Goal: Task Accomplishment & Management: Contribute content

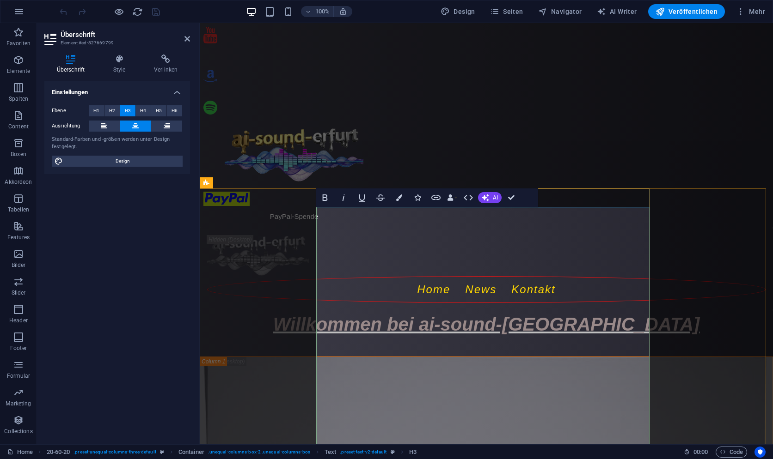
drag, startPoint x: 535, startPoint y: 327, endPoint x: 459, endPoint y: 339, distance: 76.3
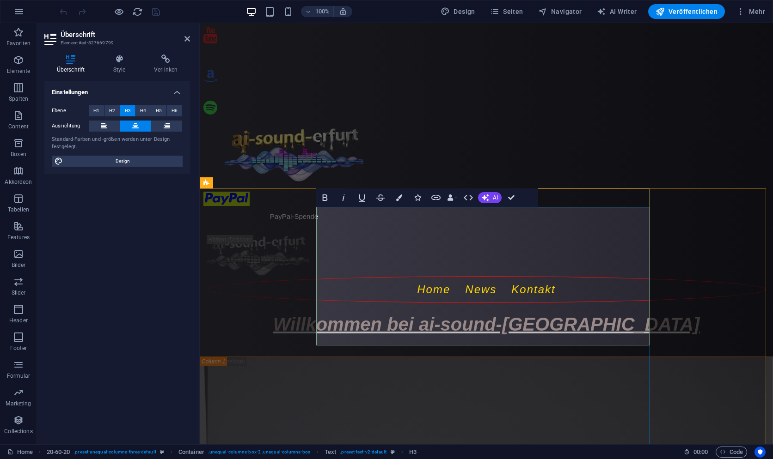
drag, startPoint x: 645, startPoint y: 214, endPoint x: 327, endPoint y: 215, distance: 318.4
click at [362, 201] on icon "button" at bounding box center [361, 197] width 11 height 11
click at [325, 201] on icon "button" at bounding box center [325, 198] width 5 height 6
drag, startPoint x: 409, startPoint y: 214, endPoint x: 403, endPoint y: 214, distance: 6.0
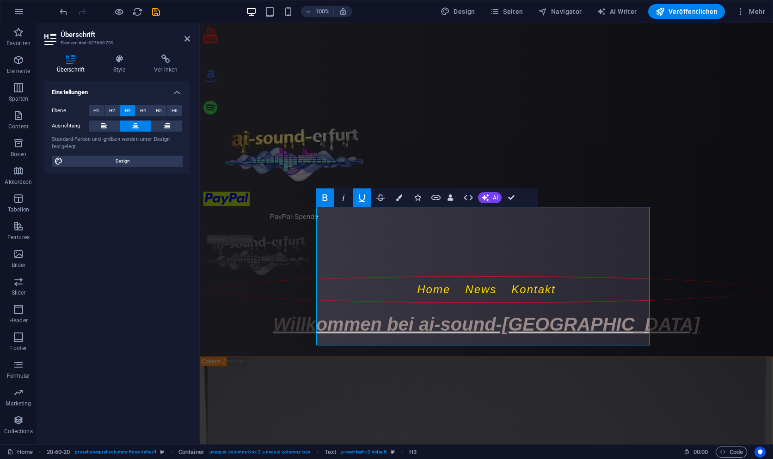
drag, startPoint x: 524, startPoint y: 218, endPoint x: 575, endPoint y: 396, distance: 184.9
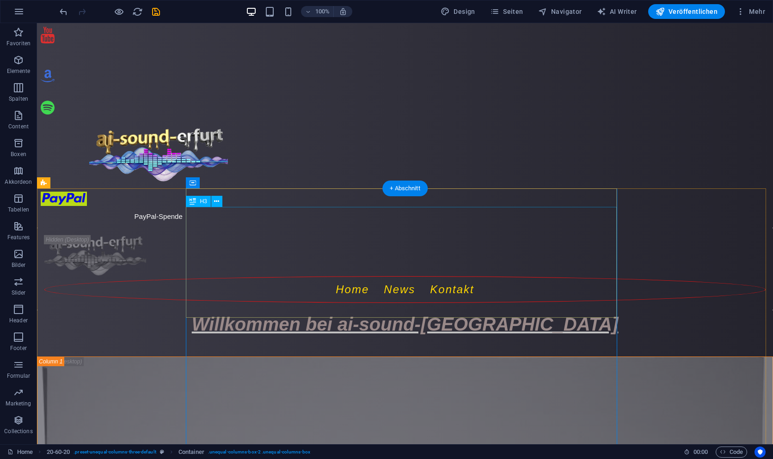
drag, startPoint x: 413, startPoint y: 268, endPoint x: 250, endPoint y: 268, distance: 162.2
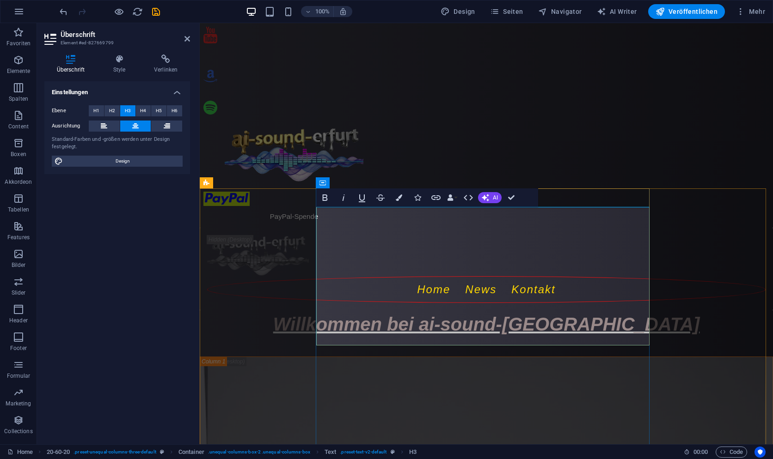
drag, startPoint x: 382, startPoint y: 297, endPoint x: 317, endPoint y: 300, distance: 64.8
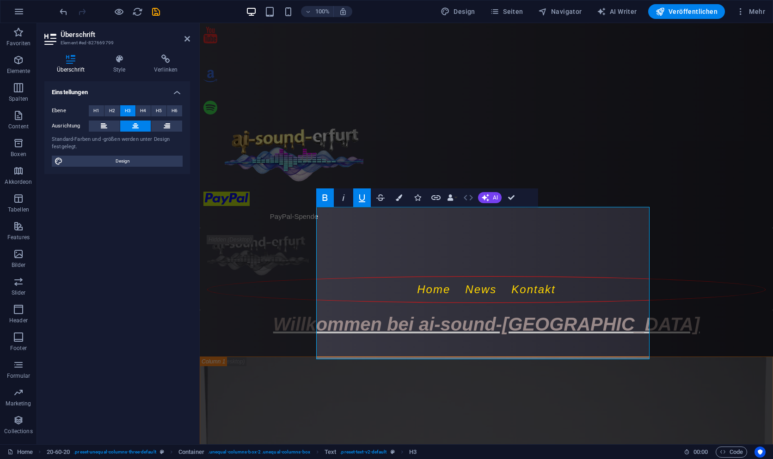
click at [473, 196] on icon "button" at bounding box center [468, 197] width 11 height 11
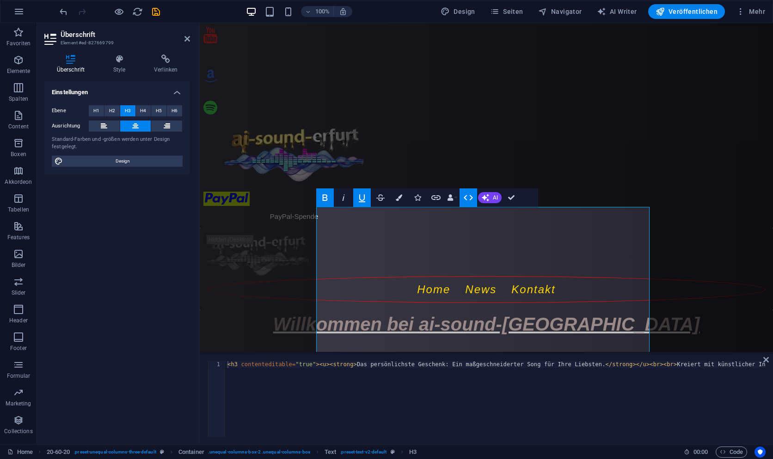
click at [473, 196] on icon "button" at bounding box center [468, 197] width 11 height 11
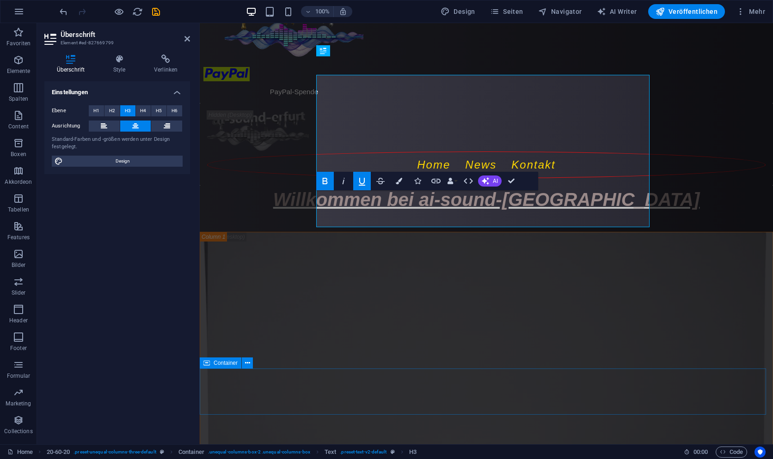
scroll to position [132, 0]
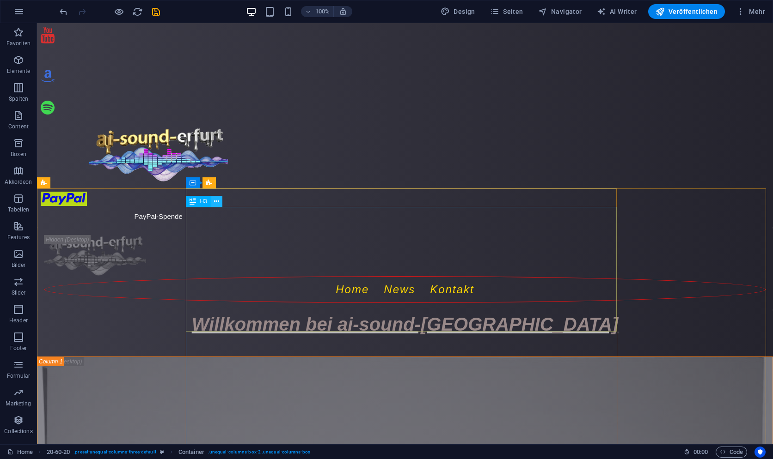
click at [215, 201] on icon at bounding box center [216, 202] width 5 height 10
click at [202, 201] on span "H3" at bounding box center [203, 202] width 7 height 6
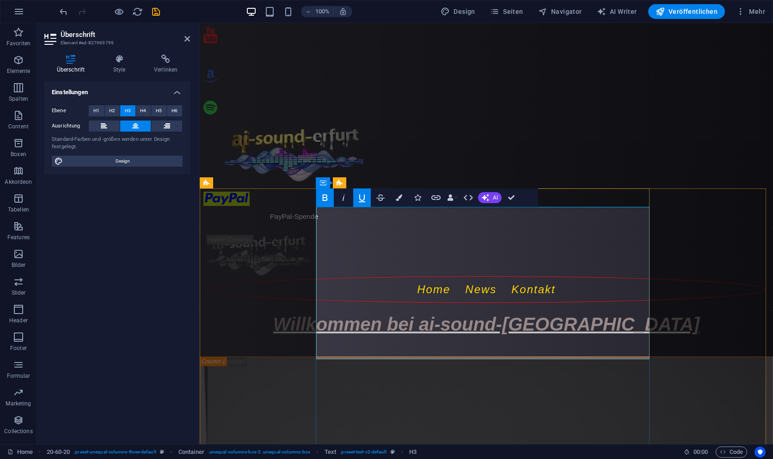
drag, startPoint x: 482, startPoint y: 236, endPoint x: 442, endPoint y: 214, distance: 45.7
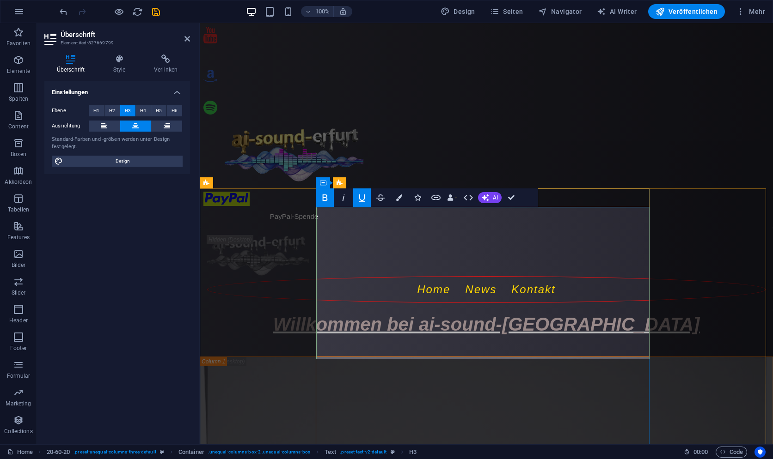
click at [489, 202] on button "AI" at bounding box center [490, 197] width 24 height 11
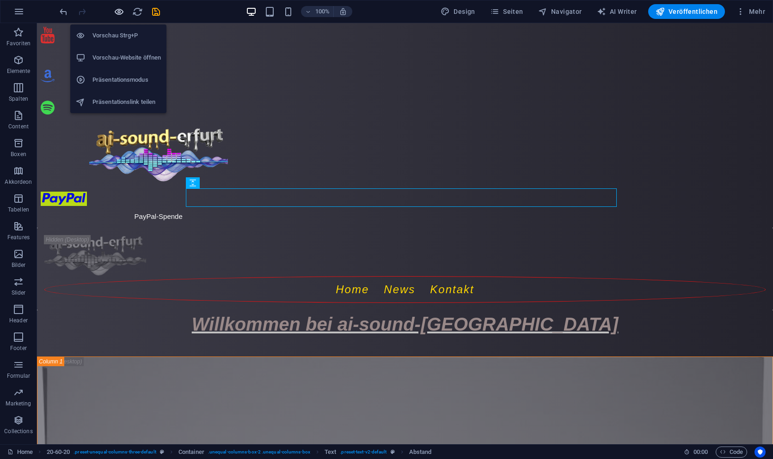
click at [119, 11] on icon "button" at bounding box center [119, 11] width 11 height 11
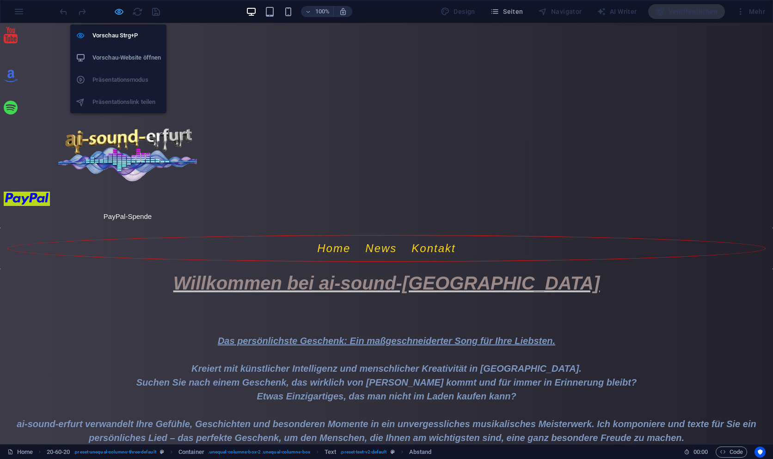
click at [118, 12] on icon "button" at bounding box center [119, 11] width 11 height 11
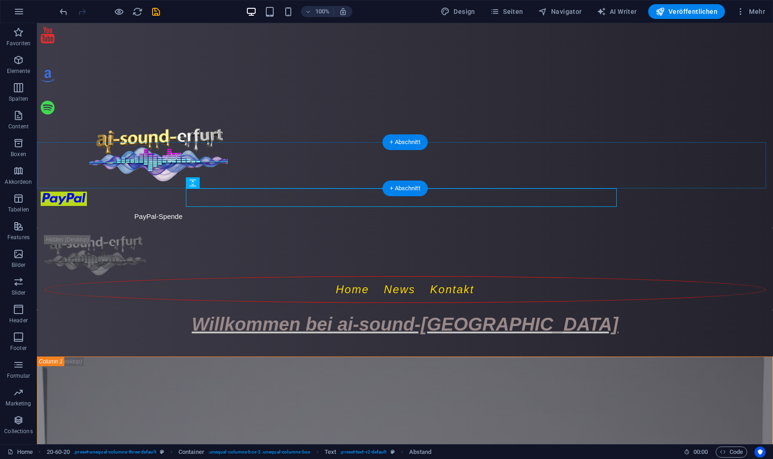
click at [396, 186] on div "+ Abschnitt" at bounding box center [404, 189] width 45 height 16
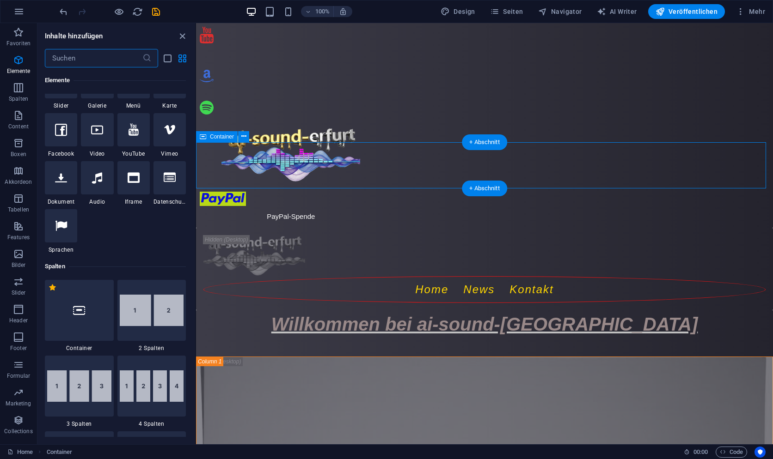
scroll to position [1693, 0]
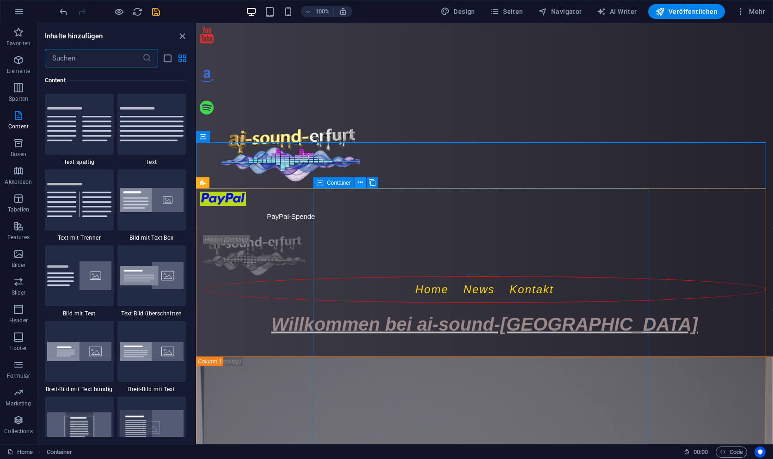
click at [359, 181] on icon at bounding box center [360, 183] width 5 height 10
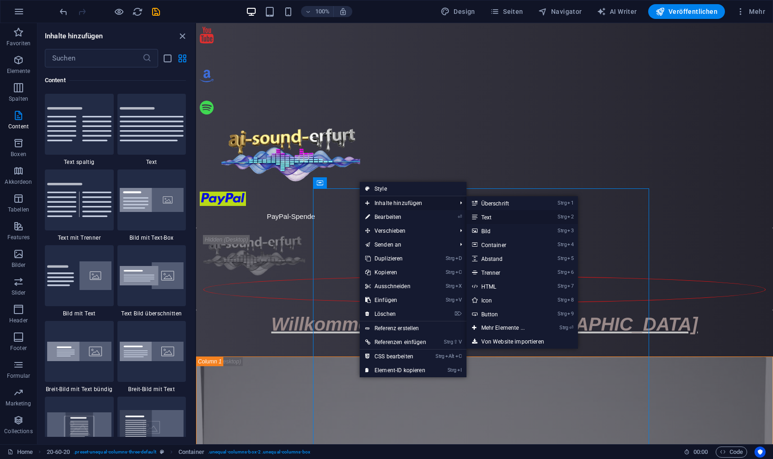
click at [520, 216] on link "Strg 2 Text" at bounding box center [504, 217] width 77 height 14
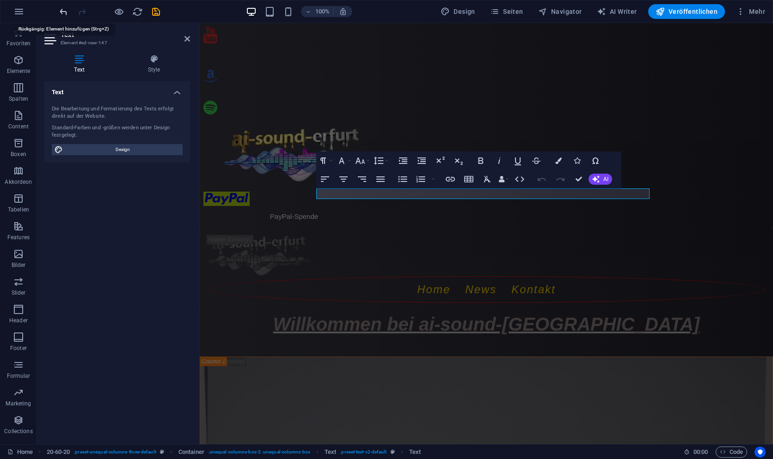
click at [60, 13] on icon "undo" at bounding box center [63, 11] width 11 height 11
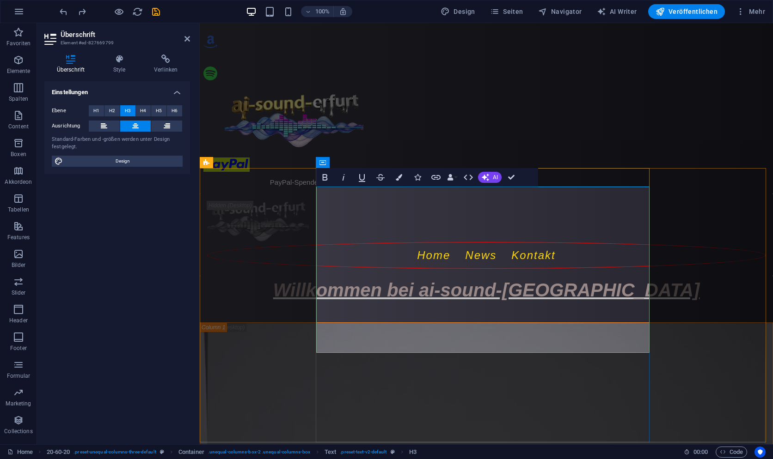
scroll to position [46, 0]
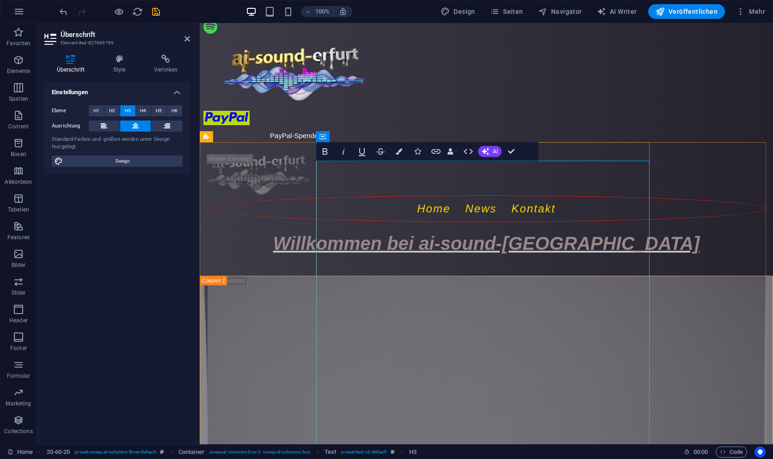
scroll to position [92, 0]
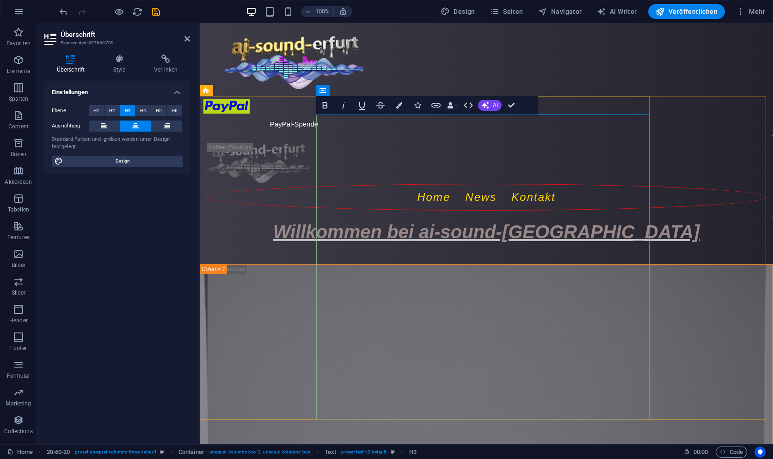
drag, startPoint x: 565, startPoint y: 317, endPoint x: 403, endPoint y: 320, distance: 161.8
click at [363, 104] on icon "button" at bounding box center [361, 105] width 11 height 11
click at [327, 105] on icon "button" at bounding box center [324, 105] width 11 height 11
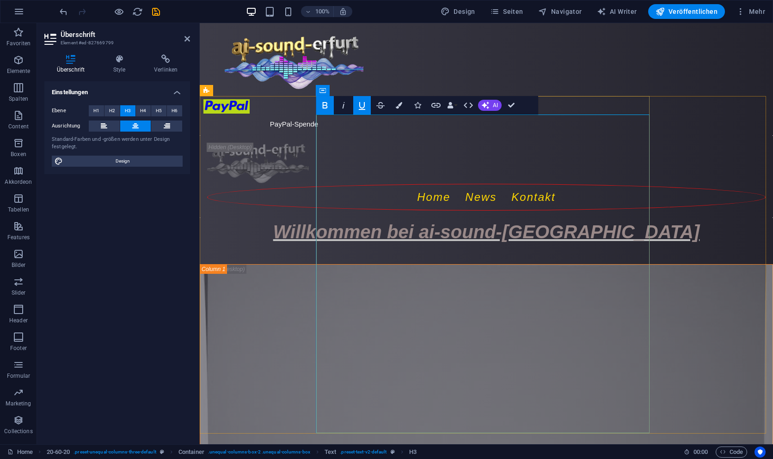
click at [417, 108] on icon "button" at bounding box center [417, 105] width 6 height 6
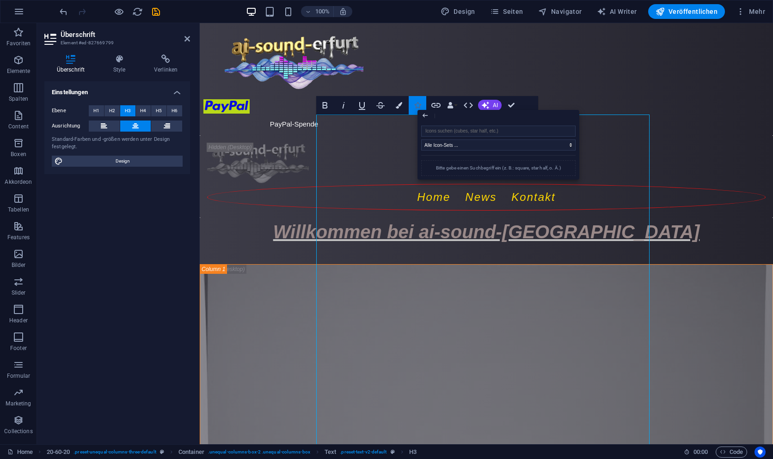
click at [417, 108] on icon "button" at bounding box center [417, 105] width 6 height 6
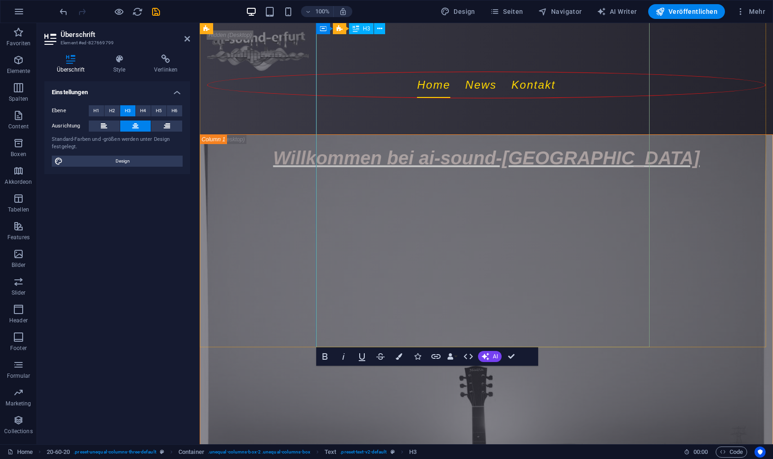
scroll to position [139, 0]
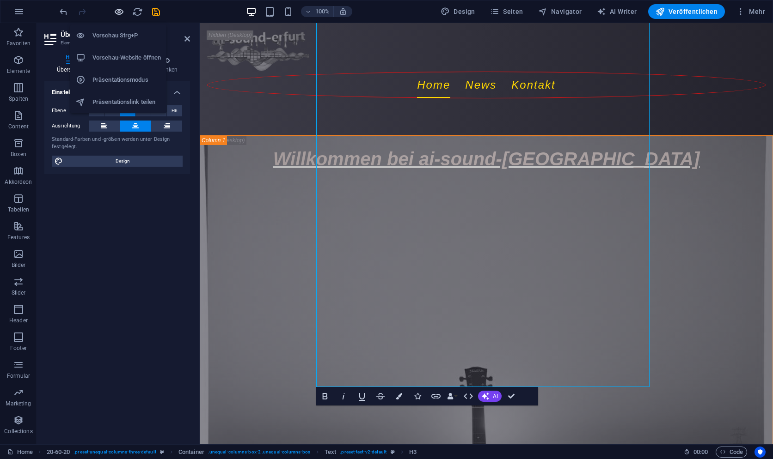
click at [117, 11] on icon "button" at bounding box center [119, 11] width 11 height 11
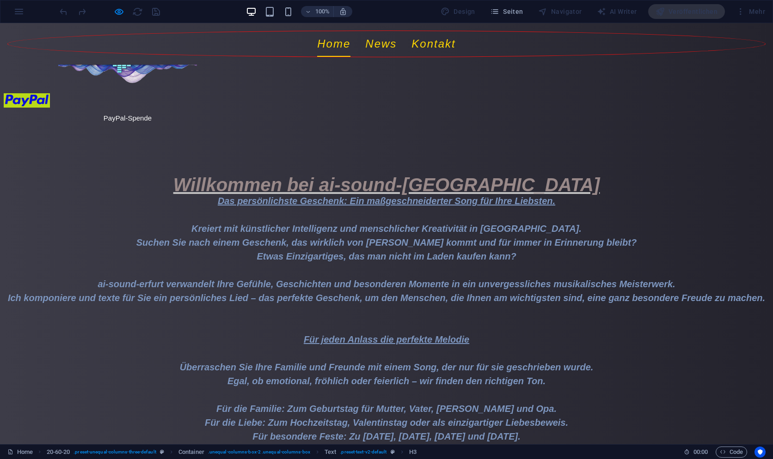
scroll to position [59, 0]
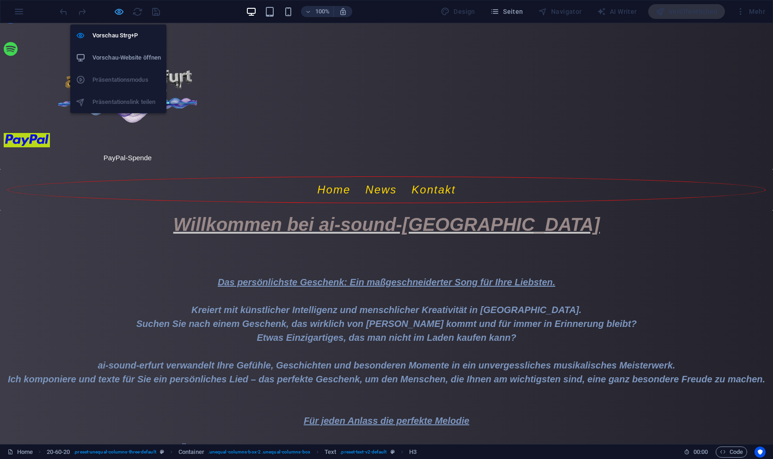
click at [120, 12] on icon "button" at bounding box center [119, 11] width 11 height 11
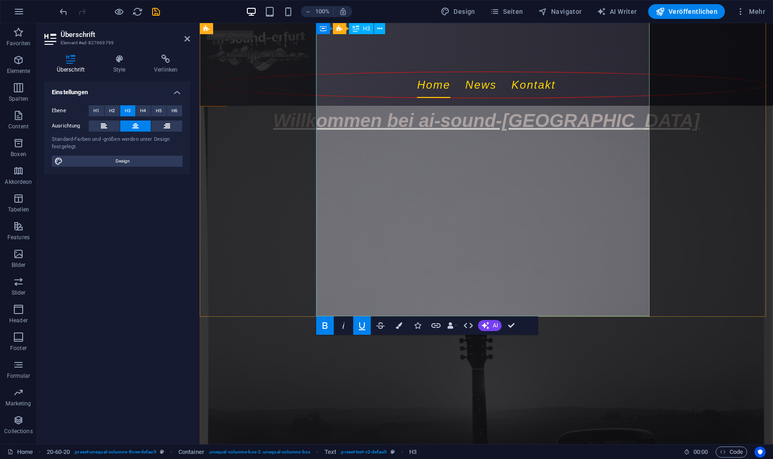
scroll to position [151, 0]
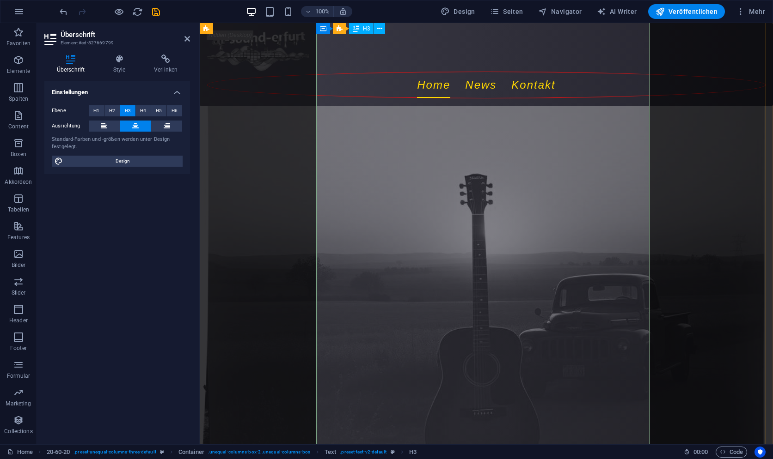
scroll to position [290, 0]
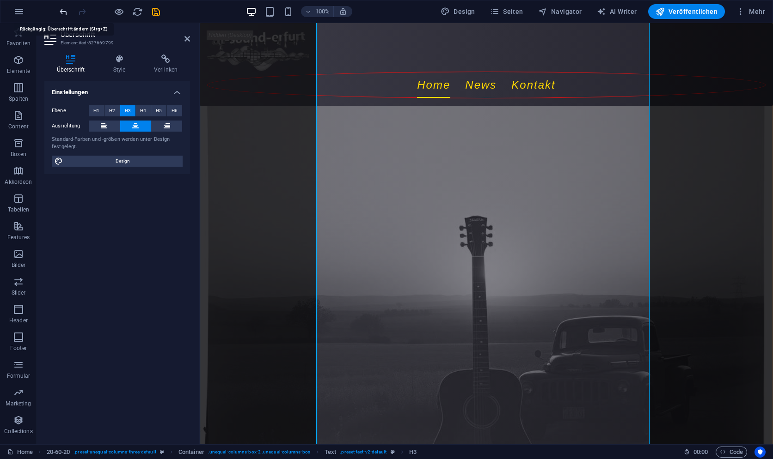
click at [61, 13] on icon "undo" at bounding box center [63, 11] width 11 height 11
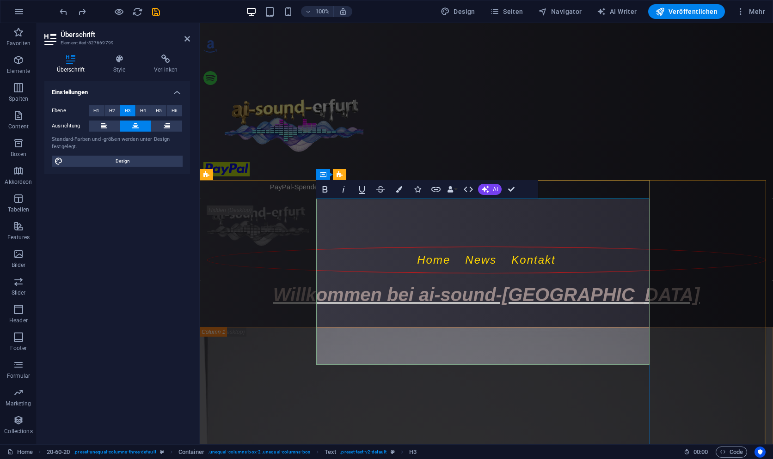
scroll to position [46, 0]
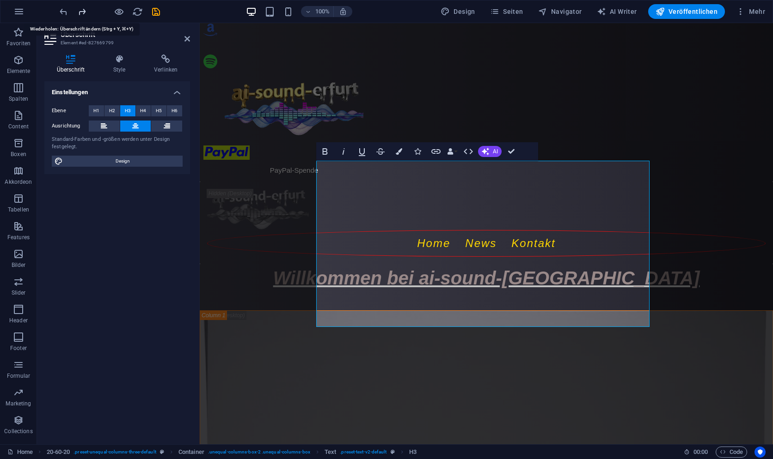
click at [81, 14] on icon "redo" at bounding box center [82, 11] width 11 height 11
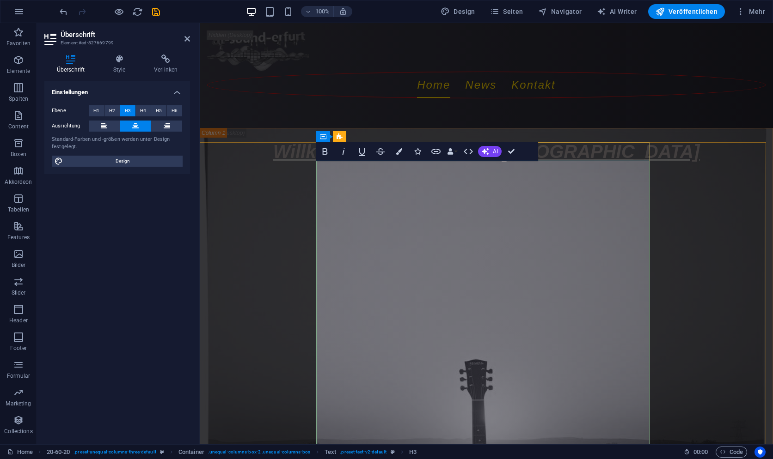
scroll to position [185, 0]
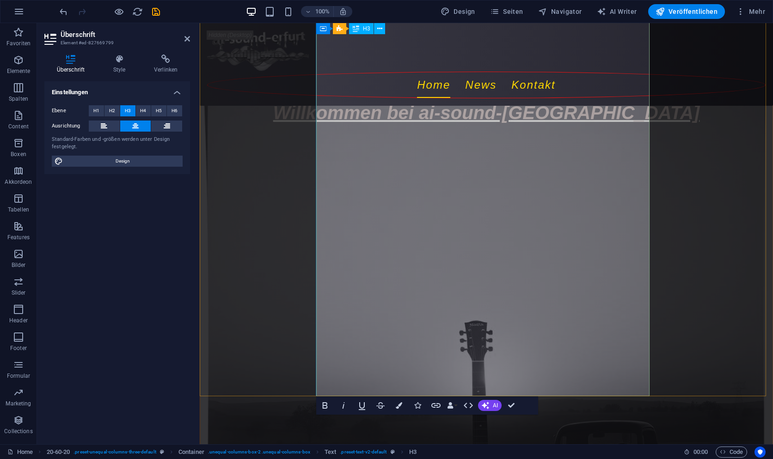
drag, startPoint x: 413, startPoint y: 251, endPoint x: 351, endPoint y: 253, distance: 61.9
click at [361, 405] on icon "button" at bounding box center [361, 405] width 11 height 11
drag, startPoint x: 396, startPoint y: 266, endPoint x: 344, endPoint y: 271, distance: 52.9
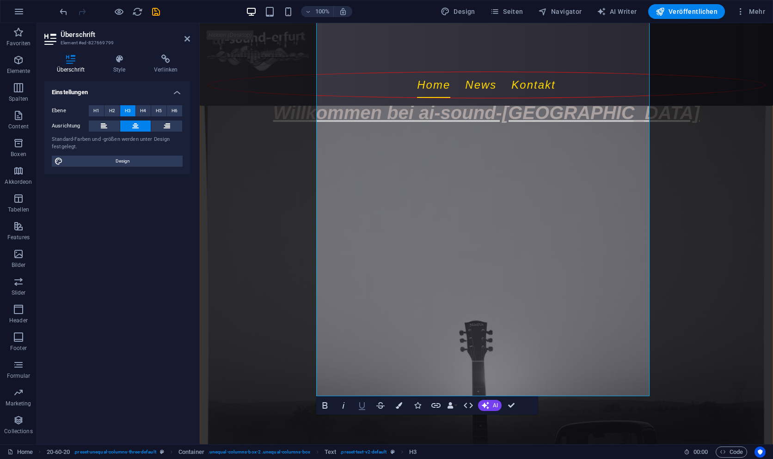
click at [364, 407] on icon "button" at bounding box center [362, 406] width 6 height 8
drag, startPoint x: 422, startPoint y: 292, endPoint x: 335, endPoint y: 295, distance: 87.8
click at [365, 405] on icon "button" at bounding box center [361, 405] width 11 height 11
drag, startPoint x: 436, startPoint y: 306, endPoint x: 331, endPoint y: 311, distance: 105.4
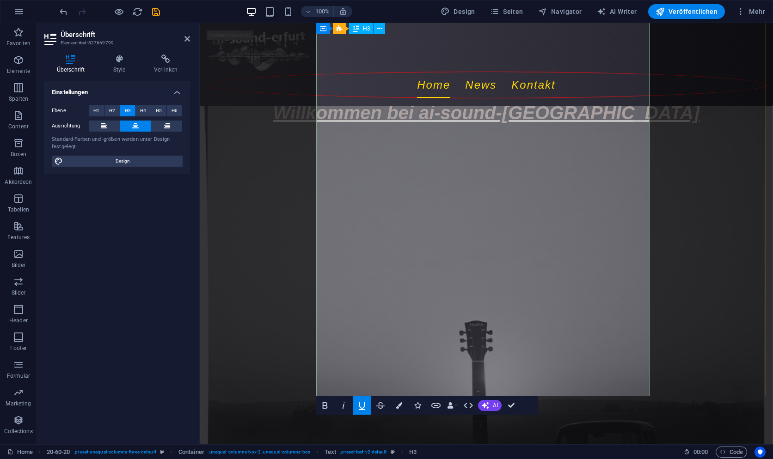
click at [363, 408] on icon "button" at bounding box center [362, 406] width 6 height 8
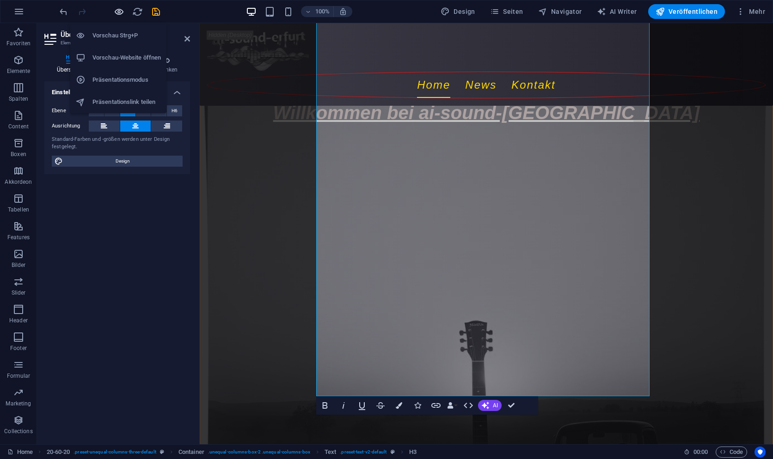
click at [117, 12] on icon "button" at bounding box center [119, 11] width 11 height 11
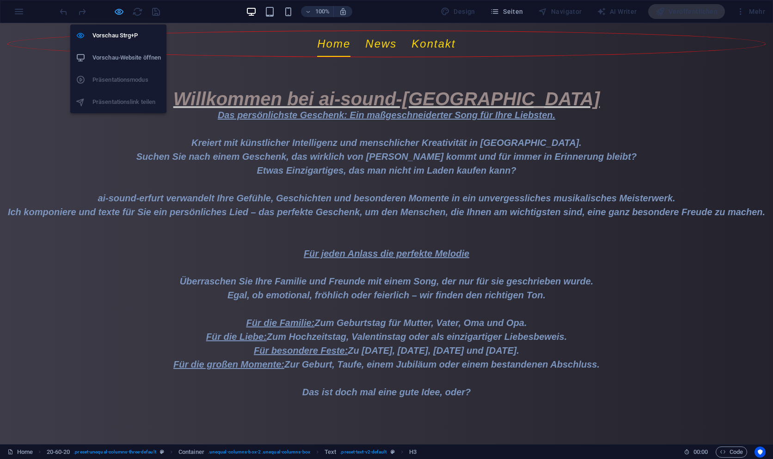
click at [120, 13] on icon "button" at bounding box center [119, 11] width 11 height 11
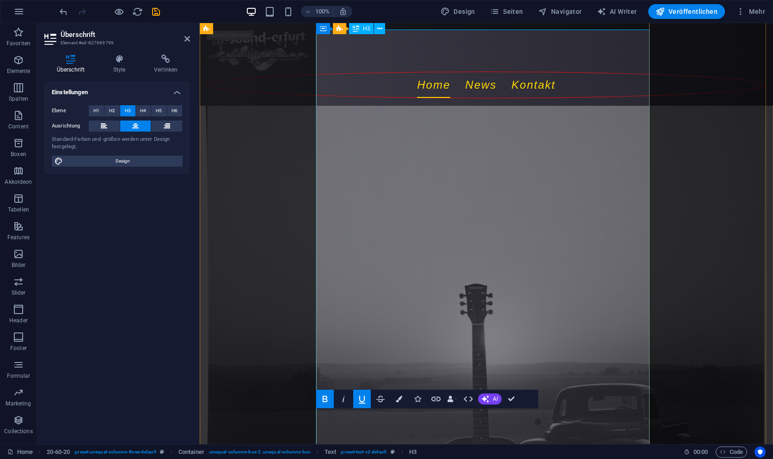
scroll to position [231, 0]
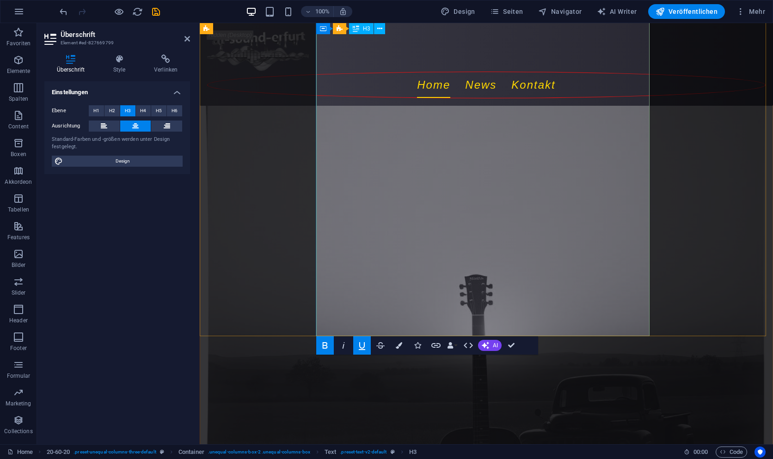
drag, startPoint x: 347, startPoint y: 204, endPoint x: 536, endPoint y: 272, distance: 200.7
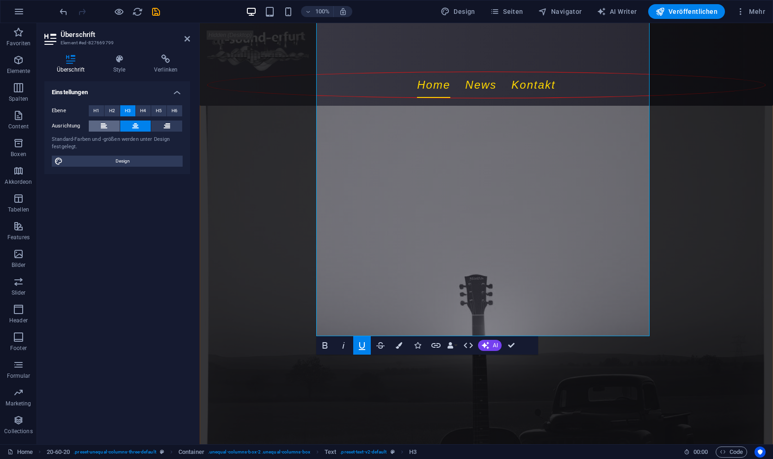
click at [103, 123] on icon at bounding box center [104, 126] width 6 height 11
click at [136, 124] on icon at bounding box center [135, 126] width 6 height 11
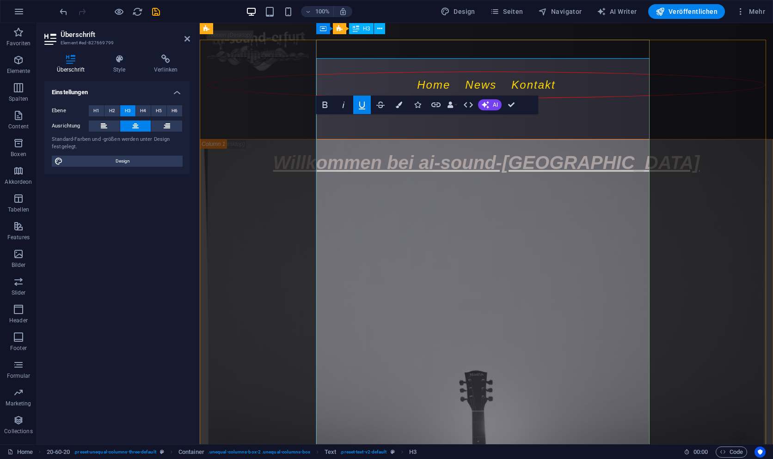
scroll to position [92, 0]
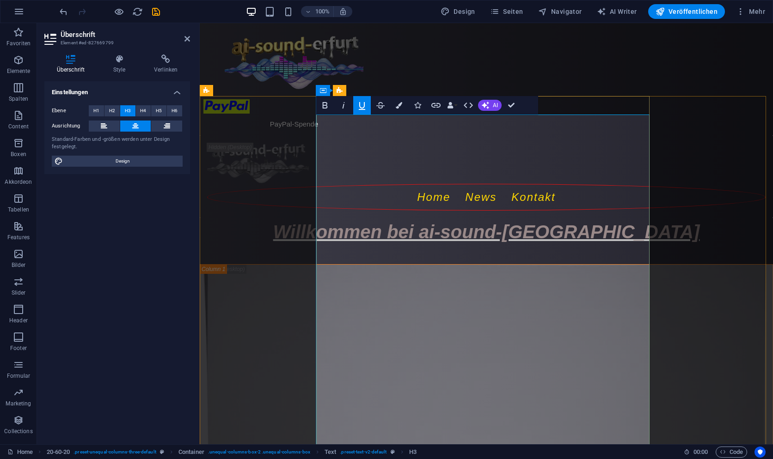
drag, startPoint x: 545, startPoint y: 243, endPoint x: 329, endPoint y: 150, distance: 235.5
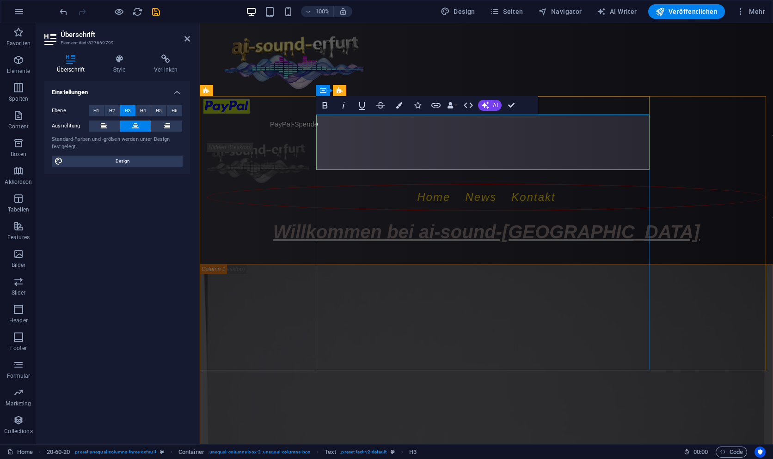
drag, startPoint x: 366, startPoint y: 145, endPoint x: 348, endPoint y: 147, distance: 17.7
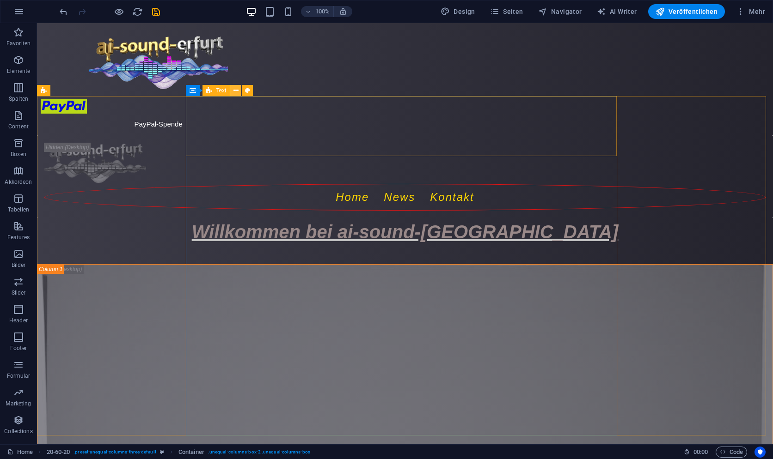
click at [235, 89] on icon at bounding box center [235, 91] width 5 height 10
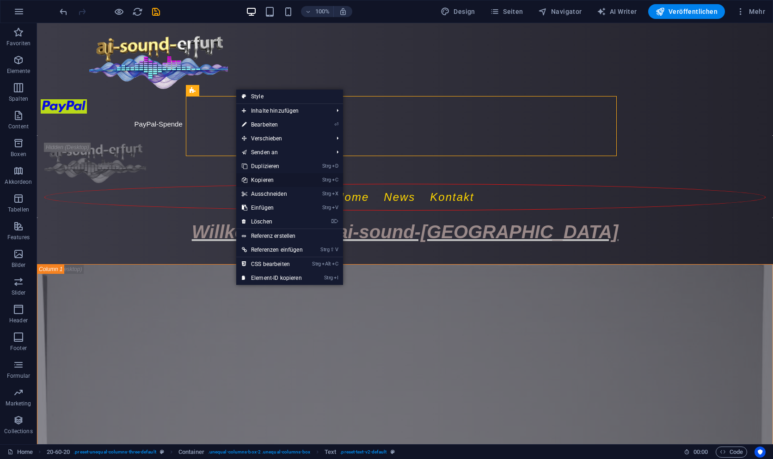
click at [271, 177] on link "Strg C Kopieren" at bounding box center [272, 180] width 72 height 14
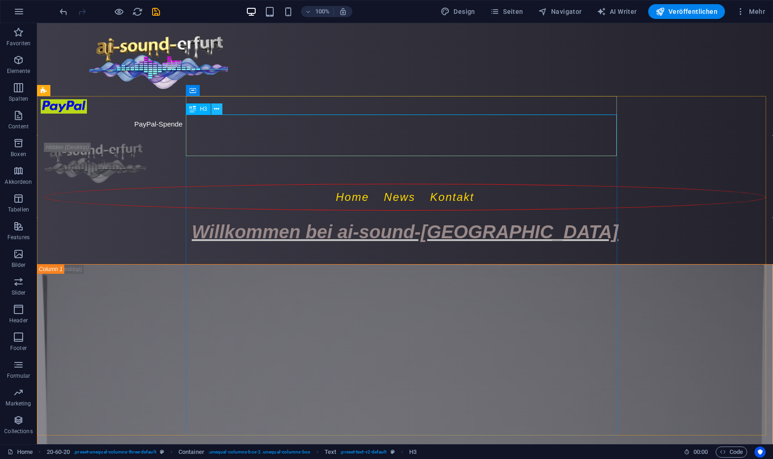
click at [219, 107] on button at bounding box center [216, 109] width 11 height 11
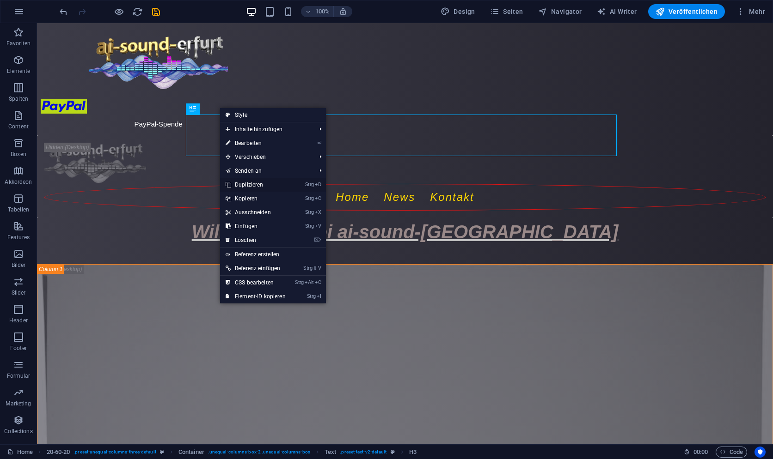
click at [267, 182] on link "Strg D Duplizieren" at bounding box center [255, 185] width 71 height 14
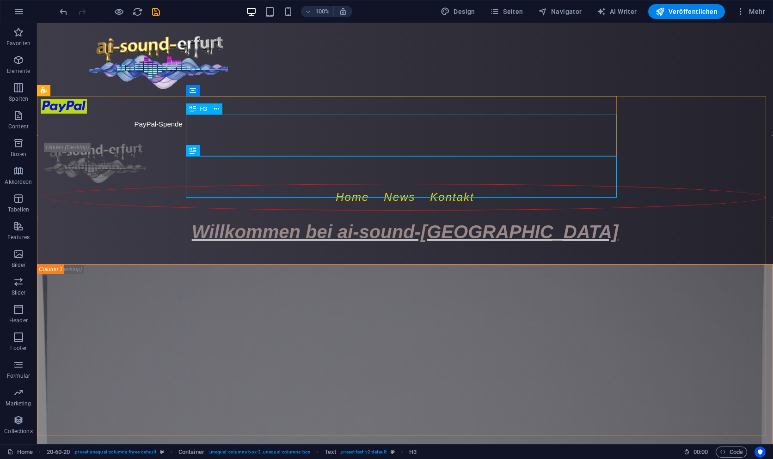
click at [204, 109] on span "H3" at bounding box center [203, 109] width 7 height 6
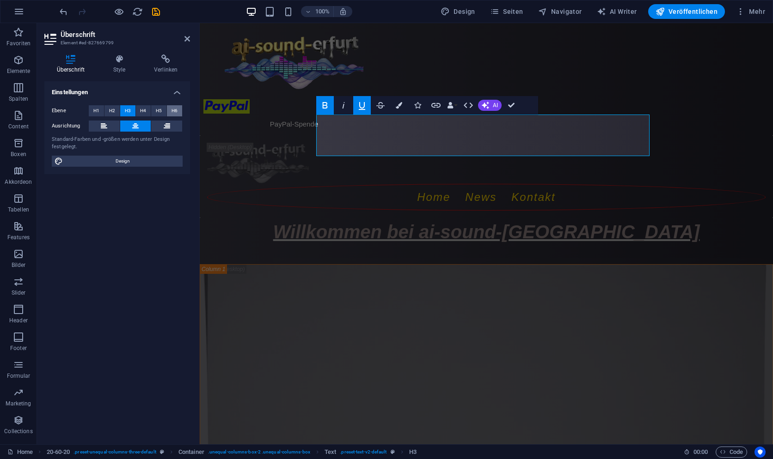
click at [177, 109] on button "H6" at bounding box center [174, 110] width 15 height 11
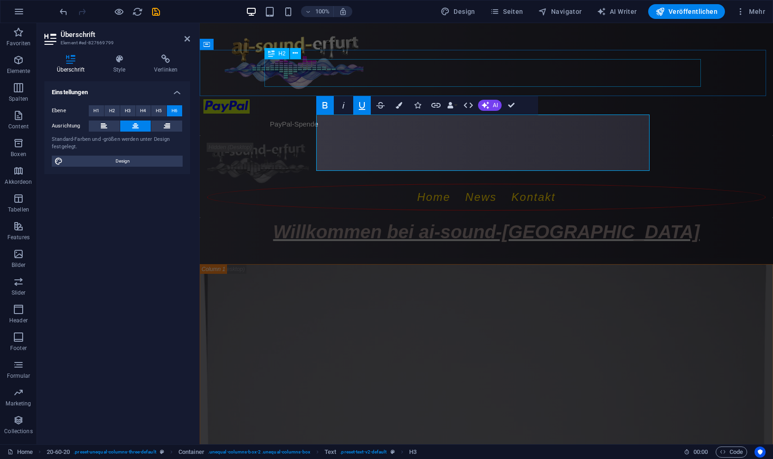
click at [521, 218] on div "Willkommen bei ai-sound-[GEOGRAPHIC_DATA]" at bounding box center [486, 232] width 436 height 28
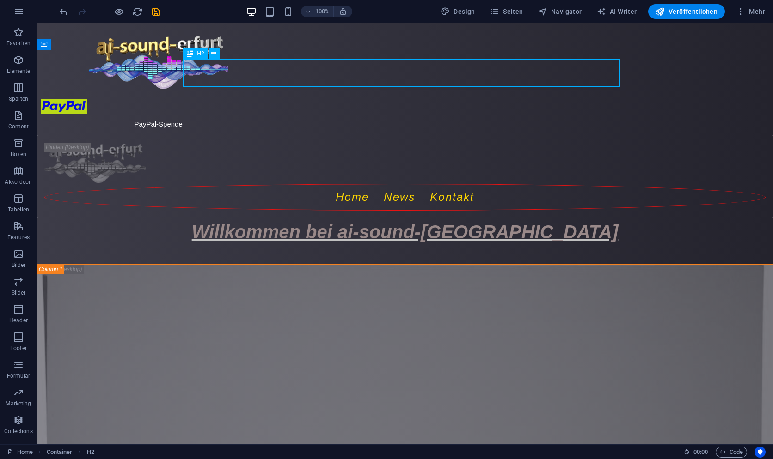
click at [521, 218] on div "Willkommen bei ai-sound-[GEOGRAPHIC_DATA]" at bounding box center [405, 232] width 436 height 28
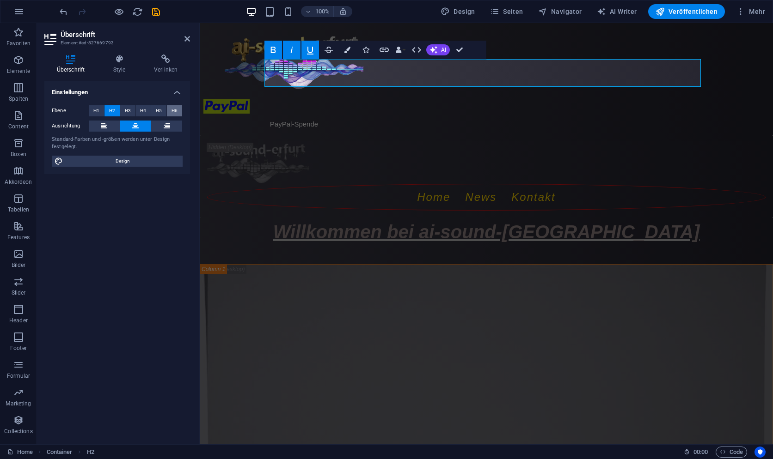
click at [174, 111] on span "H6" at bounding box center [174, 110] width 6 height 11
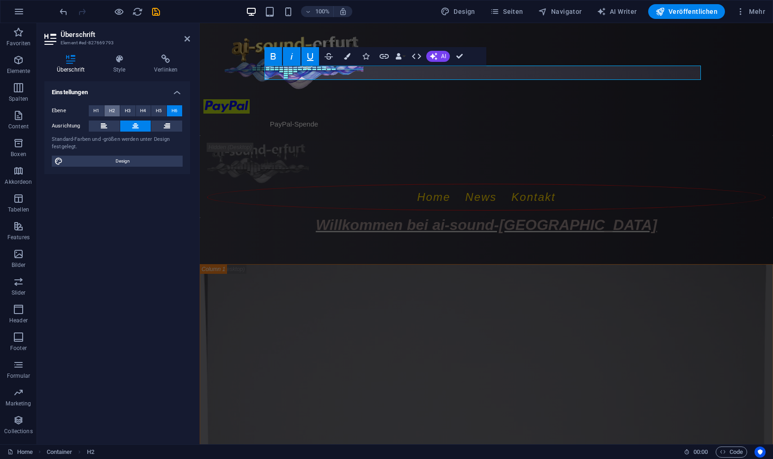
click at [112, 112] on span "H2" at bounding box center [112, 110] width 6 height 11
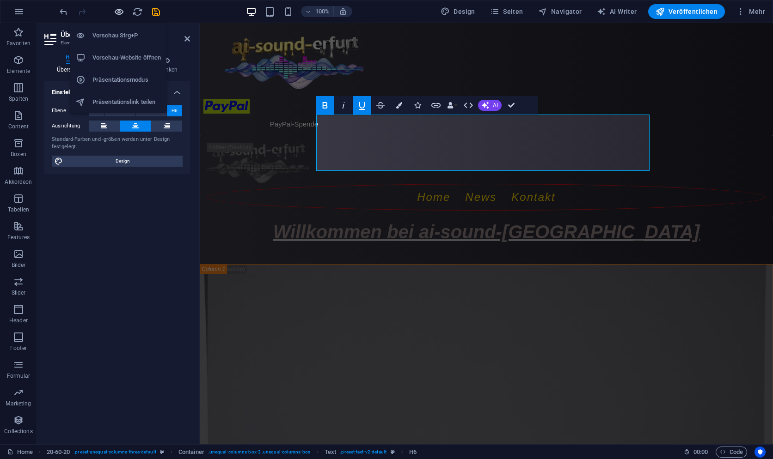
click at [121, 10] on icon "button" at bounding box center [119, 11] width 11 height 11
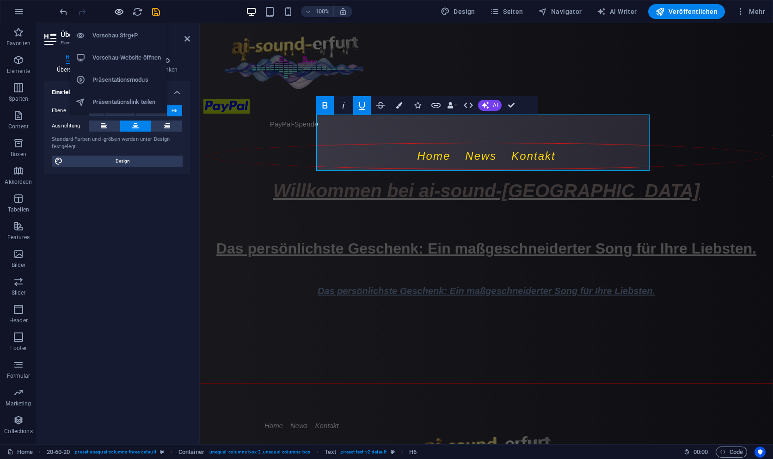
scroll to position [0, 0]
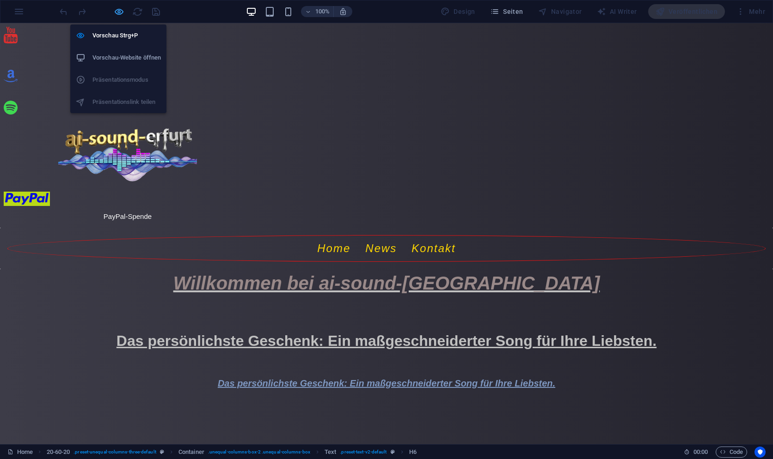
click at [119, 12] on icon "button" at bounding box center [119, 11] width 11 height 11
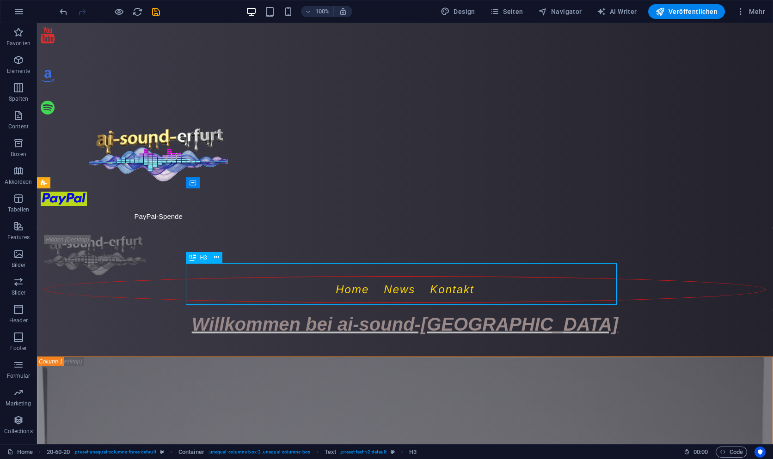
click at [201, 203] on span "H6" at bounding box center [203, 202] width 7 height 6
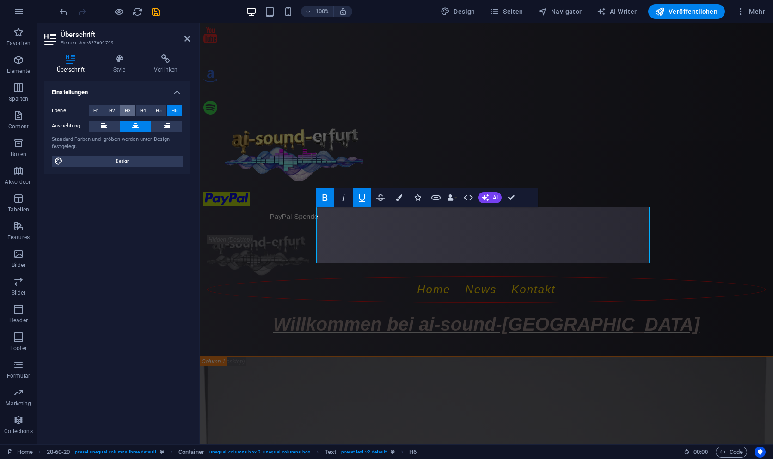
click at [128, 110] on span "H3" at bounding box center [128, 110] width 6 height 11
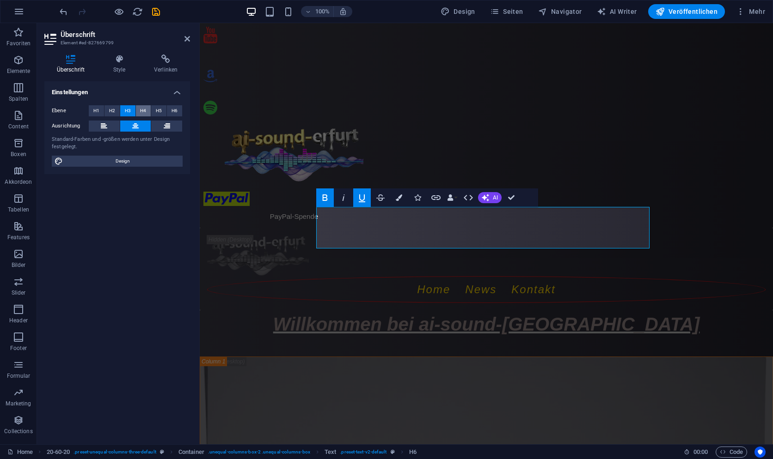
click at [142, 110] on span "H4" at bounding box center [143, 110] width 6 height 11
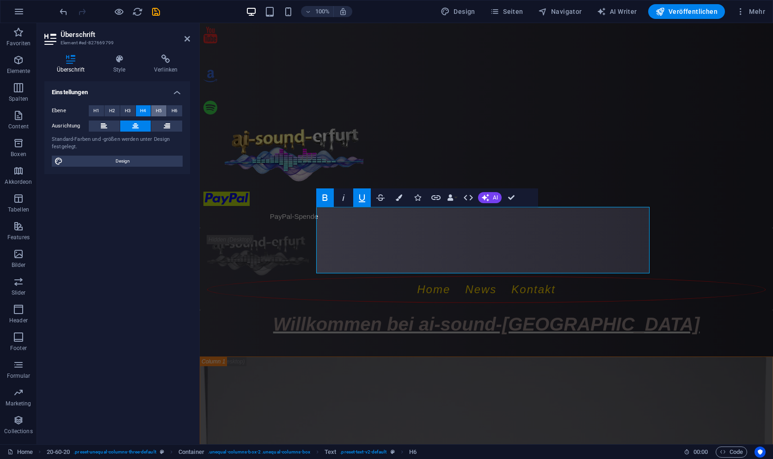
click at [157, 109] on span "H5" at bounding box center [159, 110] width 6 height 11
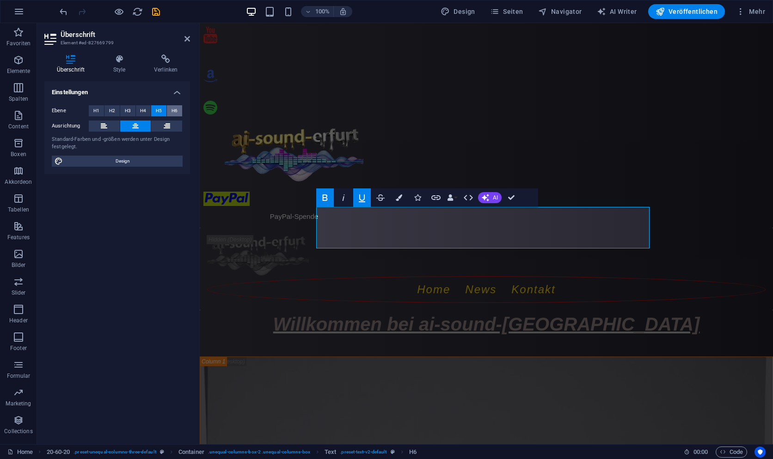
click at [174, 110] on span "H6" at bounding box center [174, 110] width 6 height 11
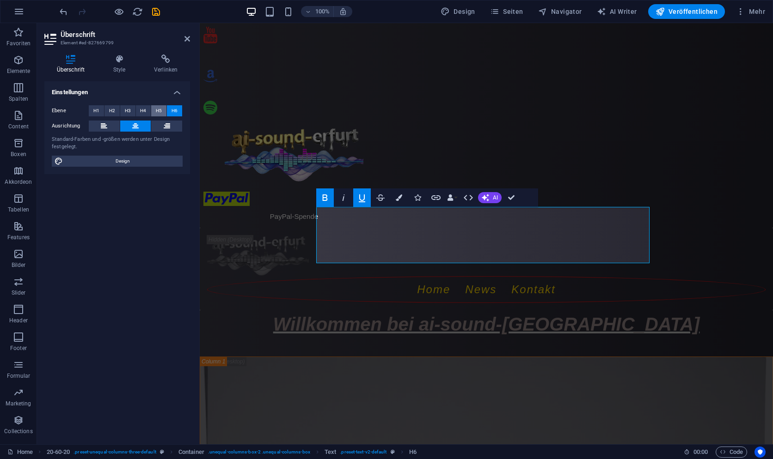
click at [161, 110] on span "H5" at bounding box center [159, 110] width 6 height 11
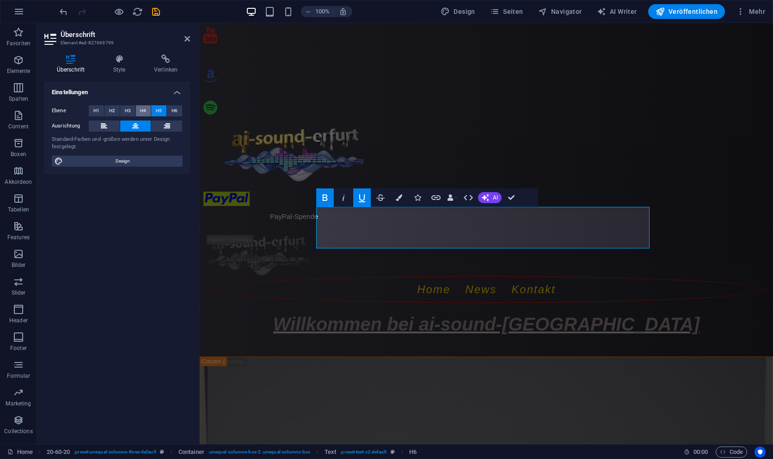
click at [145, 111] on span "H4" at bounding box center [143, 110] width 6 height 11
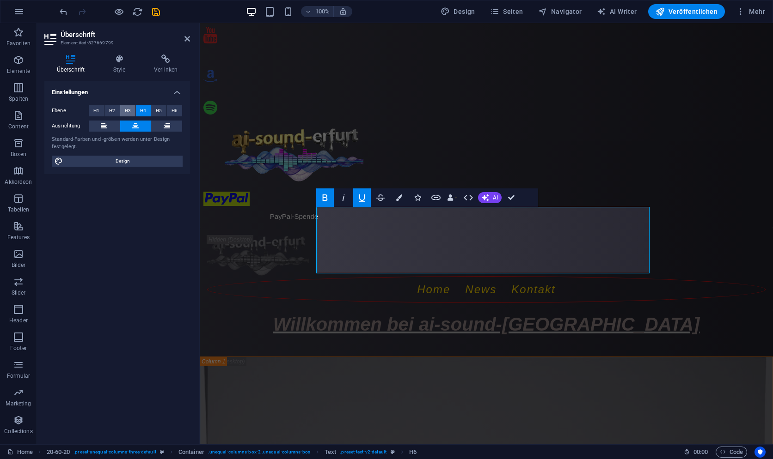
click at [129, 111] on span "H3" at bounding box center [128, 110] width 6 height 11
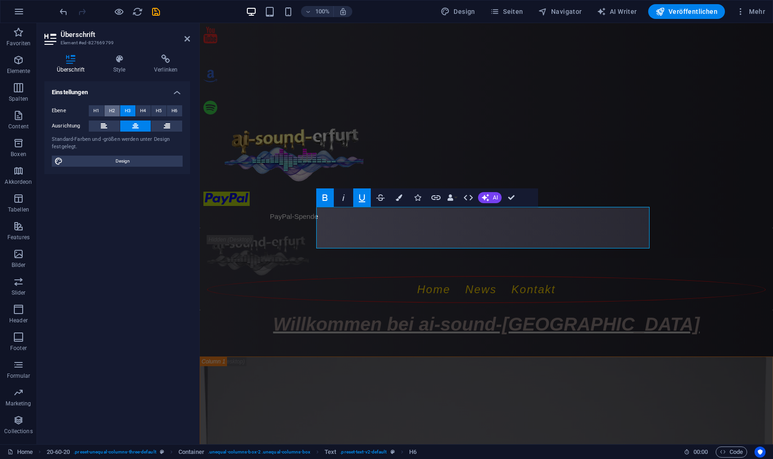
click at [113, 111] on span "H2" at bounding box center [112, 110] width 6 height 11
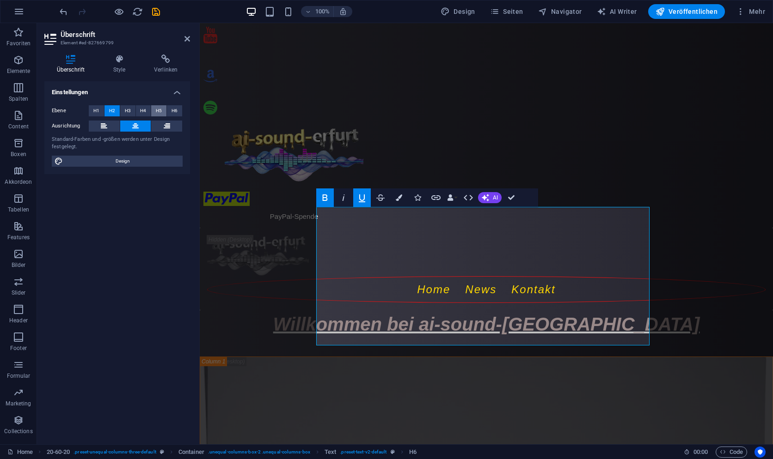
click at [159, 110] on span "H5" at bounding box center [159, 110] width 6 height 11
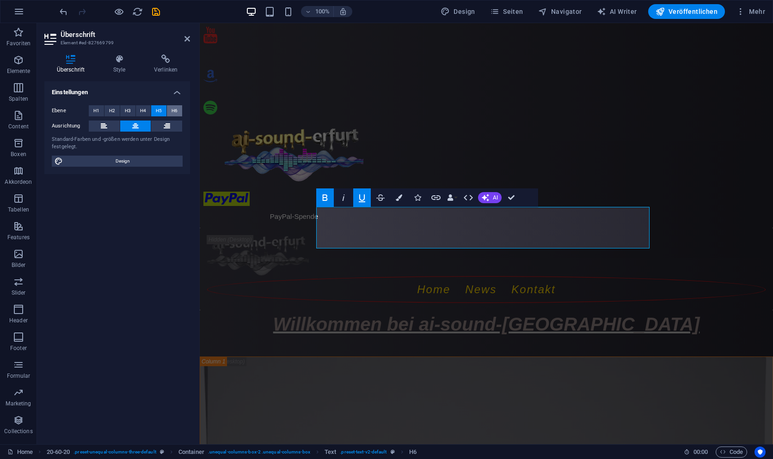
click at [176, 109] on span "H6" at bounding box center [174, 110] width 6 height 11
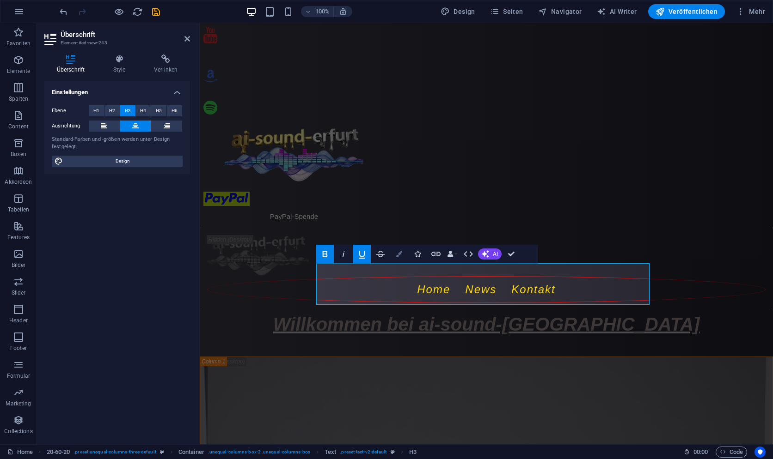
click at [402, 256] on button "Farben" at bounding box center [399, 254] width 18 height 18
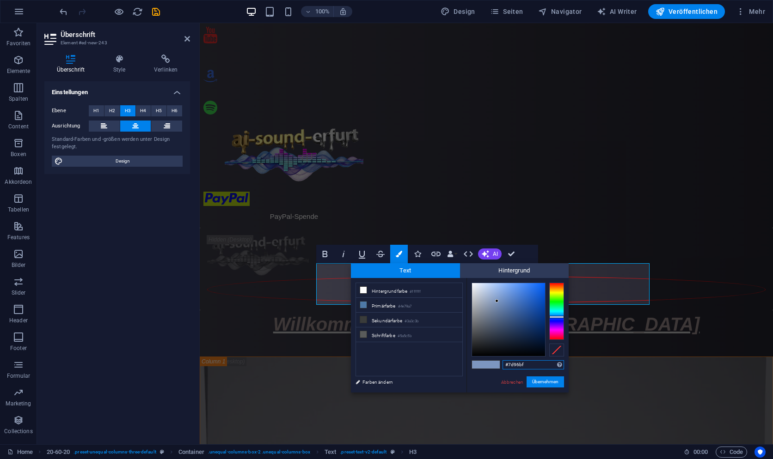
drag, startPoint x: 529, startPoint y: 364, endPoint x: 501, endPoint y: 365, distance: 27.7
click at [501, 365] on div "#7d96bf Unterstützte Formate: #0852ed rgb(8, 82, 237) rgba(8, 82, 237, 90%) hsv…" at bounding box center [517, 402] width 102 height 249
click at [507, 382] on link "Abbrechen" at bounding box center [512, 382] width 24 height 7
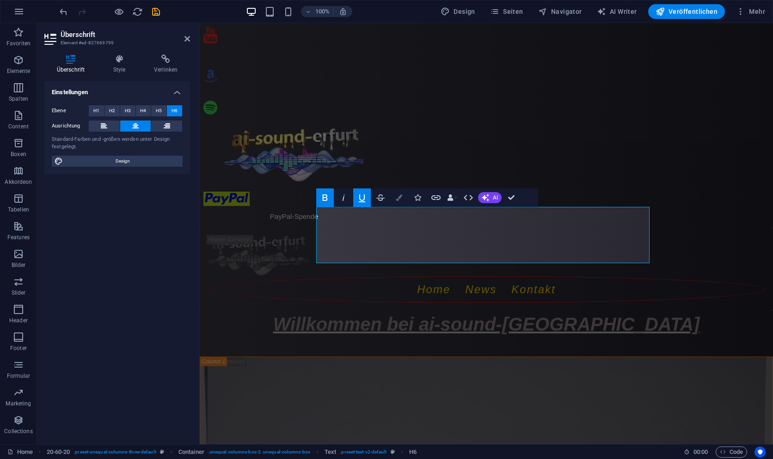
click at [401, 200] on icon "button" at bounding box center [399, 198] width 6 height 6
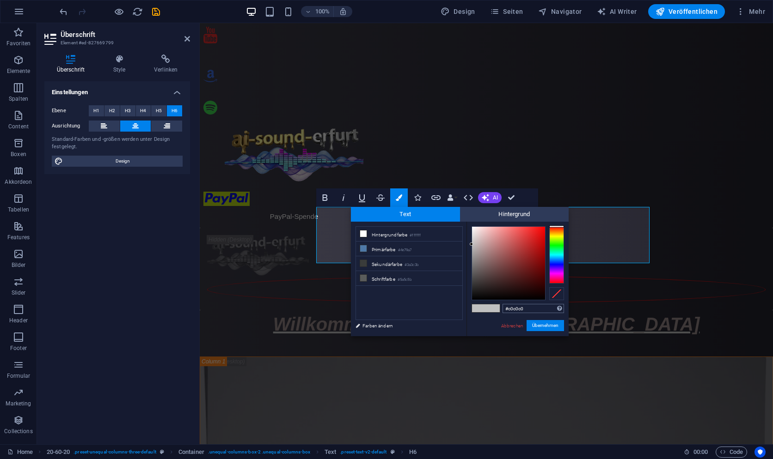
drag, startPoint x: 534, startPoint y: 308, endPoint x: 504, endPoint y: 311, distance: 30.6
click at [504, 311] on input "#c0c0c0" at bounding box center [532, 308] width 61 height 9
type input "#7d96bf"
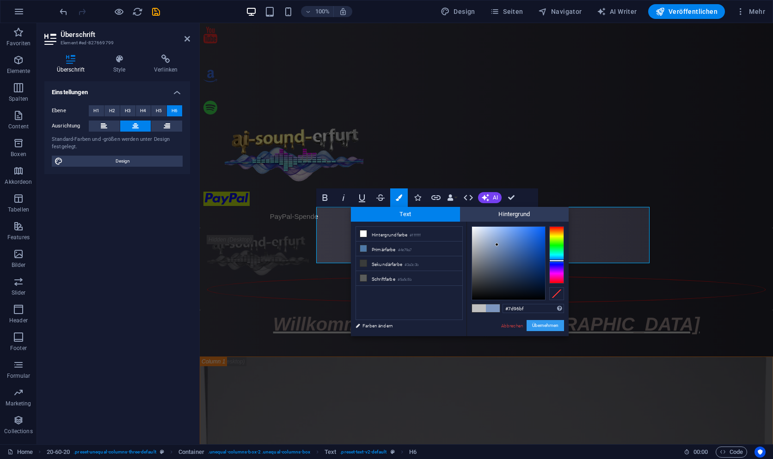
click at [552, 326] on button "Übernehmen" at bounding box center [544, 325] width 37 height 11
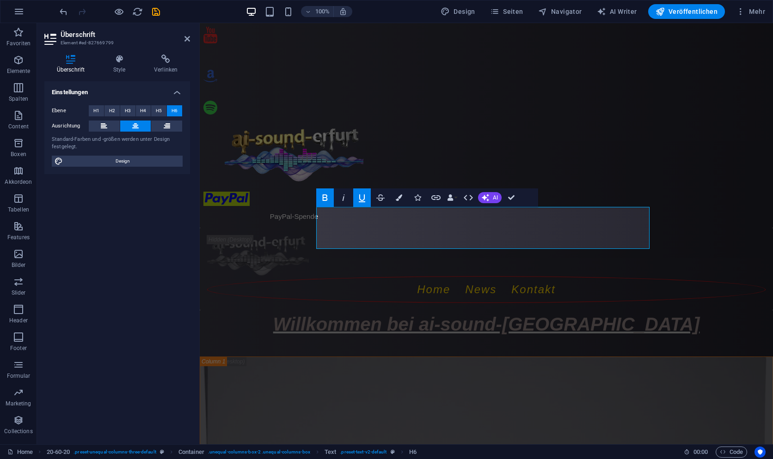
click at [361, 196] on icon "button" at bounding box center [361, 197] width 11 height 11
click at [361, 194] on icon "button" at bounding box center [361, 197] width 11 height 11
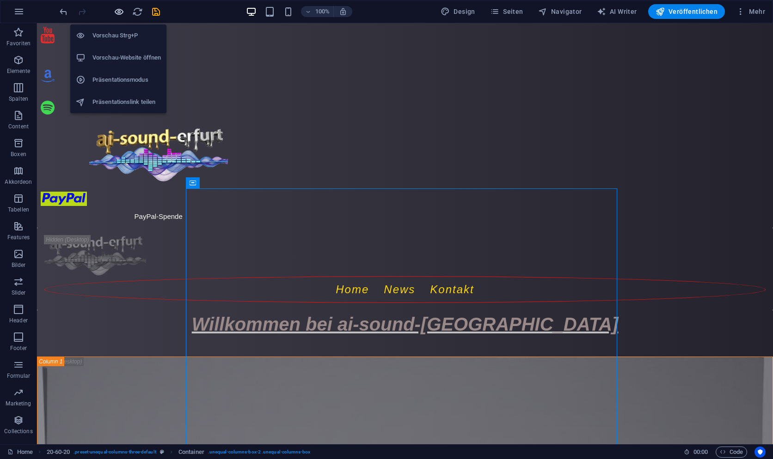
click at [119, 9] on icon "button" at bounding box center [119, 11] width 11 height 11
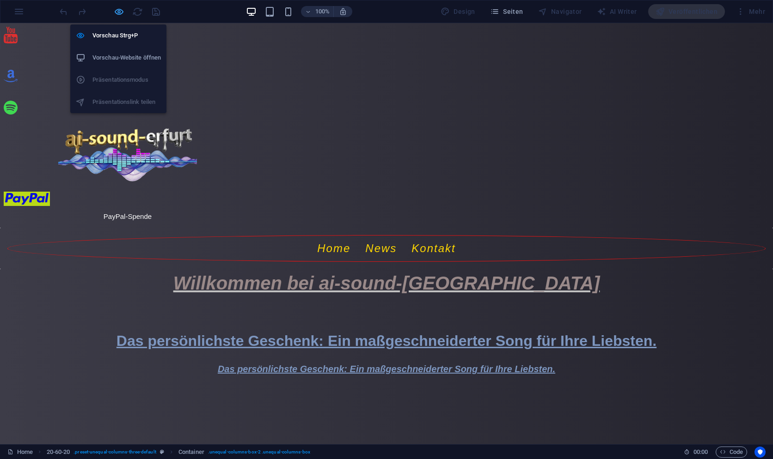
click at [119, 14] on icon "button" at bounding box center [119, 11] width 11 height 11
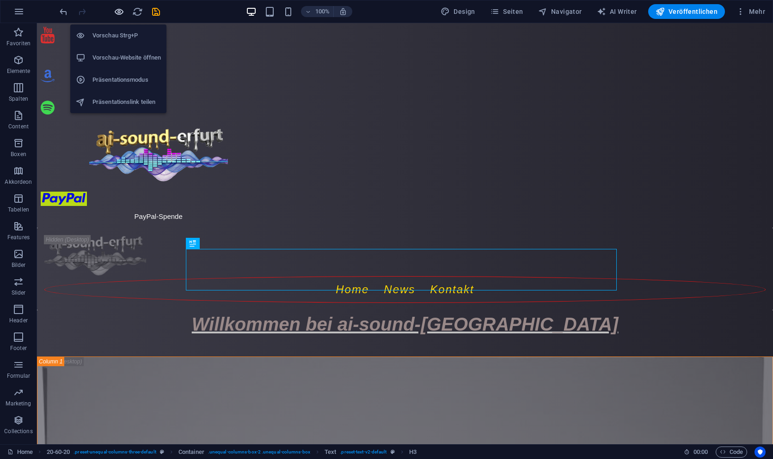
click at [118, 10] on icon "button" at bounding box center [119, 11] width 11 height 11
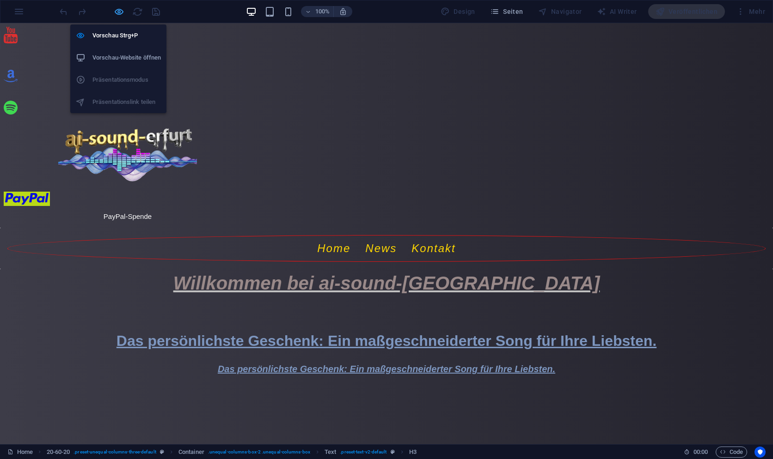
click at [118, 10] on icon "button" at bounding box center [119, 11] width 11 height 11
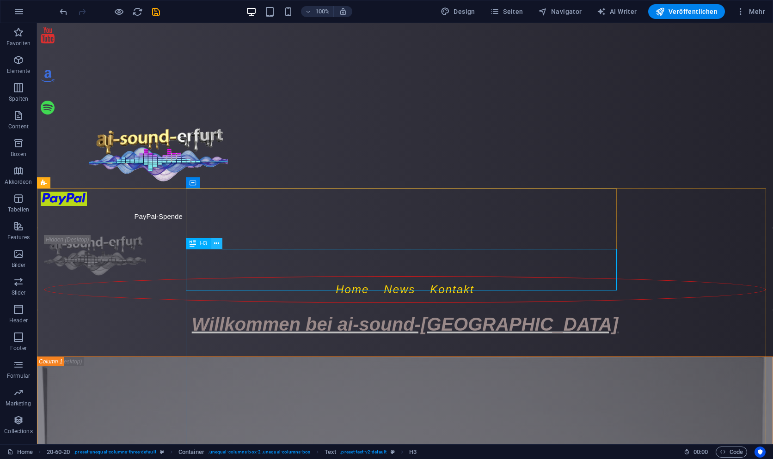
click at [219, 244] on icon at bounding box center [216, 244] width 5 height 10
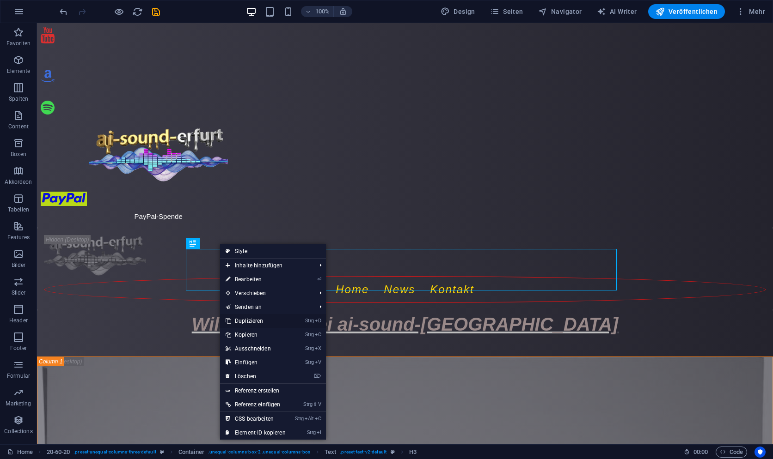
click at [257, 319] on link "Strg D Duplizieren" at bounding box center [255, 321] width 71 height 14
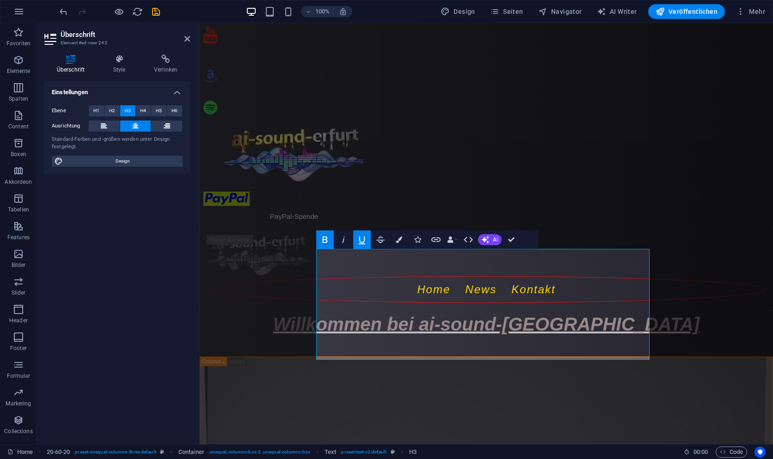
click at [360, 237] on icon "button" at bounding box center [361, 239] width 11 height 11
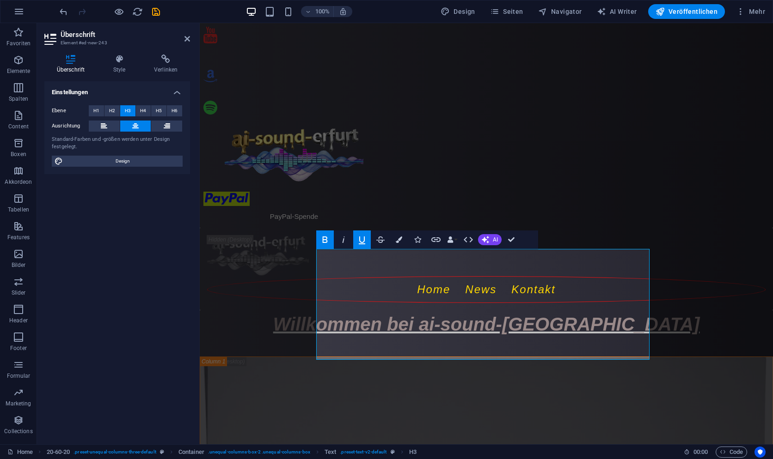
click at [363, 234] on button "Unterstrichen" at bounding box center [362, 240] width 18 height 18
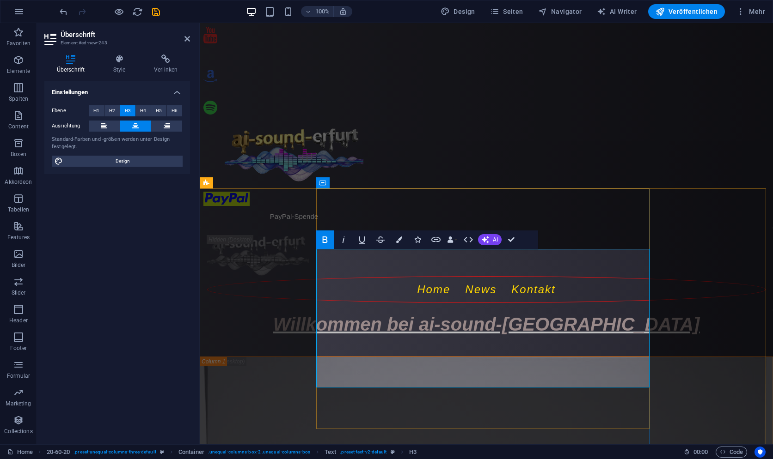
drag, startPoint x: 380, startPoint y: 340, endPoint x: 318, endPoint y: 340, distance: 61.5
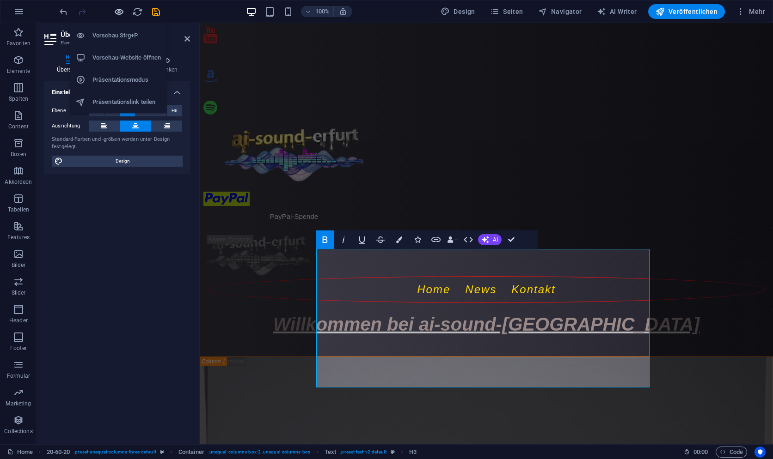
click at [121, 12] on icon "button" at bounding box center [119, 11] width 11 height 11
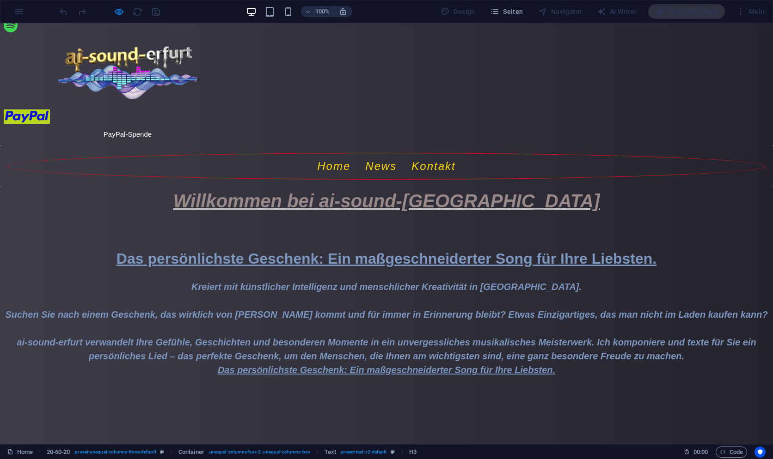
scroll to position [36, 0]
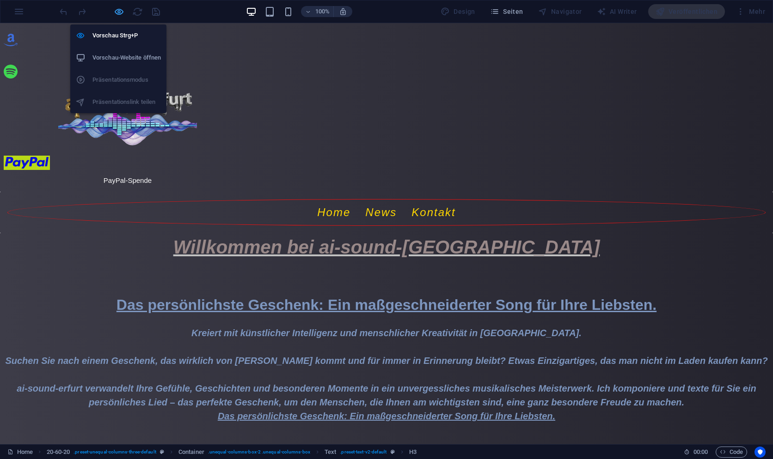
click at [121, 10] on icon "button" at bounding box center [119, 11] width 11 height 11
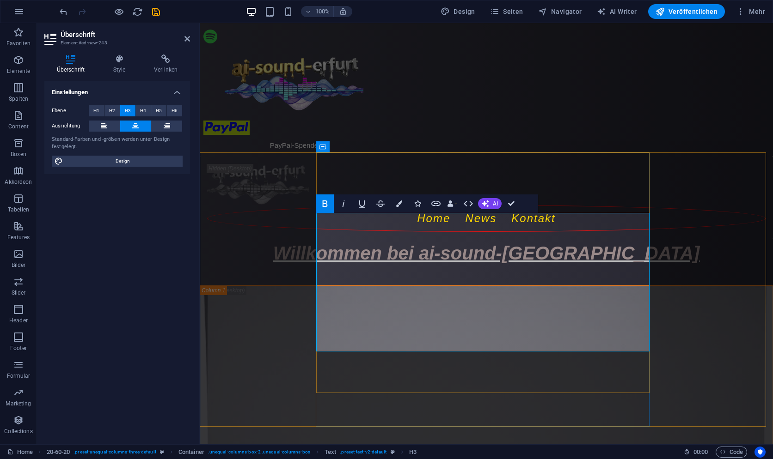
scroll to position [82, 0]
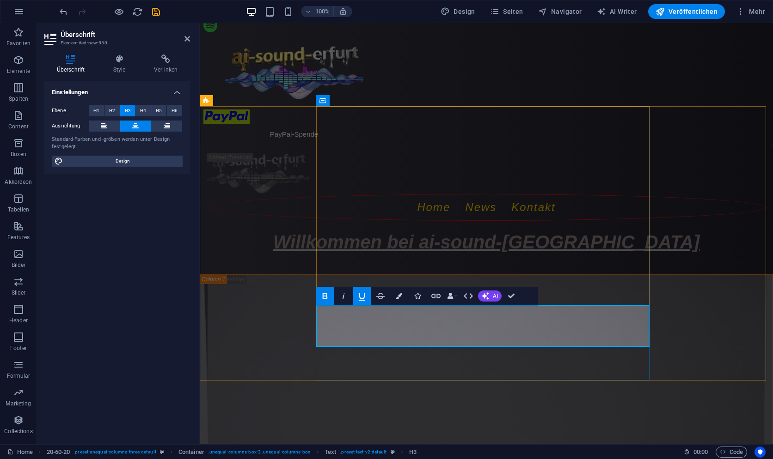
drag, startPoint x: 503, startPoint y: 325, endPoint x: 485, endPoint y: 329, distance: 18.0
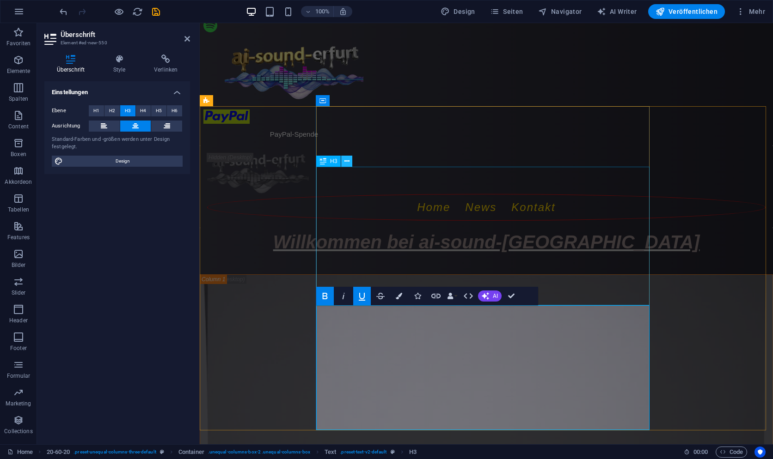
click at [348, 159] on icon at bounding box center [346, 162] width 5 height 10
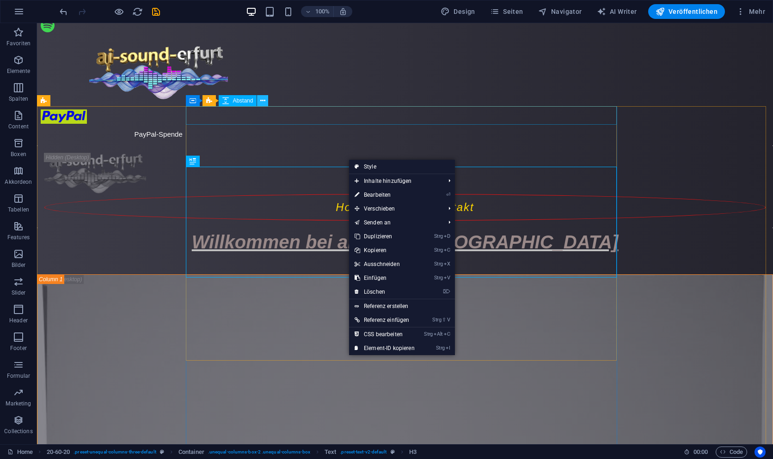
click at [261, 100] on icon at bounding box center [262, 101] width 5 height 10
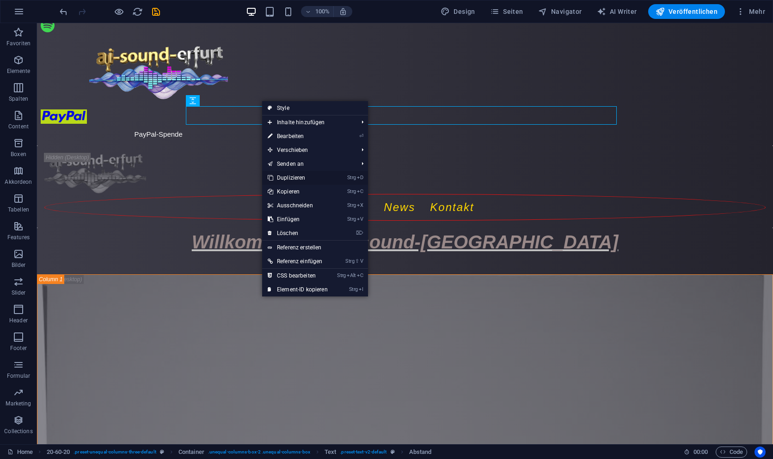
click at [292, 178] on link "Strg D Duplizieren" at bounding box center [297, 178] width 71 height 14
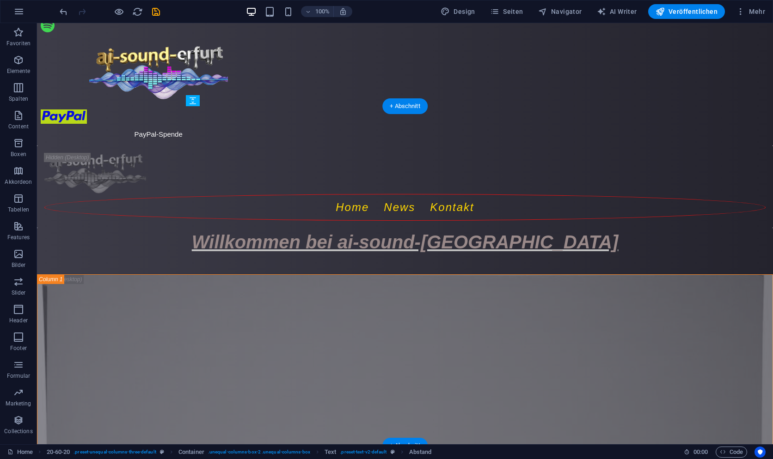
drag, startPoint x: 353, startPoint y: 134, endPoint x: 376, endPoint y: 288, distance: 156.6
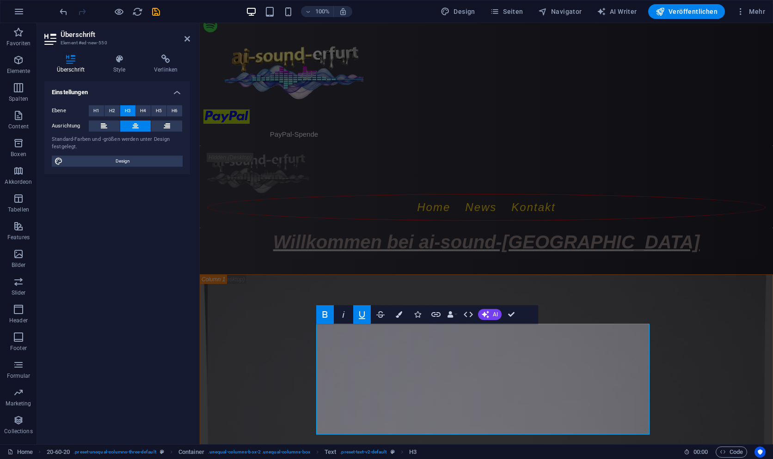
click at [363, 314] on icon "button" at bounding box center [361, 314] width 11 height 11
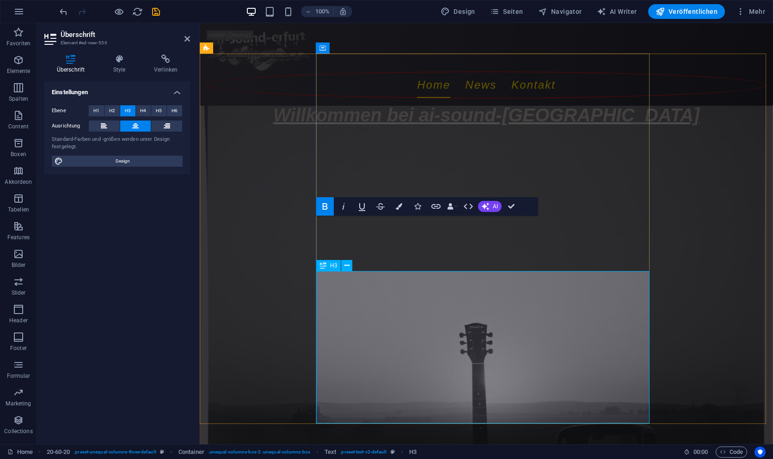
scroll to position [202, 0]
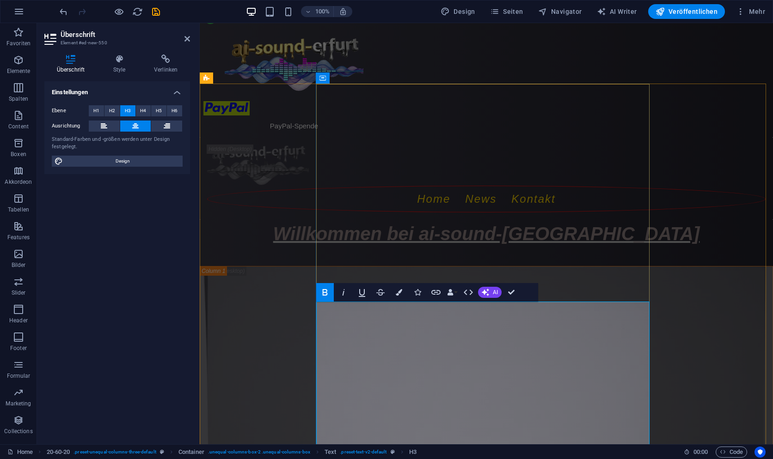
scroll to position [135, 0]
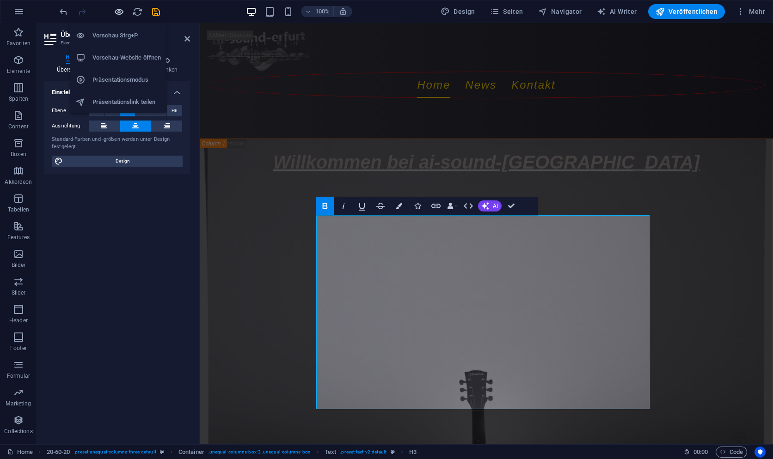
click at [120, 9] on icon "button" at bounding box center [119, 11] width 11 height 11
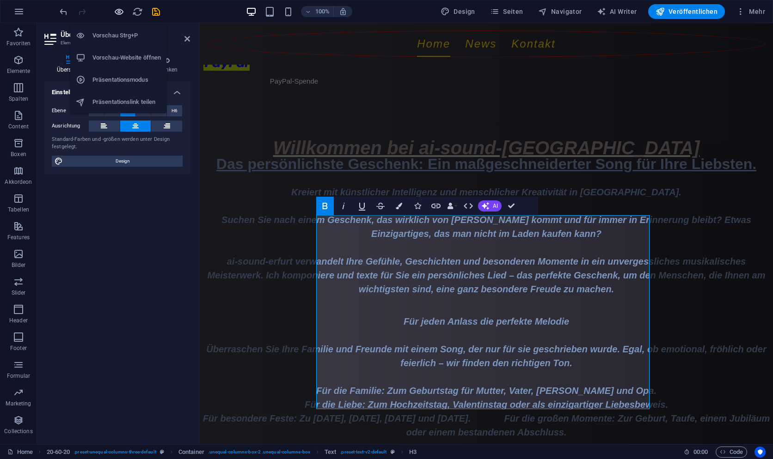
scroll to position [135, 0]
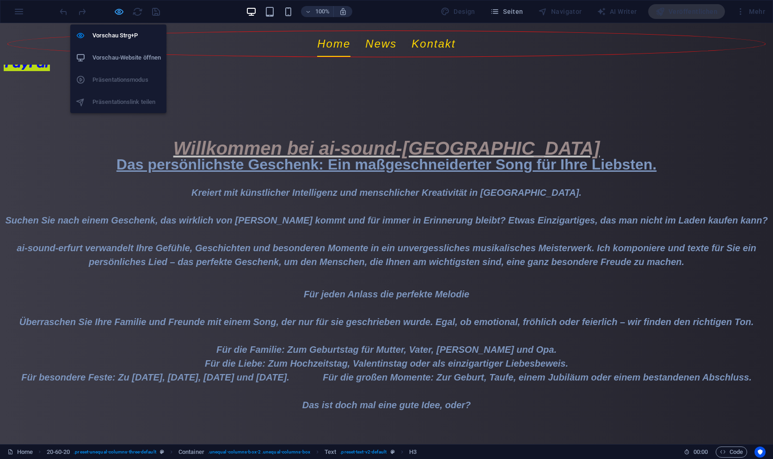
click at [119, 12] on icon "button" at bounding box center [119, 11] width 11 height 11
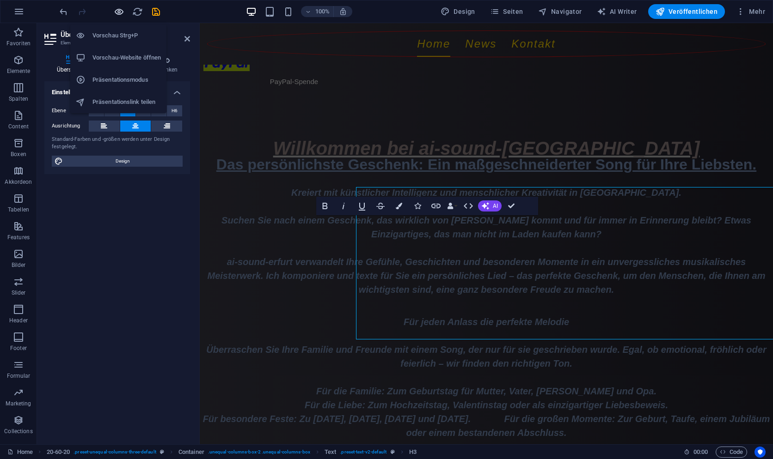
scroll to position [135, 0]
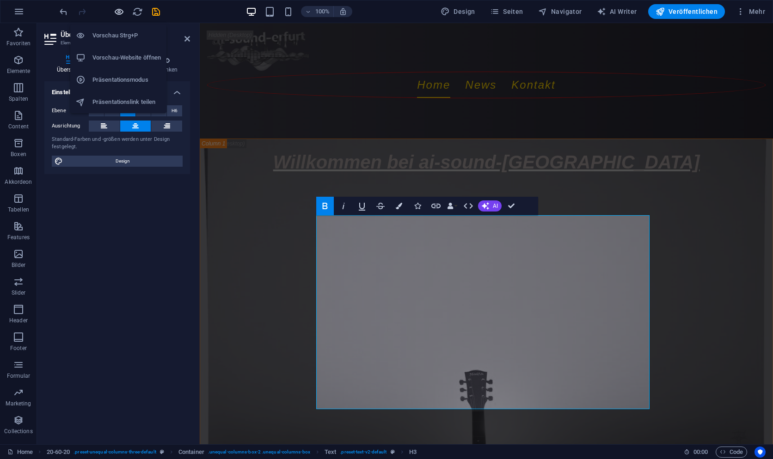
click at [118, 9] on icon "button" at bounding box center [119, 11] width 11 height 11
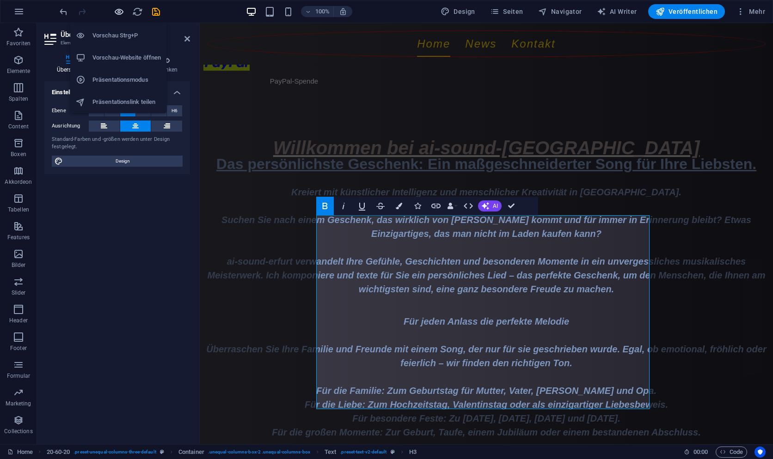
scroll to position [135, 0]
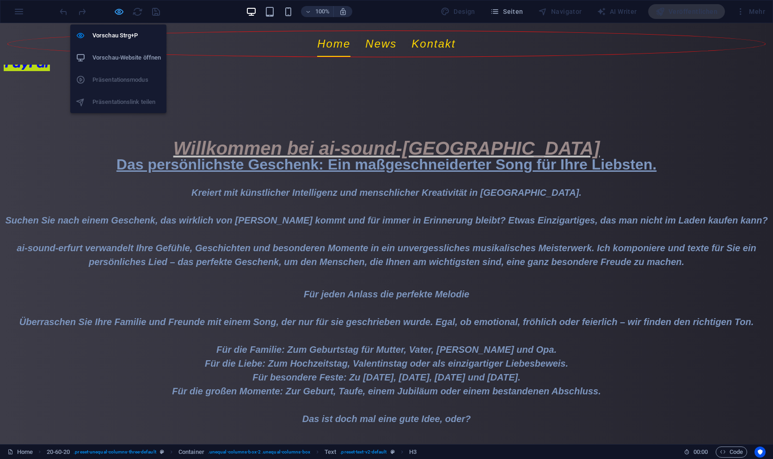
click at [117, 15] on icon "button" at bounding box center [119, 11] width 11 height 11
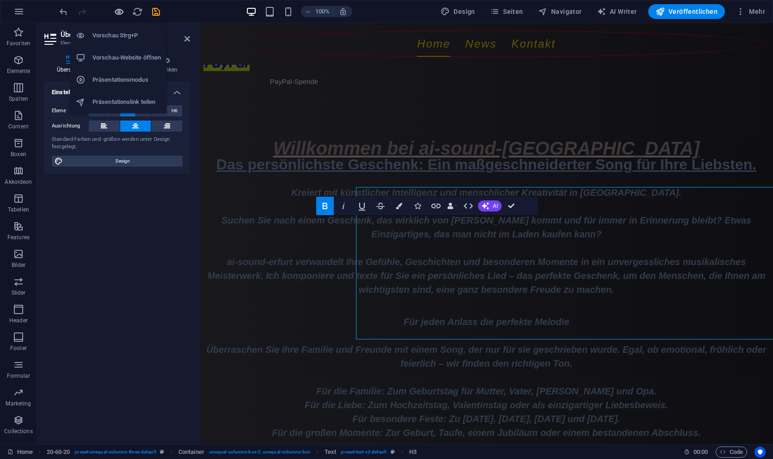
scroll to position [135, 0]
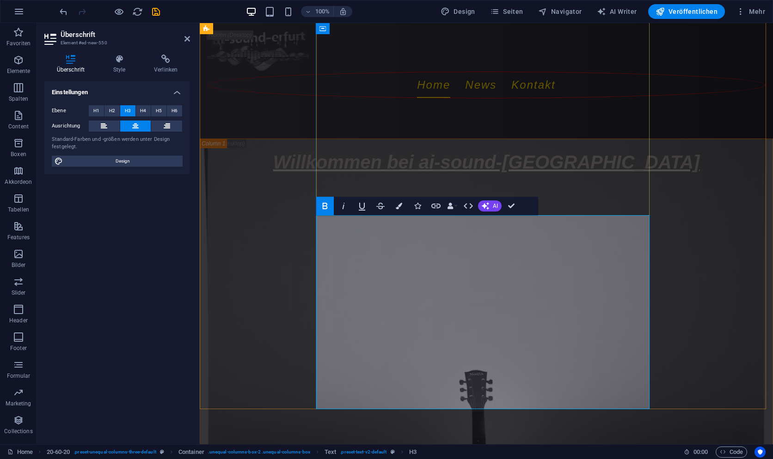
click at [417, 207] on icon "button" at bounding box center [417, 206] width 6 height 6
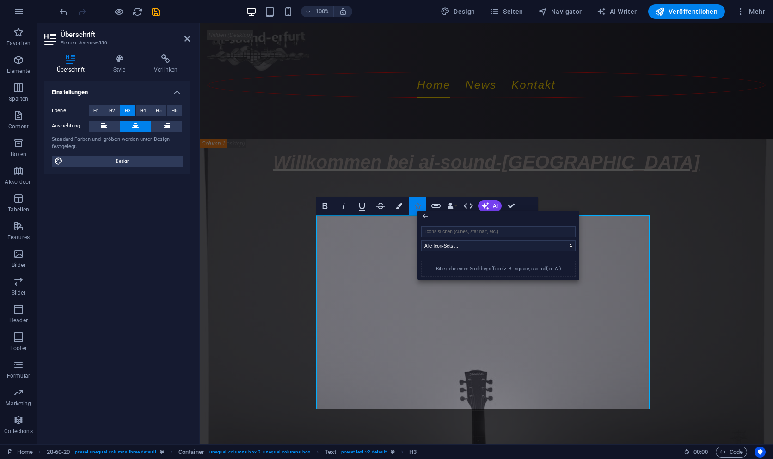
click at [417, 207] on icon "button" at bounding box center [417, 206] width 6 height 6
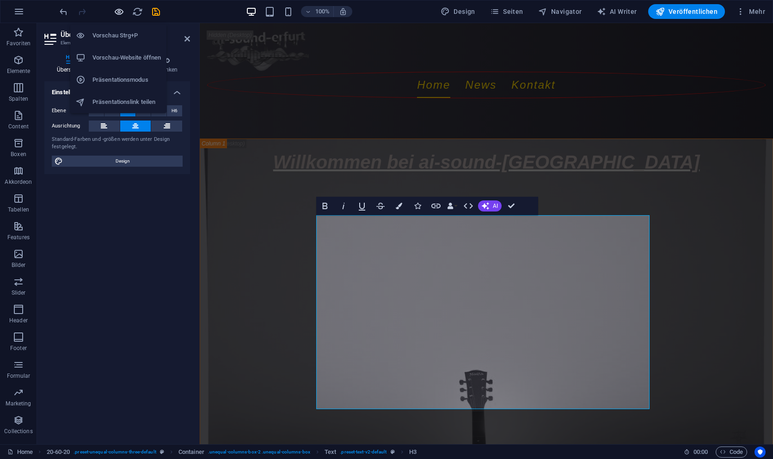
click at [121, 9] on icon "button" at bounding box center [119, 11] width 11 height 11
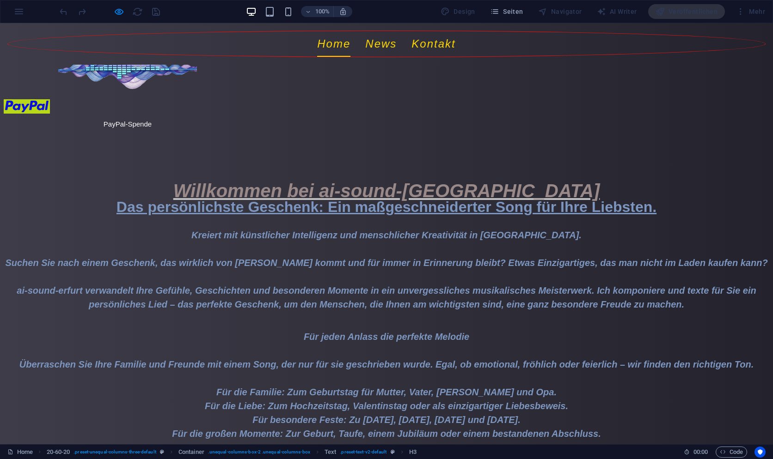
scroll to position [170, 0]
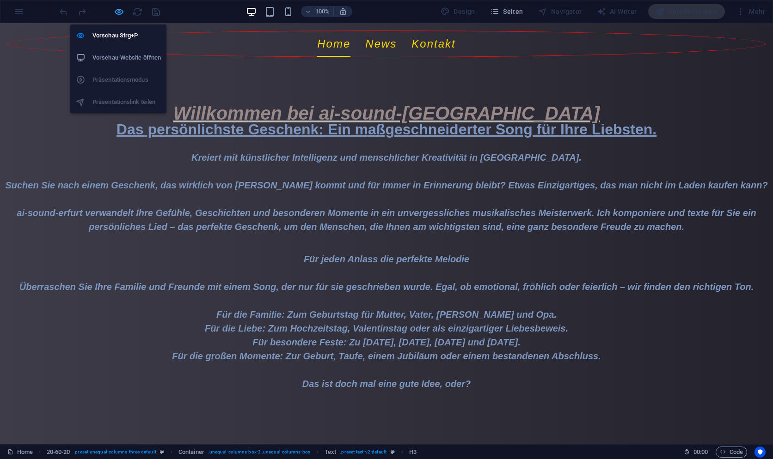
click at [119, 9] on icon "button" at bounding box center [119, 11] width 11 height 11
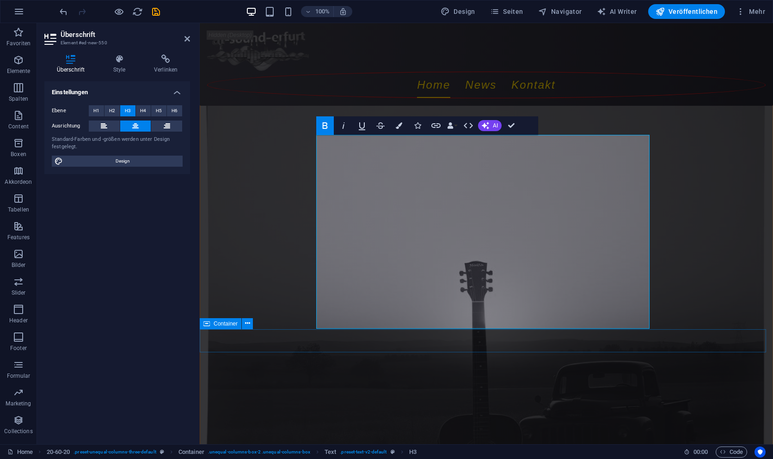
scroll to position [263, 0]
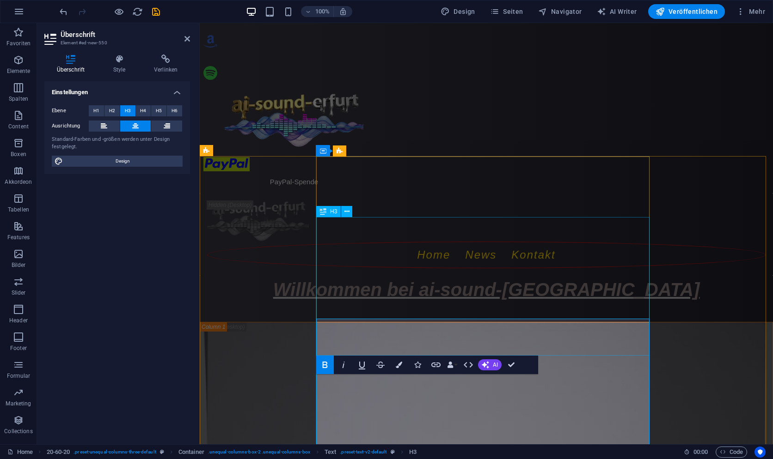
scroll to position [32, 0]
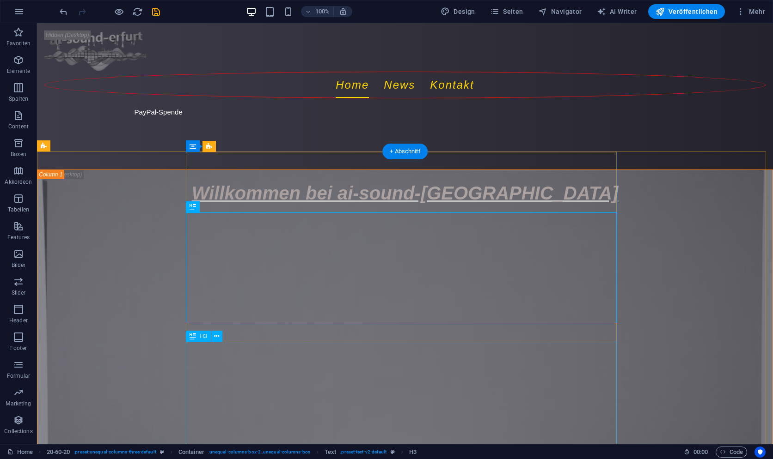
scroll to position [124, 0]
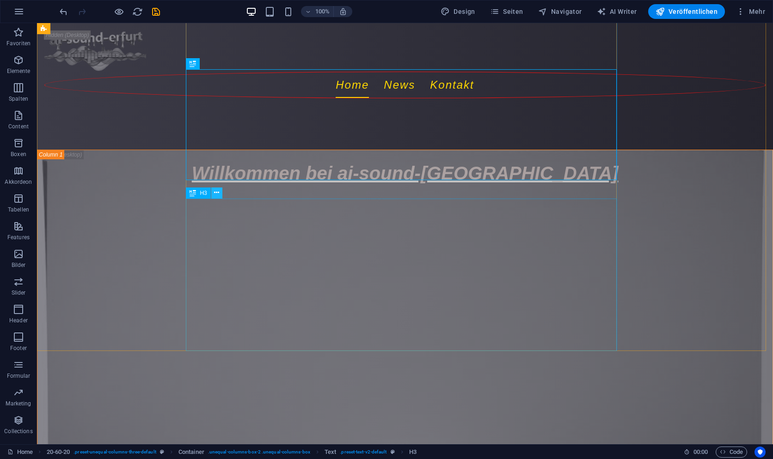
click at [216, 193] on icon at bounding box center [216, 193] width 5 height 10
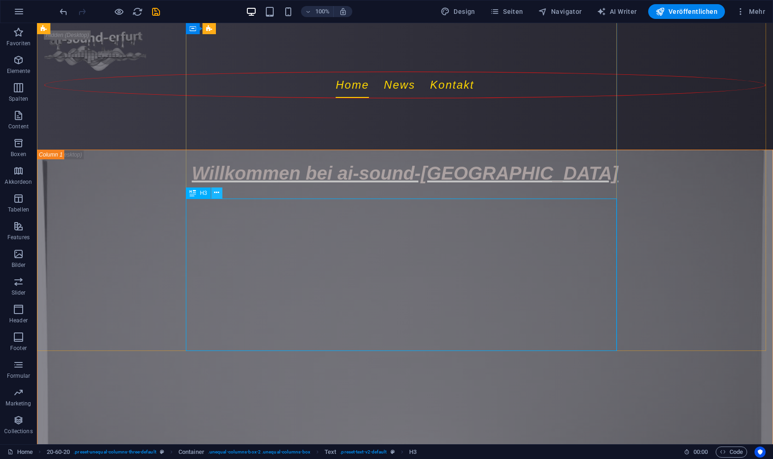
click at [215, 190] on icon at bounding box center [216, 193] width 5 height 10
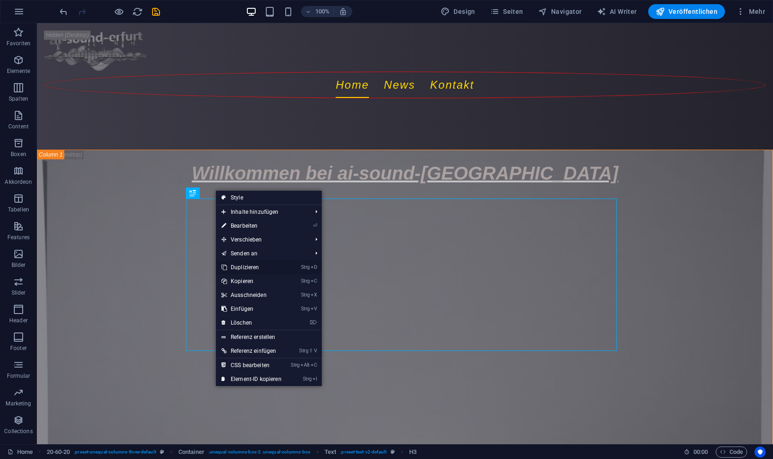
click at [253, 267] on link "Strg D Duplizieren" at bounding box center [251, 268] width 71 height 14
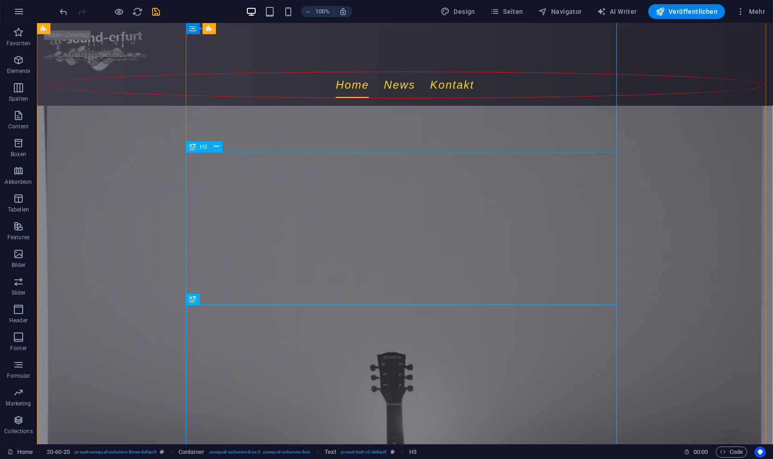
scroll to position [263, 0]
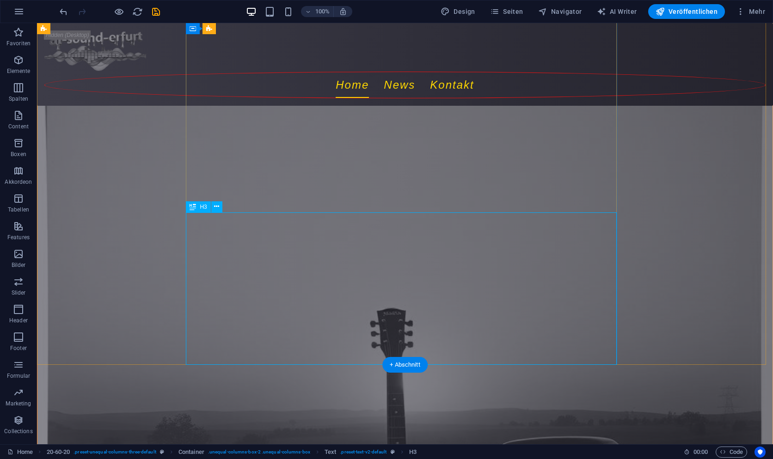
drag, startPoint x: 491, startPoint y: 356, endPoint x: 431, endPoint y: 318, distance: 70.4
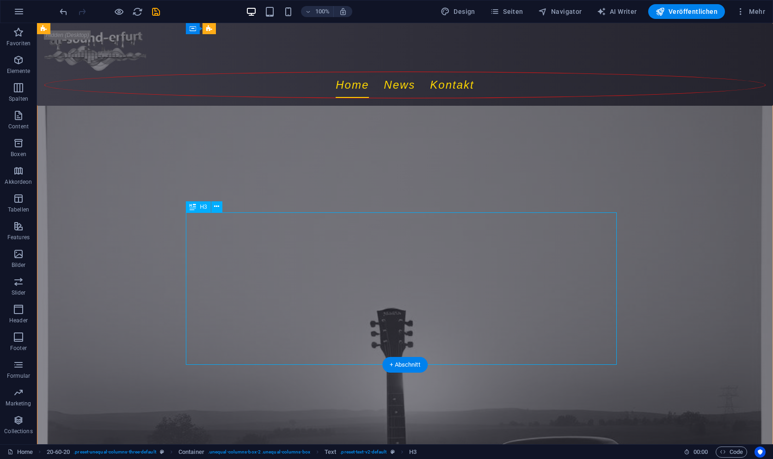
scroll to position [230, 0]
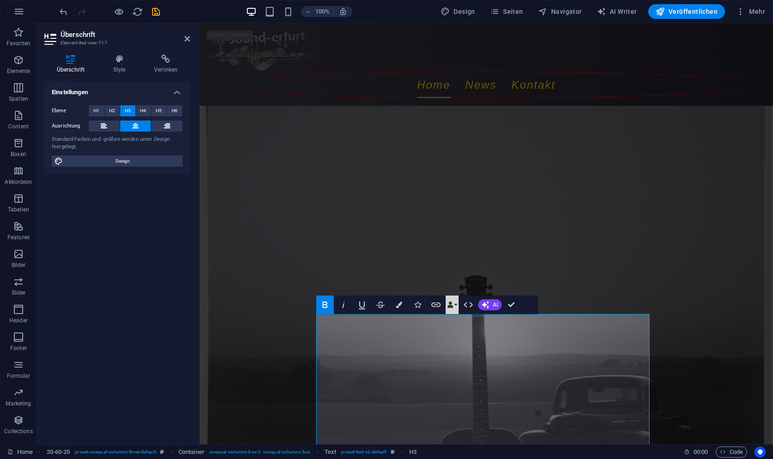
click at [446, 306] on button "Data Bindings" at bounding box center [451, 305] width 13 height 18
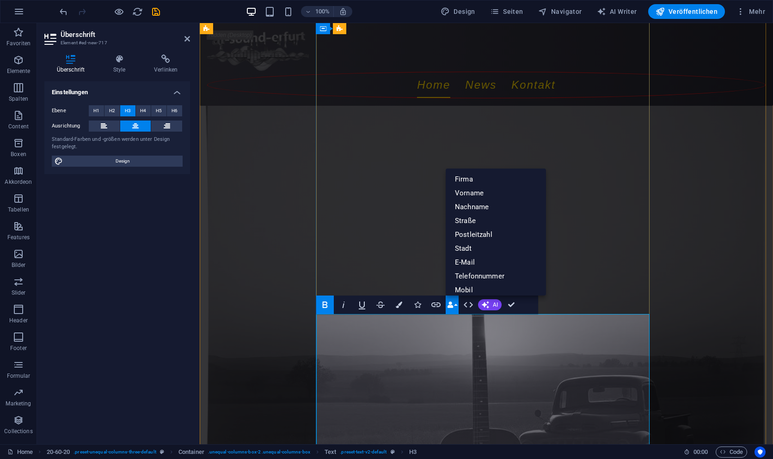
scroll to position [323, 0]
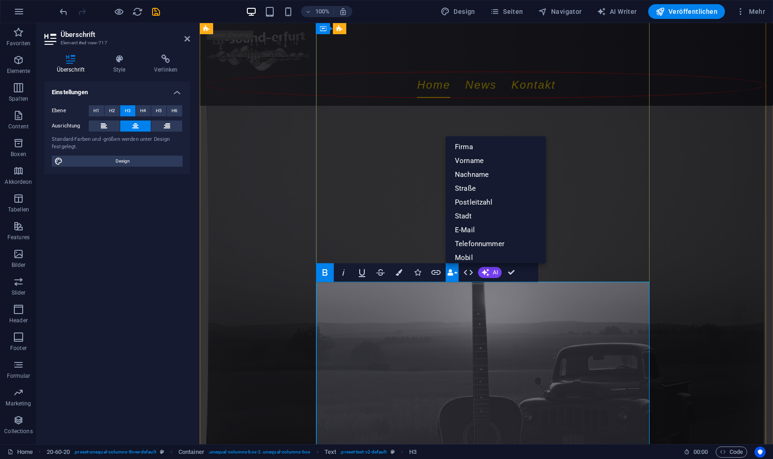
scroll to position [249, 0]
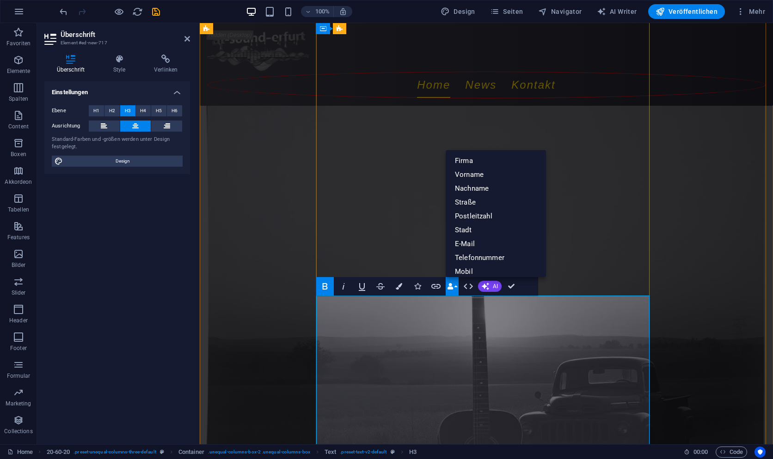
drag, startPoint x: 552, startPoint y: 328, endPoint x: 552, endPoint y: 335, distance: 6.5
drag, startPoint x: 600, startPoint y: 328, endPoint x: 369, endPoint y: 332, distance: 231.5
click at [361, 287] on icon "button" at bounding box center [361, 286] width 11 height 11
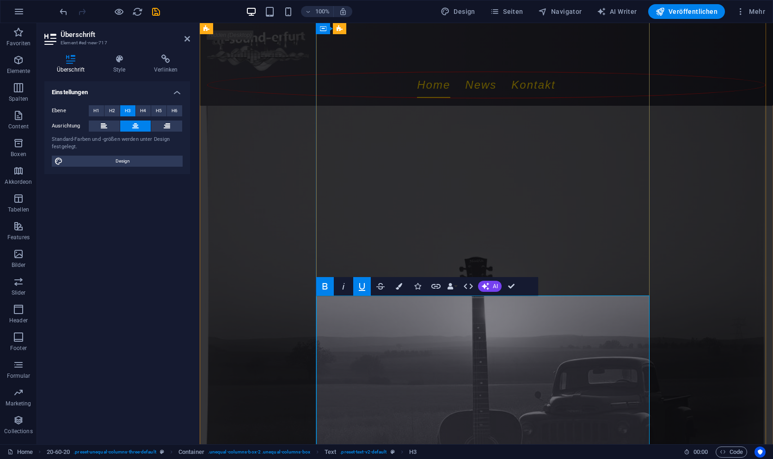
scroll to position [295, 0]
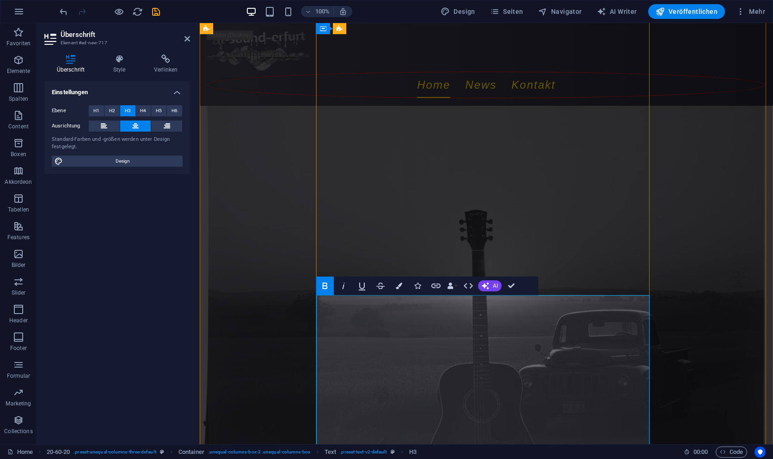
scroll to position [341, 0]
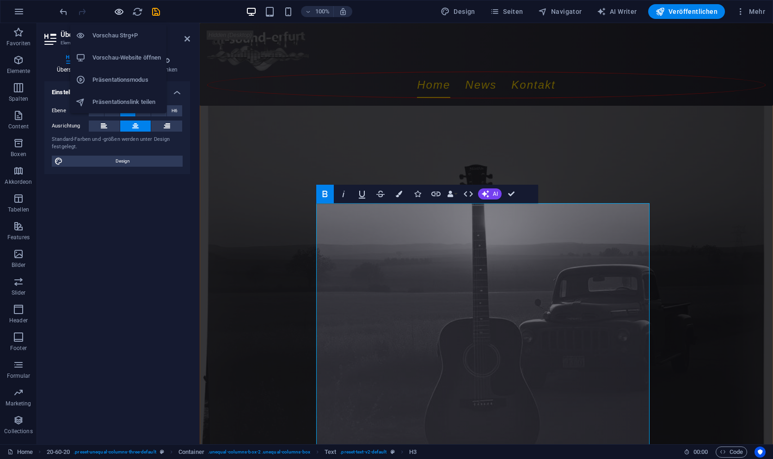
click at [121, 11] on icon "button" at bounding box center [119, 11] width 11 height 11
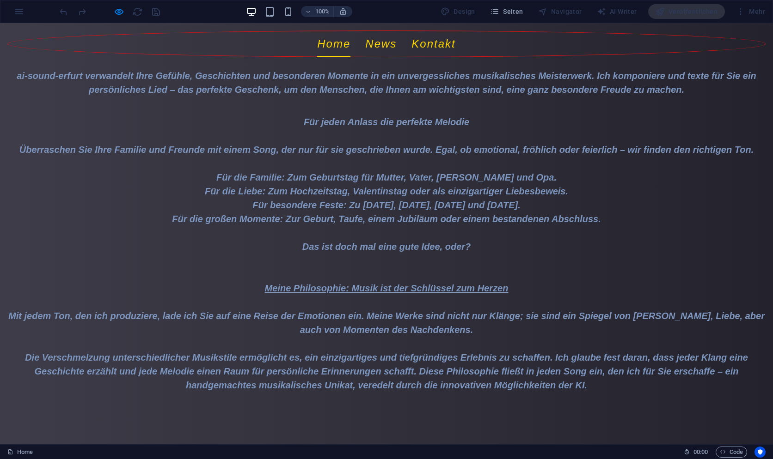
scroll to position [378, 0]
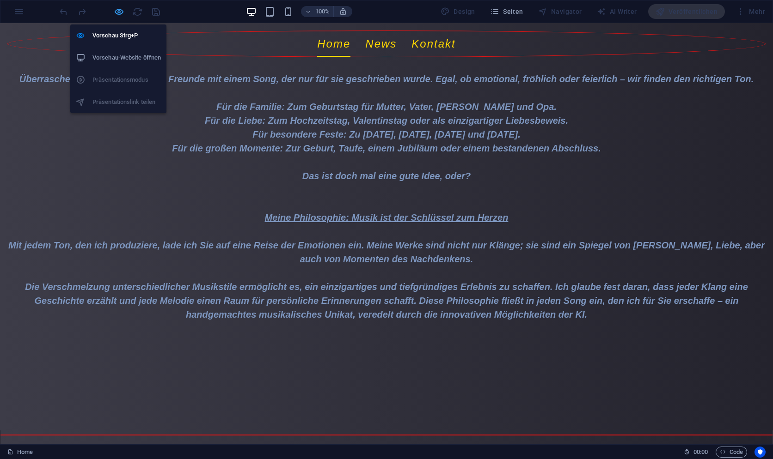
click at [123, 12] on icon "button" at bounding box center [119, 11] width 11 height 11
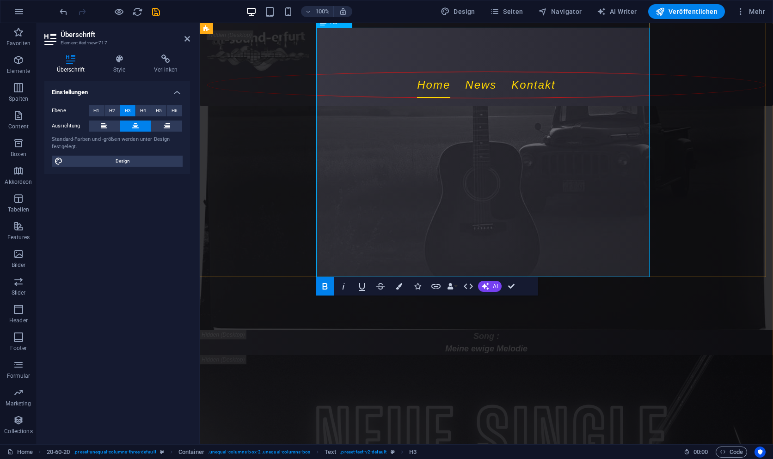
scroll to position [425, 0]
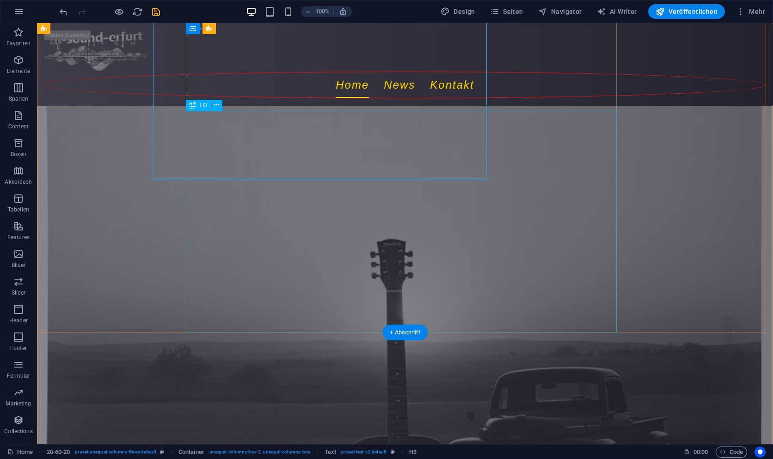
scroll to position [365, 0]
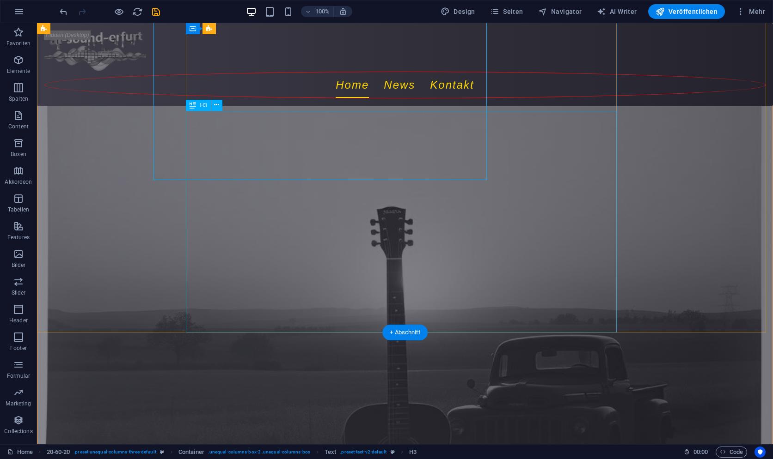
click at [218, 105] on icon at bounding box center [216, 105] width 5 height 10
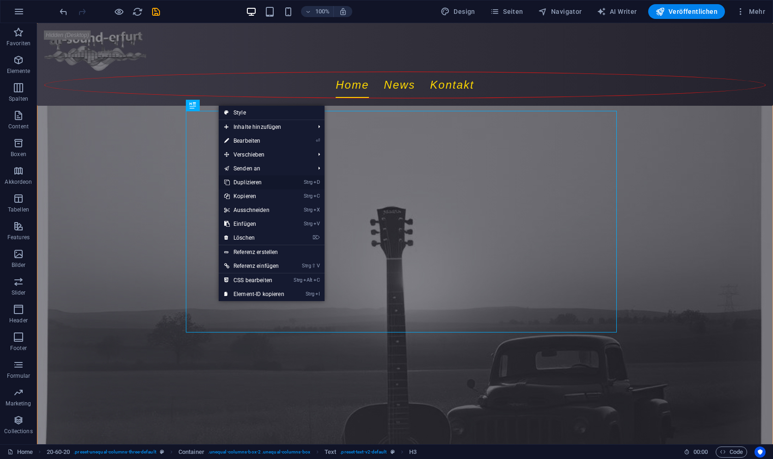
click at [255, 182] on link "Strg D Duplizieren" at bounding box center [254, 183] width 71 height 14
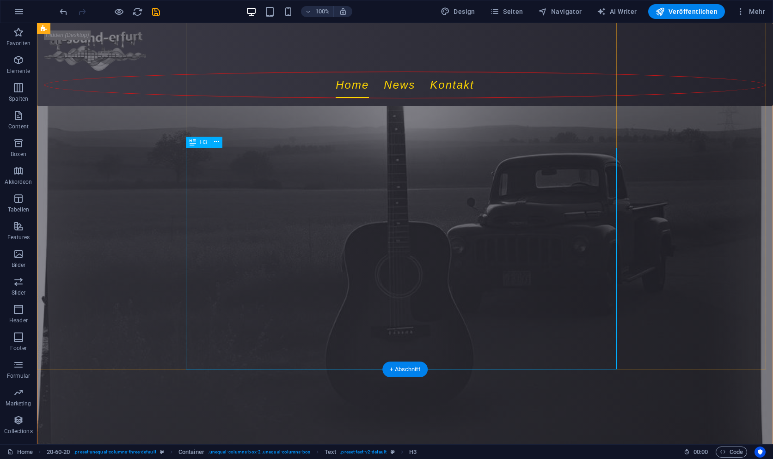
scroll to position [549, 0]
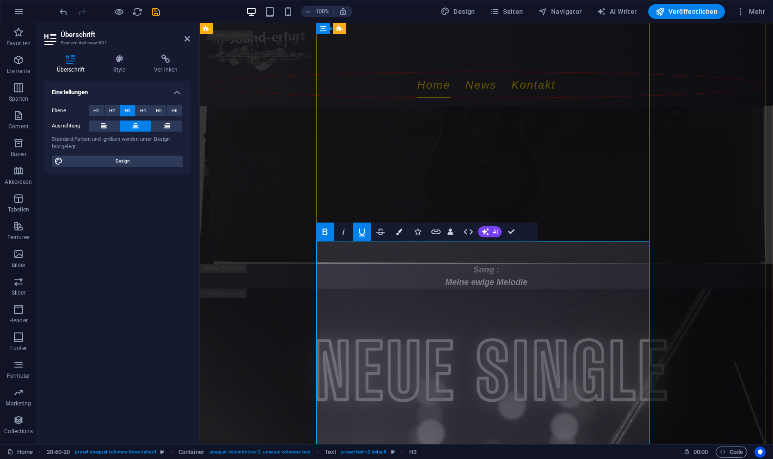
scroll to position [596, 0]
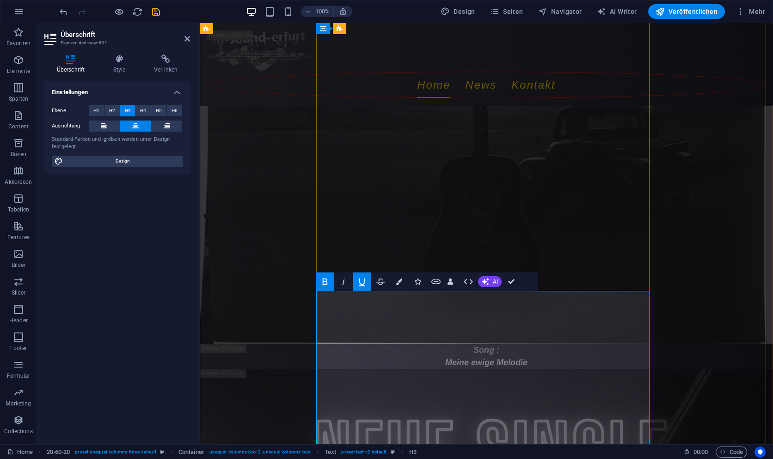
scroll to position [549, 0]
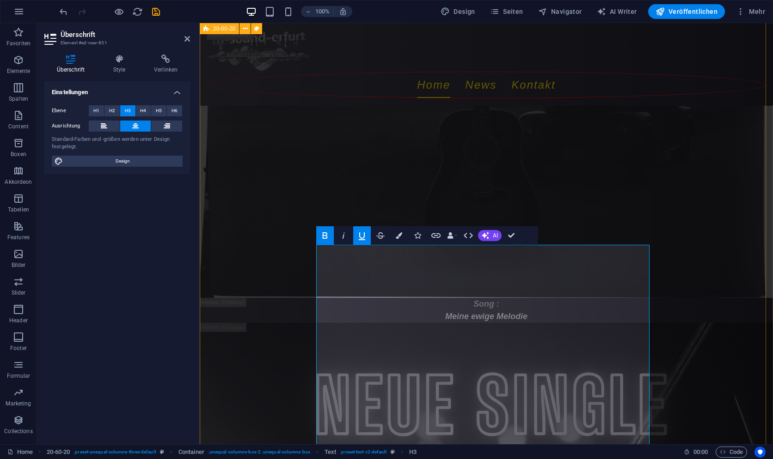
drag, startPoint x: 597, startPoint y: 402, endPoint x: 314, endPoint y: 311, distance: 297.4
click at [362, 235] on icon "button" at bounding box center [361, 235] width 11 height 11
click at [107, 125] on button at bounding box center [104, 126] width 31 height 11
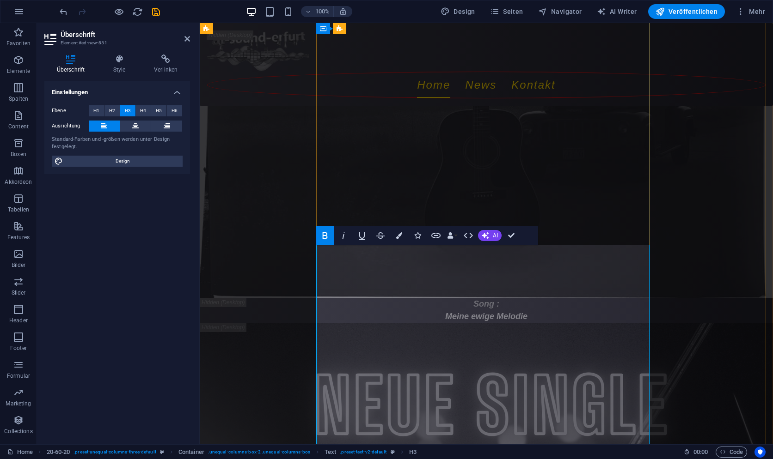
click at [261, 359] on div "Song : Meine ewige Melodie Neue Single am [DATE] Zwei Welten, ein Beat" at bounding box center [486, 328] width 573 height 1207
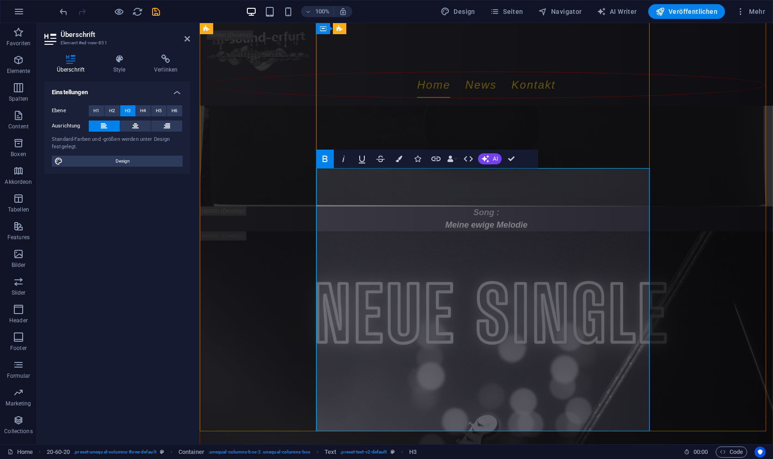
scroll to position [642, 0]
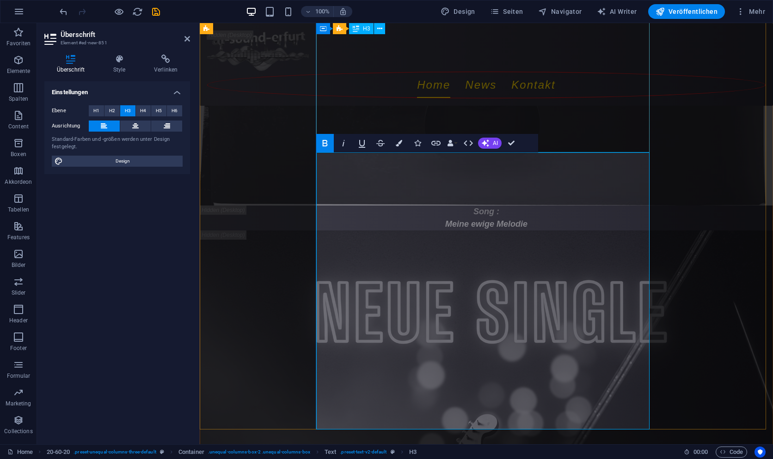
drag, startPoint x: 561, startPoint y: 103, endPoint x: 724, endPoint y: 102, distance: 162.7
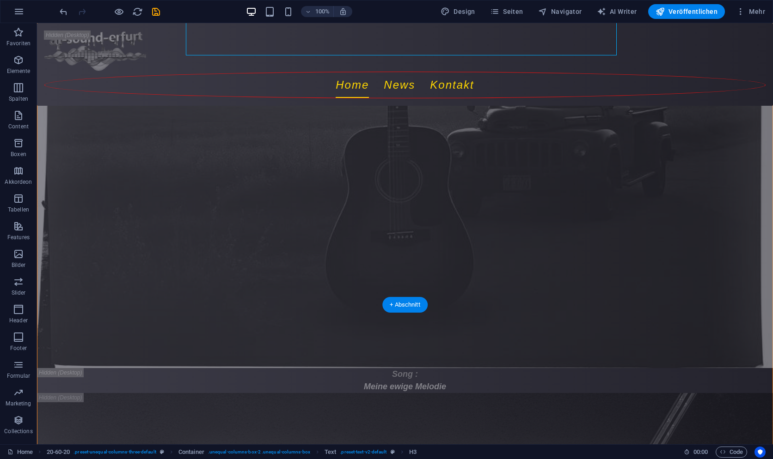
scroll to position [549, 0]
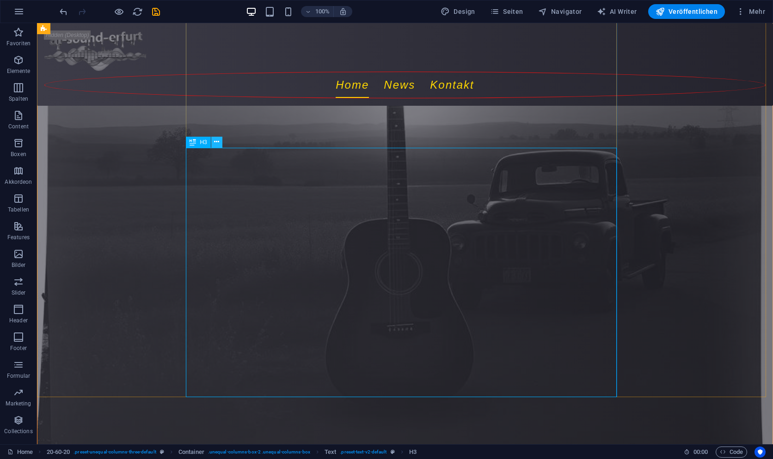
click at [221, 142] on button at bounding box center [216, 142] width 11 height 11
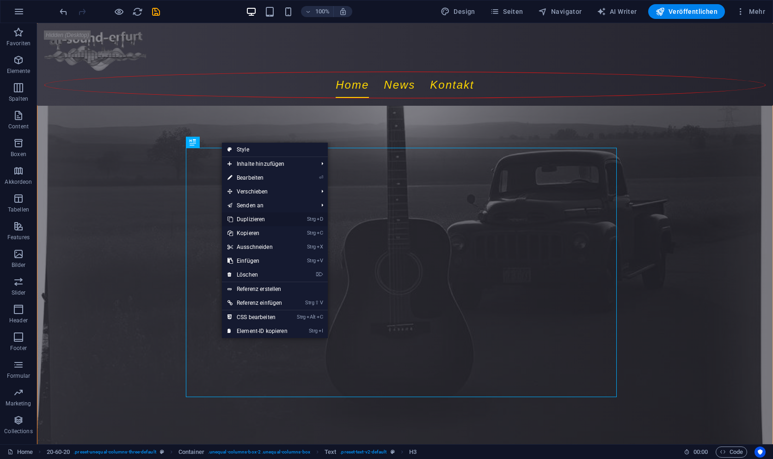
click at [259, 218] on link "Strg D Duplizieren" at bounding box center [257, 220] width 71 height 14
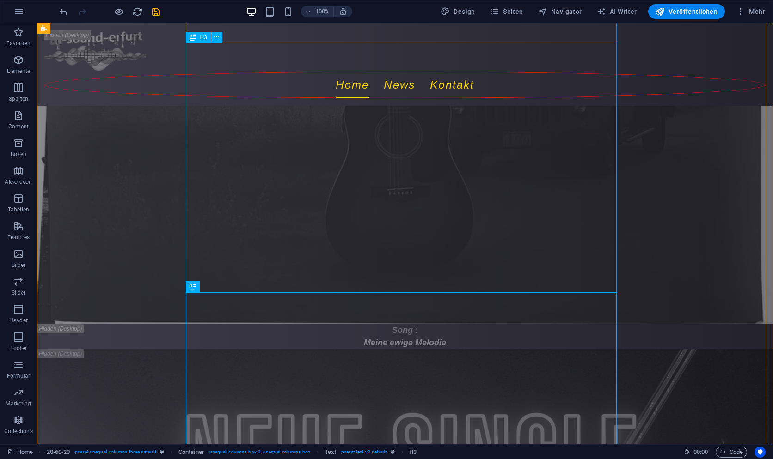
scroll to position [780, 0]
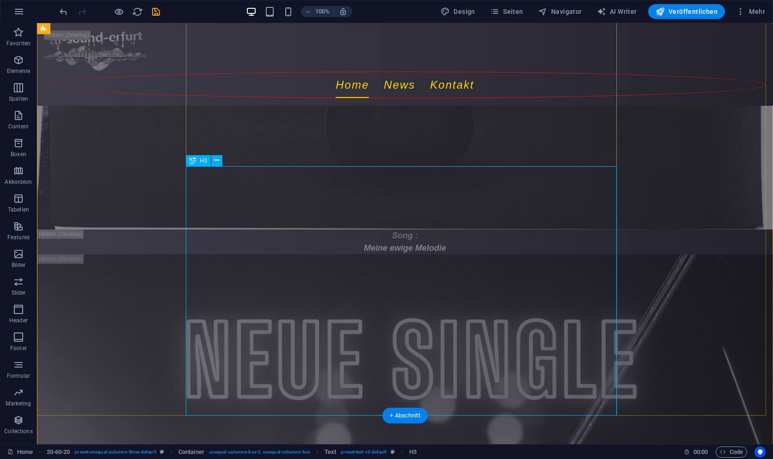
drag, startPoint x: 274, startPoint y: 367, endPoint x: 242, endPoint y: 330, distance: 49.5
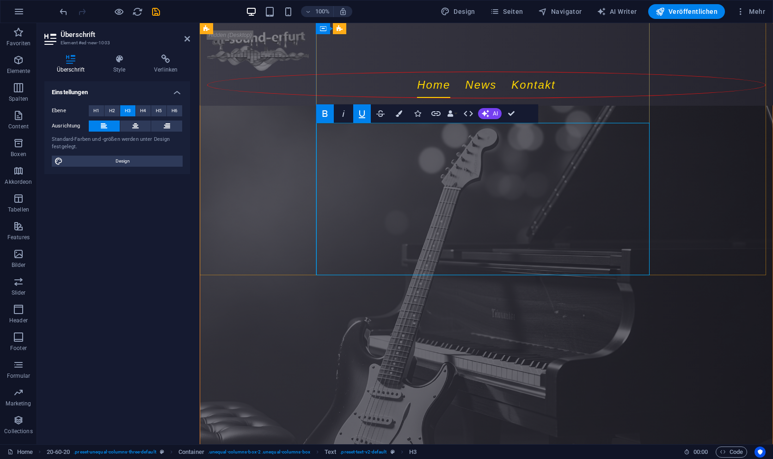
scroll to position [810, 0]
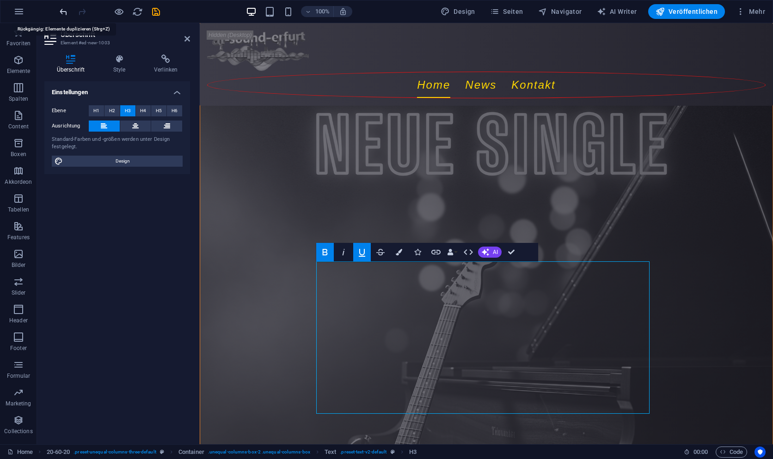
click at [63, 11] on icon "undo" at bounding box center [63, 11] width 11 height 11
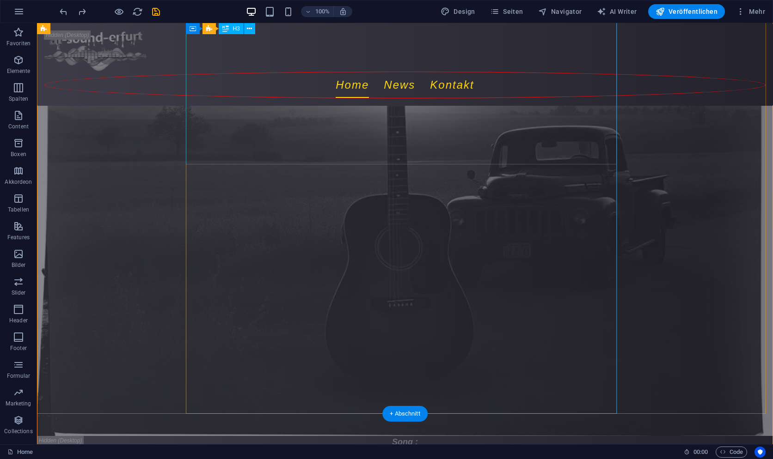
scroll to position [533, 0]
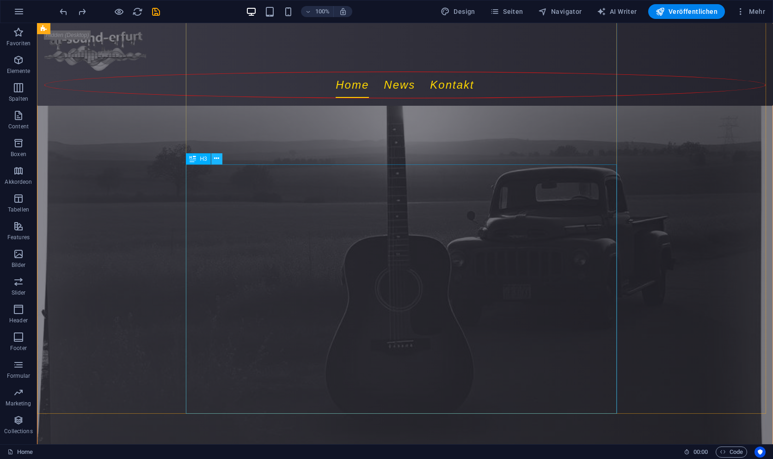
click at [216, 158] on icon at bounding box center [216, 159] width 5 height 10
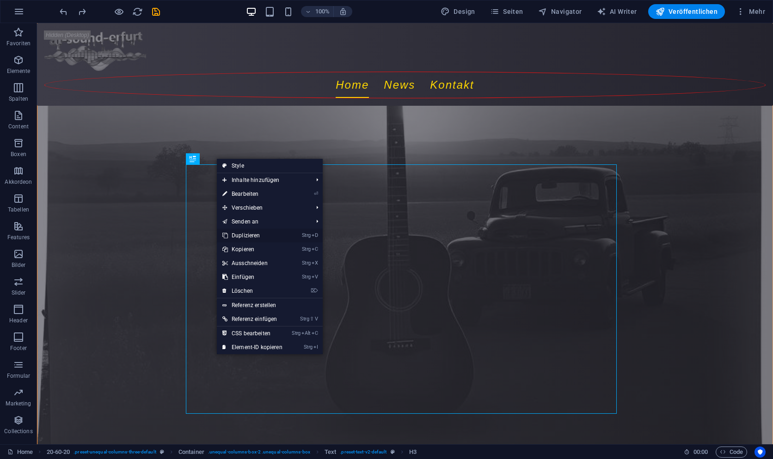
click at [261, 234] on link "Strg D Duplizieren" at bounding box center [252, 236] width 71 height 14
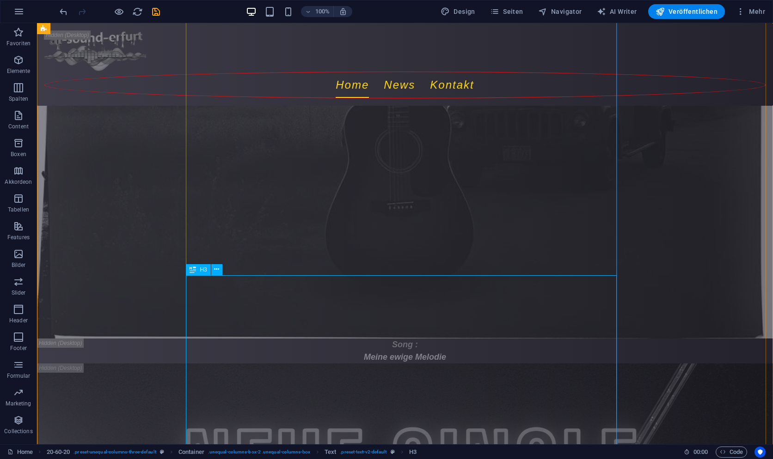
scroll to position [764, 0]
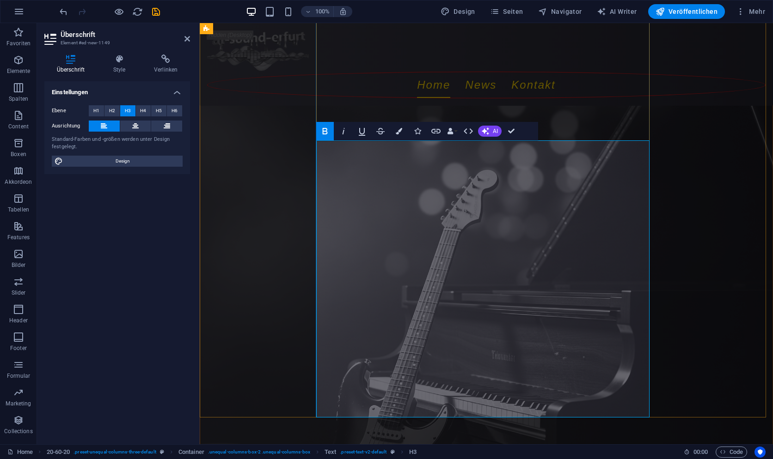
scroll to position [949, 0]
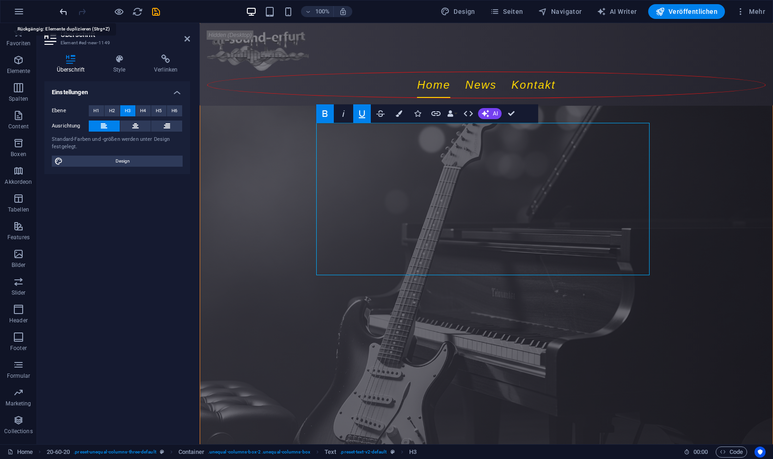
click at [62, 9] on icon "undo" at bounding box center [63, 11] width 11 height 11
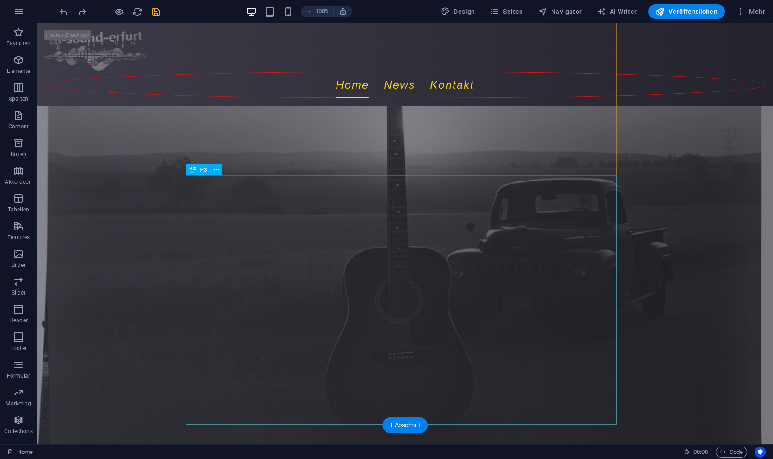
scroll to position [533, 0]
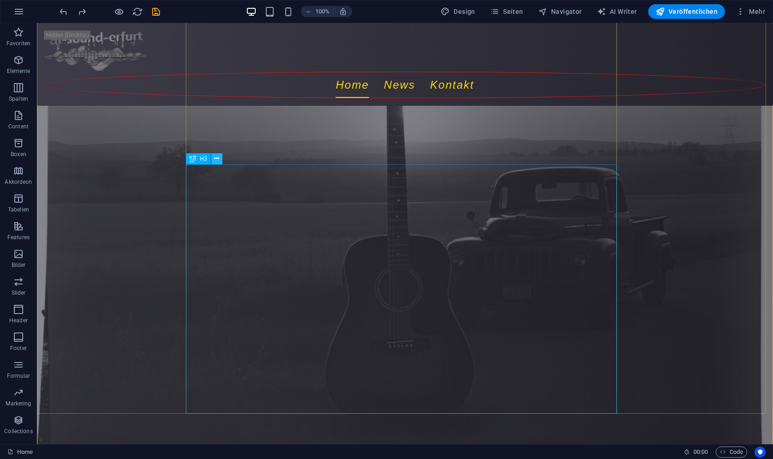
click at [217, 160] on icon at bounding box center [216, 159] width 5 height 10
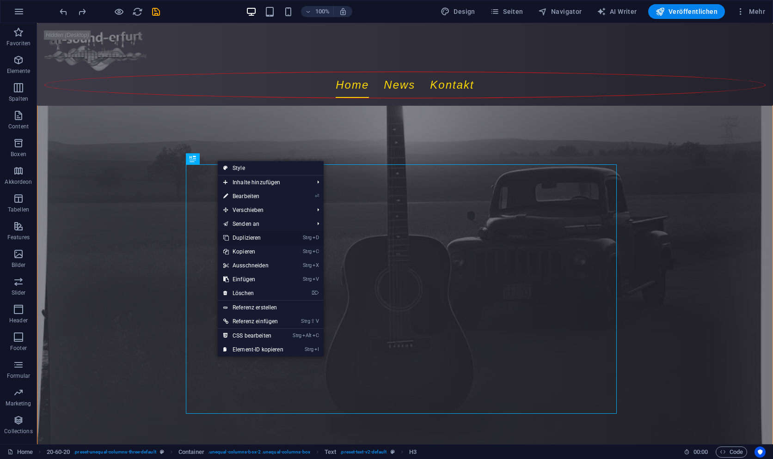
click at [253, 235] on link "Strg D Duplizieren" at bounding box center [253, 238] width 71 height 14
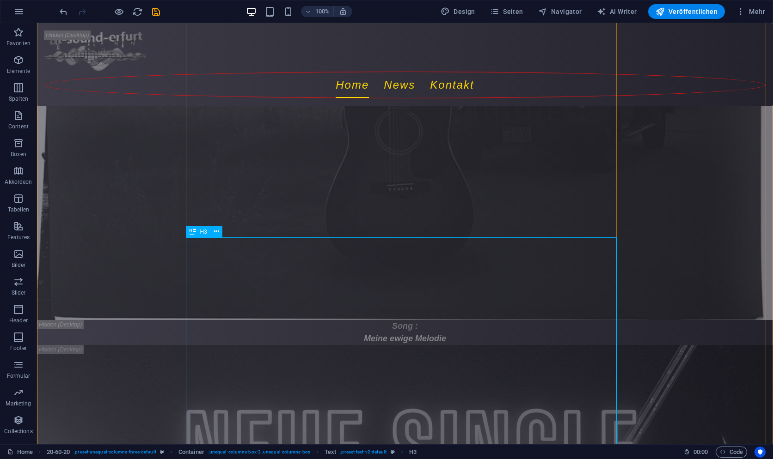
scroll to position [718, 0]
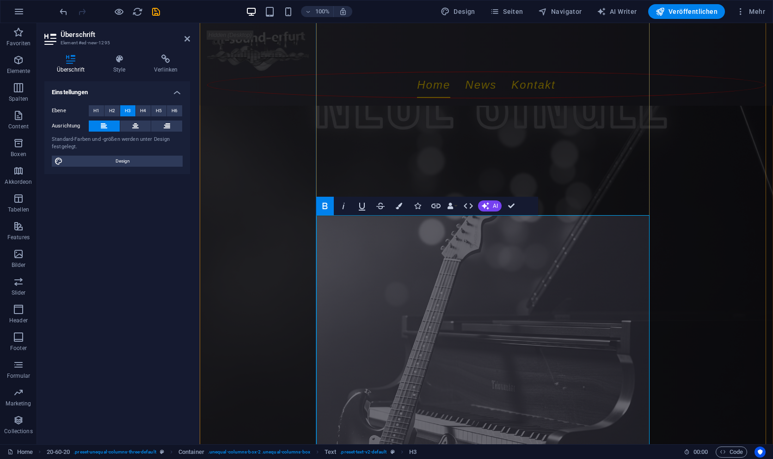
scroll to position [838, 0]
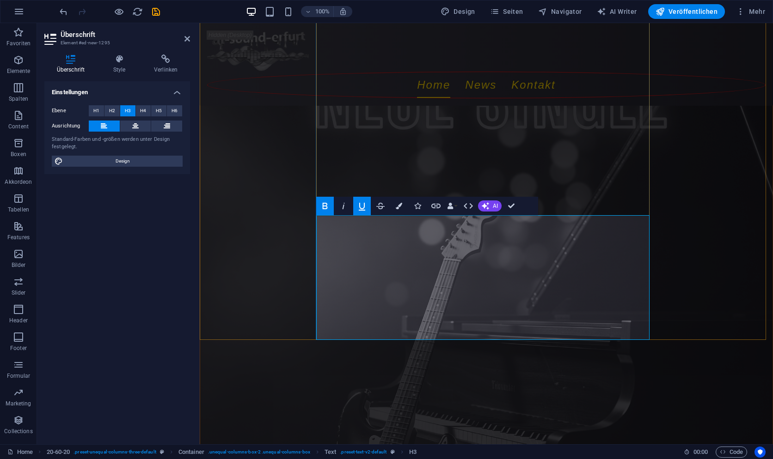
click at [364, 206] on icon "button" at bounding box center [362, 207] width 6 height 8
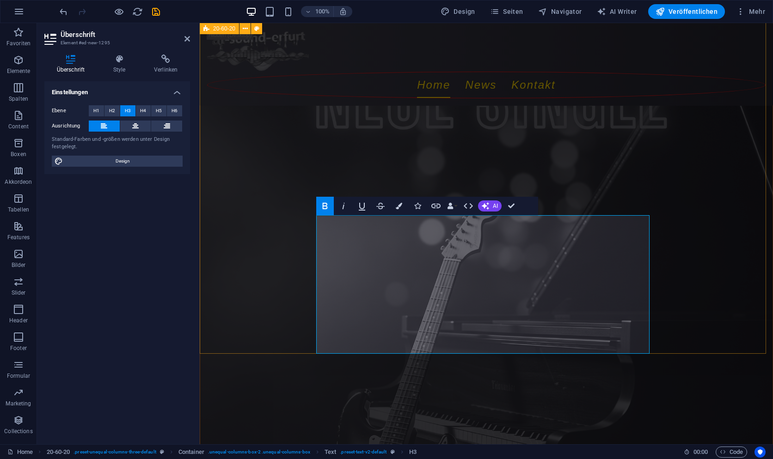
drag, startPoint x: 445, startPoint y: 237, endPoint x: 314, endPoint y: 242, distance: 130.9
click at [363, 209] on icon "button" at bounding box center [362, 207] width 6 height 8
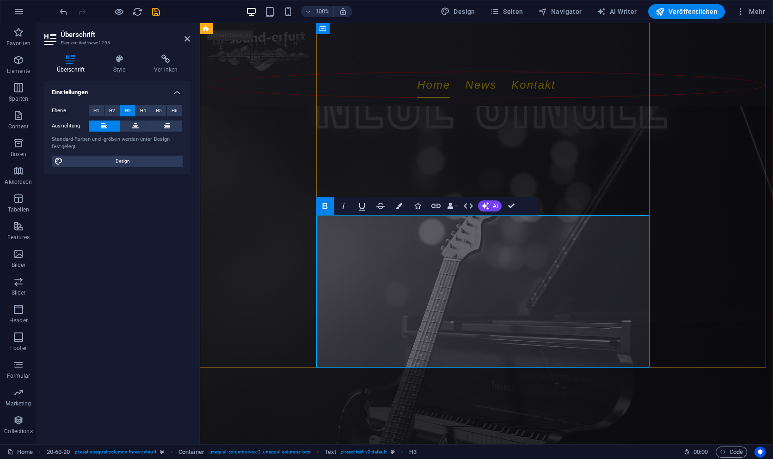
click at [140, 128] on button at bounding box center [135, 126] width 31 height 11
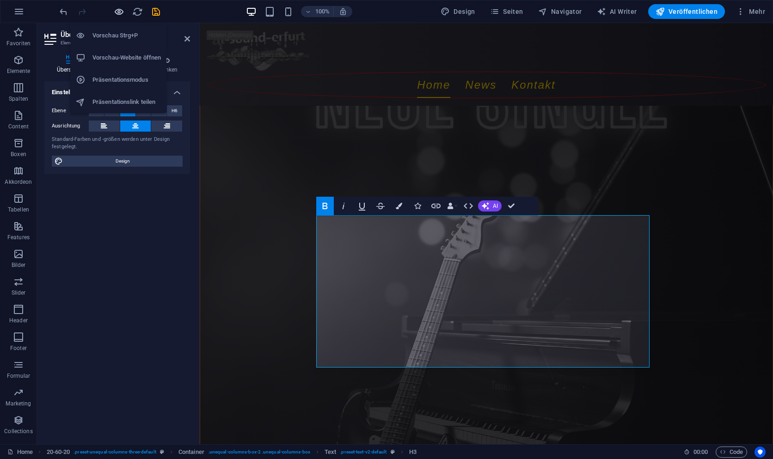
click at [119, 7] on icon "button" at bounding box center [119, 11] width 11 height 11
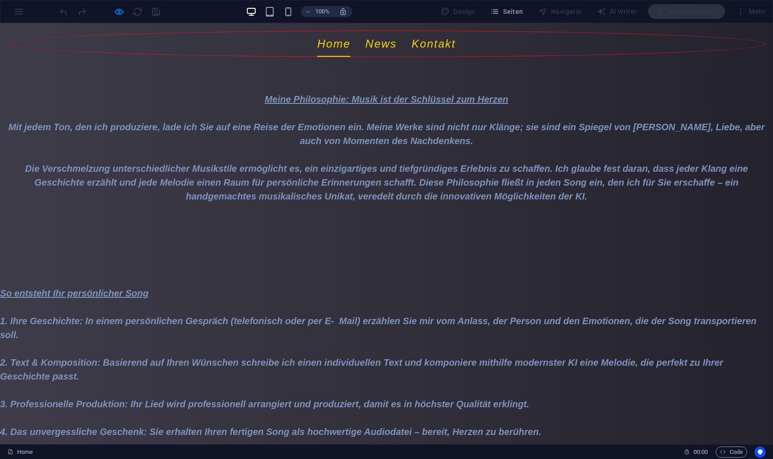
scroll to position [535, 0]
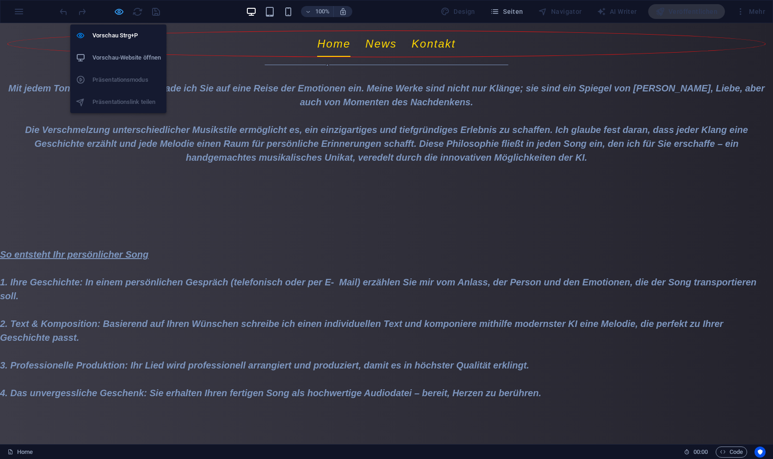
click at [122, 8] on icon "button" at bounding box center [119, 11] width 11 height 11
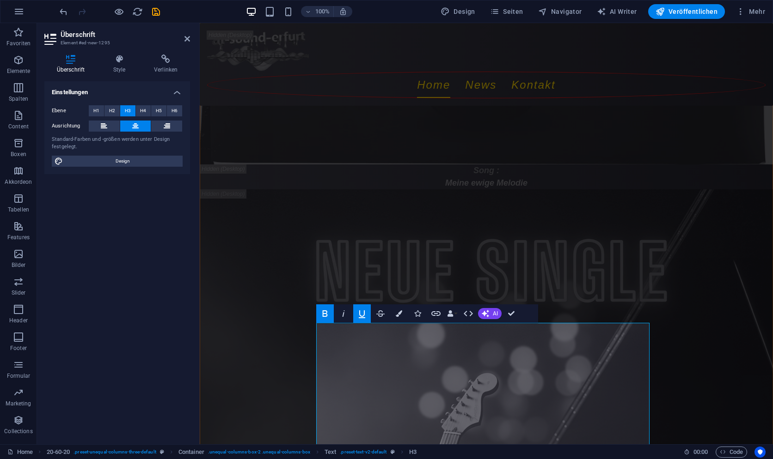
scroll to position [614, 0]
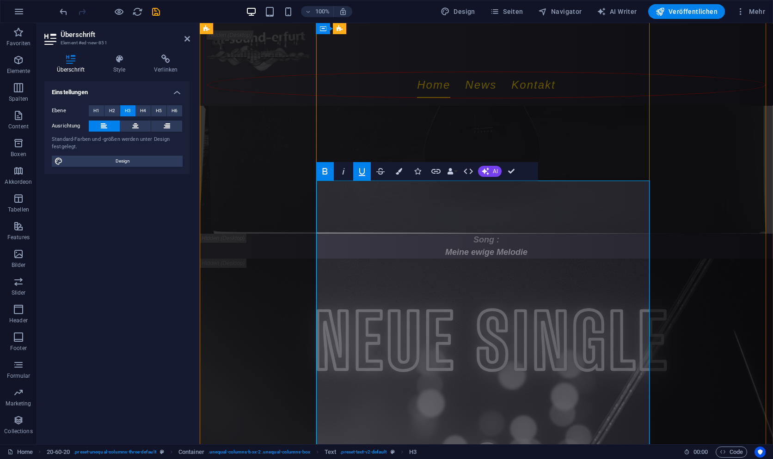
drag, startPoint x: 598, startPoint y: 428, endPoint x: 583, endPoint y: 419, distance: 18.2
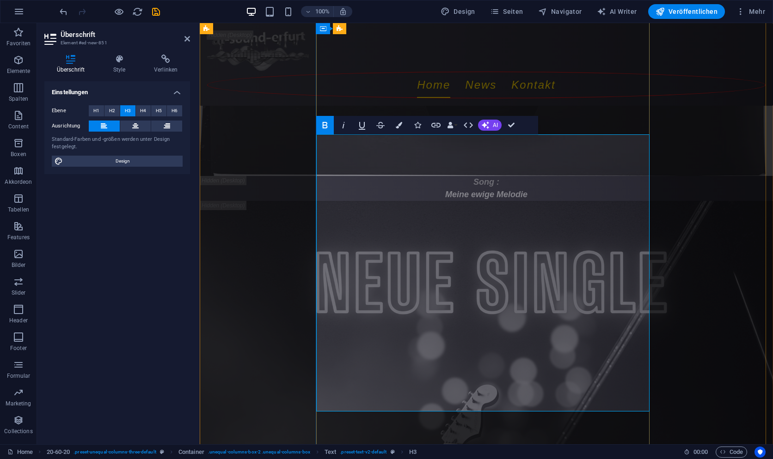
scroll to position [660, 0]
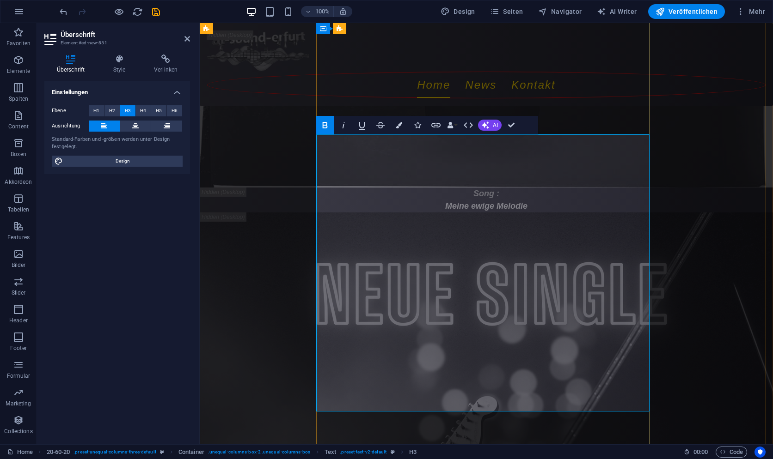
drag, startPoint x: 545, startPoint y: 364, endPoint x: 317, endPoint y: 171, distance: 299.7
click at [399, 127] on icon "button" at bounding box center [399, 125] width 6 height 6
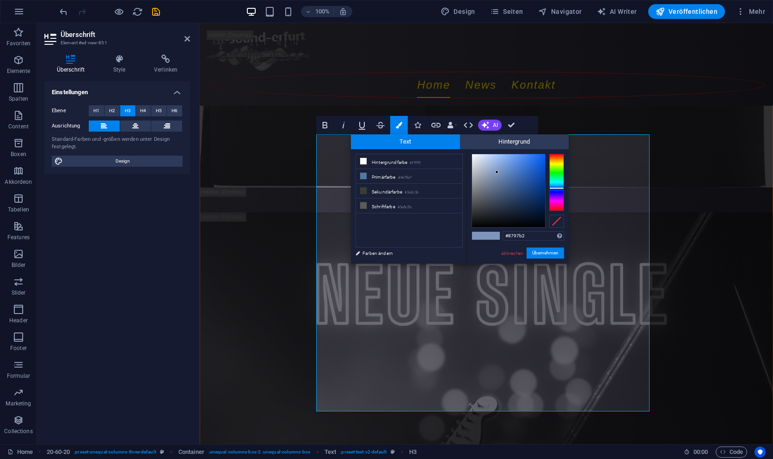
click at [489, 176] on div at bounding box center [508, 190] width 73 height 73
type input "#aebed8"
click at [486, 165] on div at bounding box center [508, 190] width 73 height 73
click at [550, 252] on button "Übernehmen" at bounding box center [544, 253] width 37 height 11
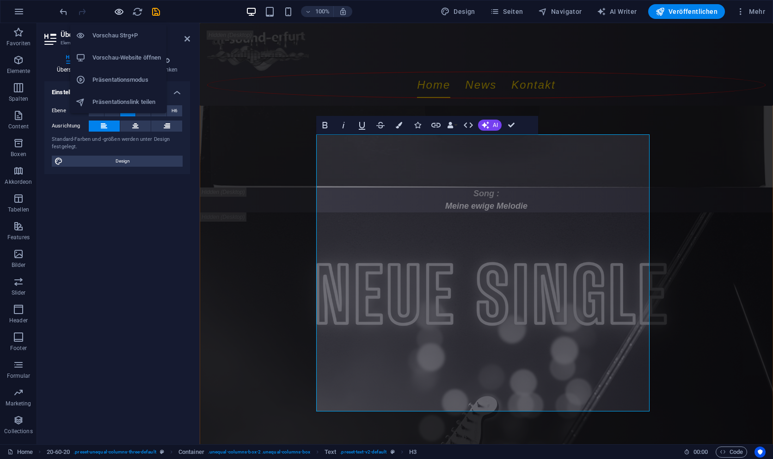
click at [121, 12] on icon "button" at bounding box center [119, 11] width 11 height 11
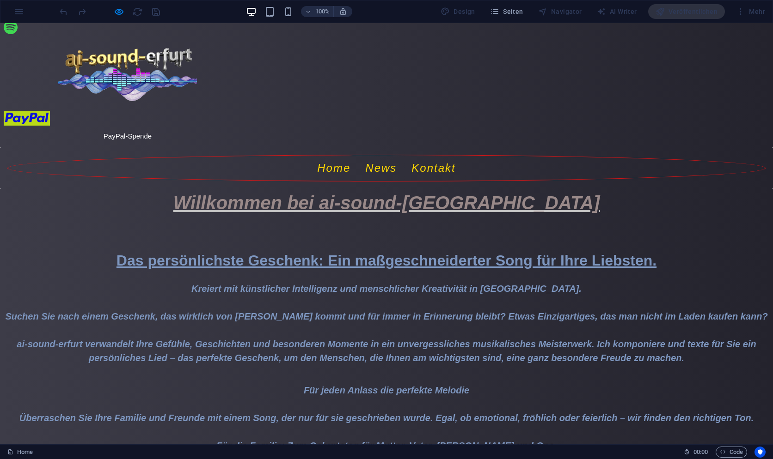
scroll to position [92, 0]
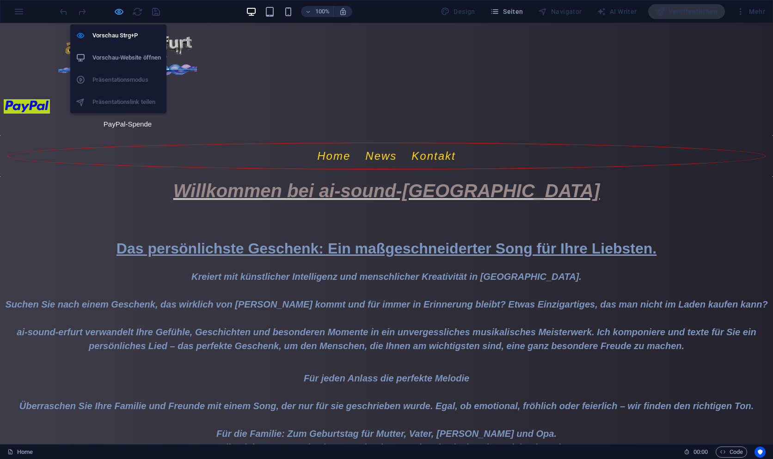
click at [115, 11] on icon "button" at bounding box center [119, 11] width 11 height 11
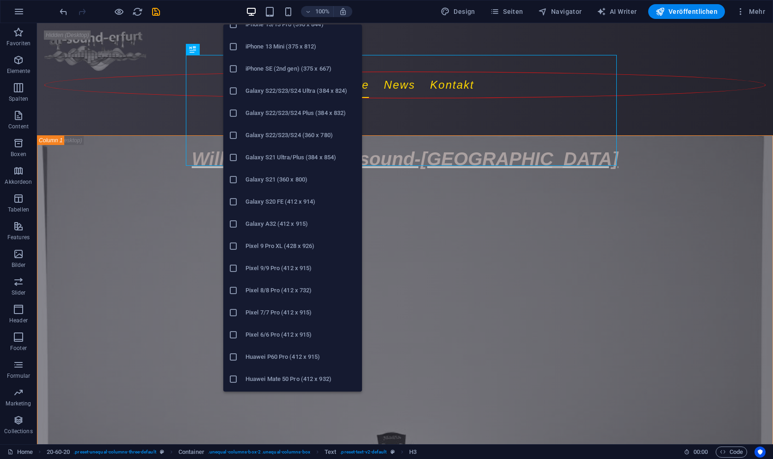
scroll to position [364, 0]
click at [291, 205] on h6 "Pixel 8/8 Pro (412 x 732)" at bounding box center [300, 203] width 111 height 11
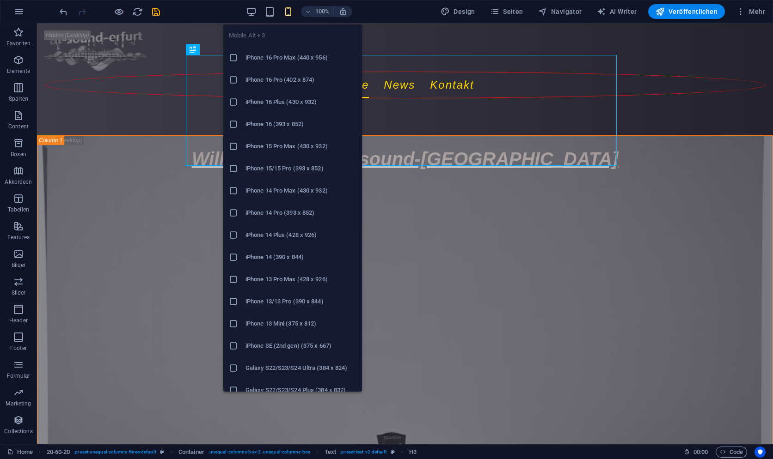
click at [291, 14] on icon "button" at bounding box center [288, 11] width 11 height 11
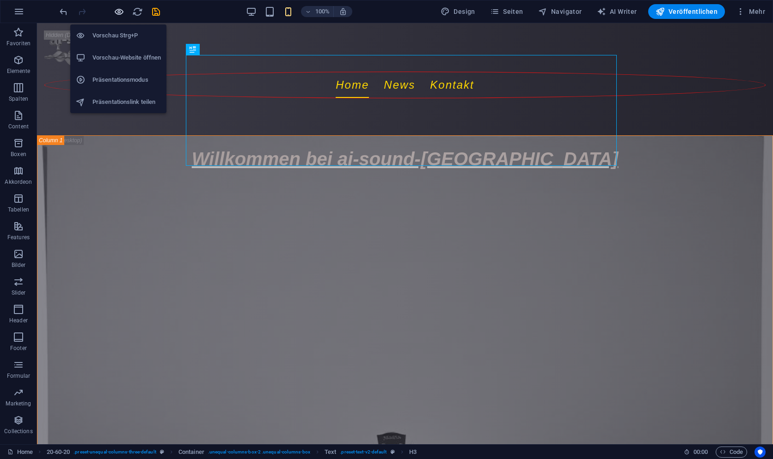
click at [120, 14] on icon "button" at bounding box center [119, 11] width 11 height 11
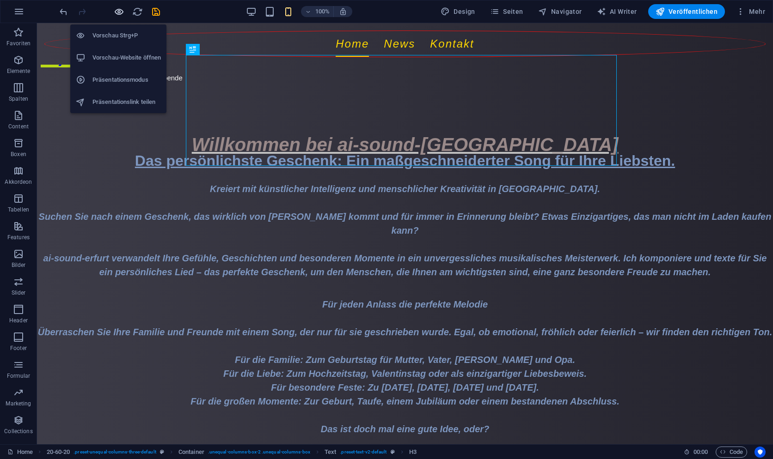
scroll to position [138, 0]
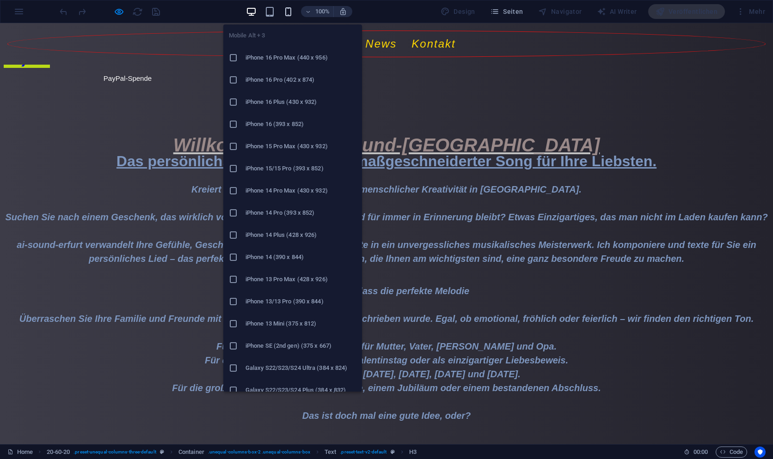
click at [293, 10] on icon "button" at bounding box center [288, 11] width 11 height 11
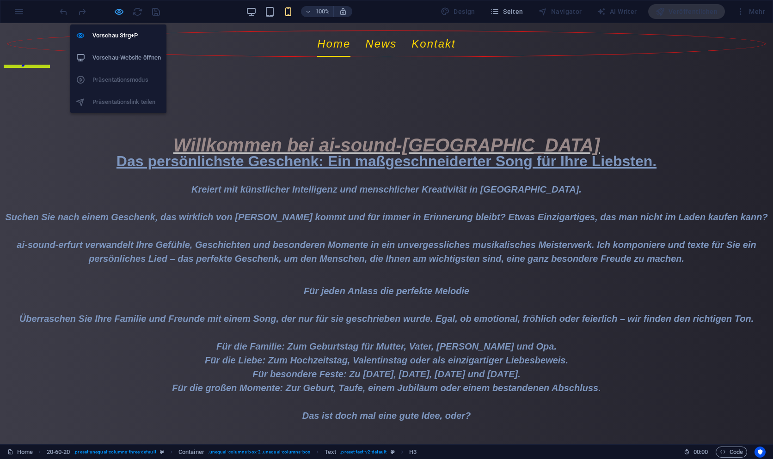
click at [118, 14] on icon "button" at bounding box center [119, 11] width 11 height 11
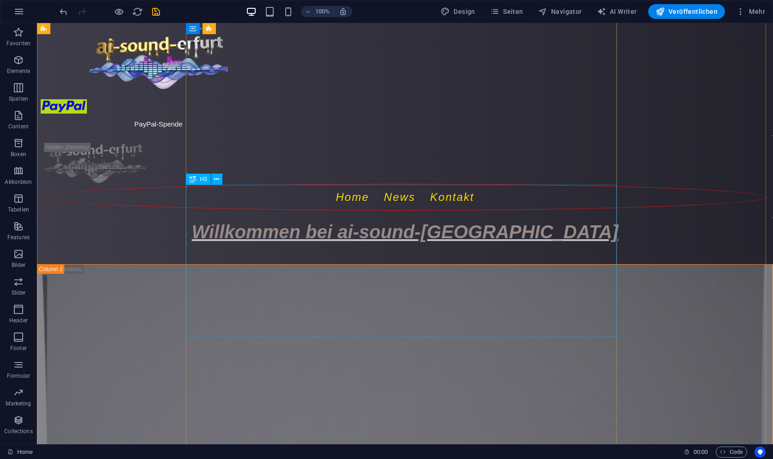
scroll to position [0, 0]
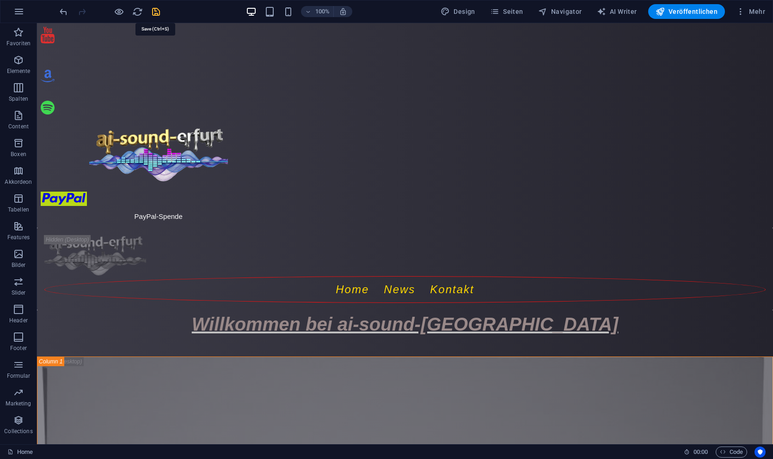
click at [155, 13] on icon "save" at bounding box center [156, 11] width 11 height 11
click at [691, 10] on span "Veröffentlichen" at bounding box center [686, 11] width 62 height 9
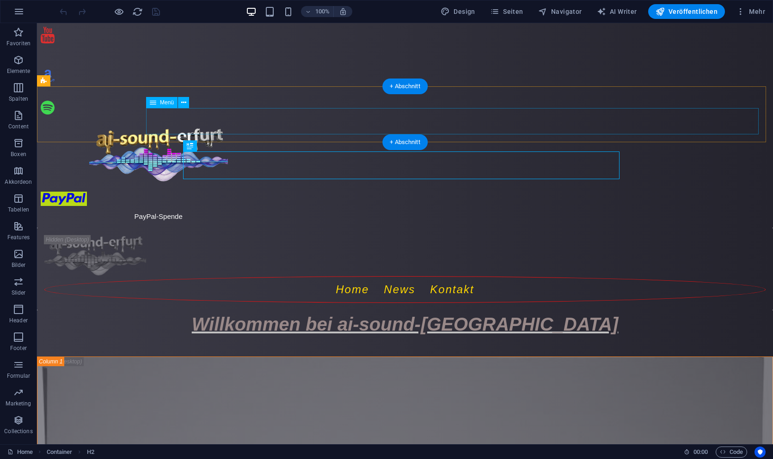
click at [449, 276] on nav "Home News Kontakt" at bounding box center [404, 289] width 721 height 27
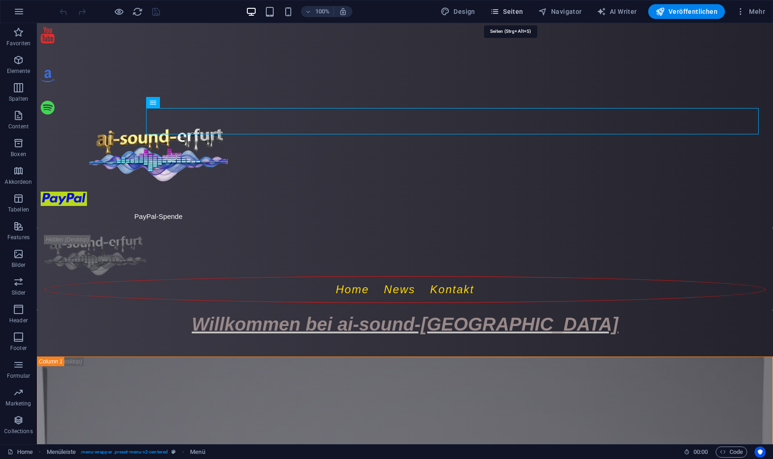
click at [516, 13] on span "Seiten" at bounding box center [506, 11] width 33 height 9
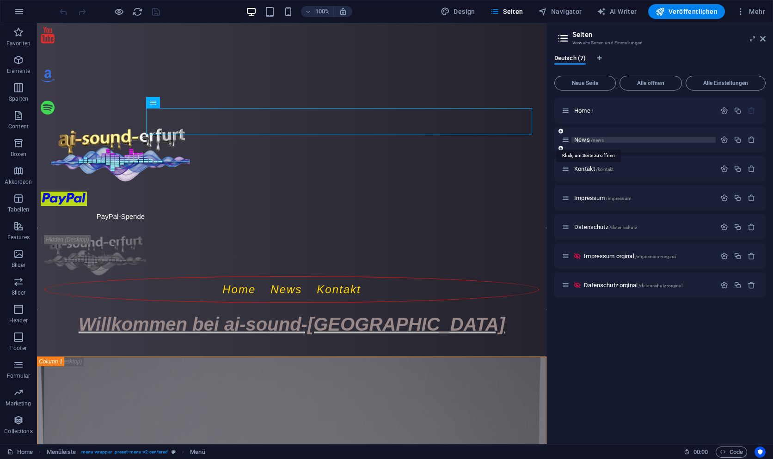
click at [585, 139] on span "News /news" at bounding box center [589, 139] width 30 height 7
